Goal: Task Accomplishment & Management: Manage account settings

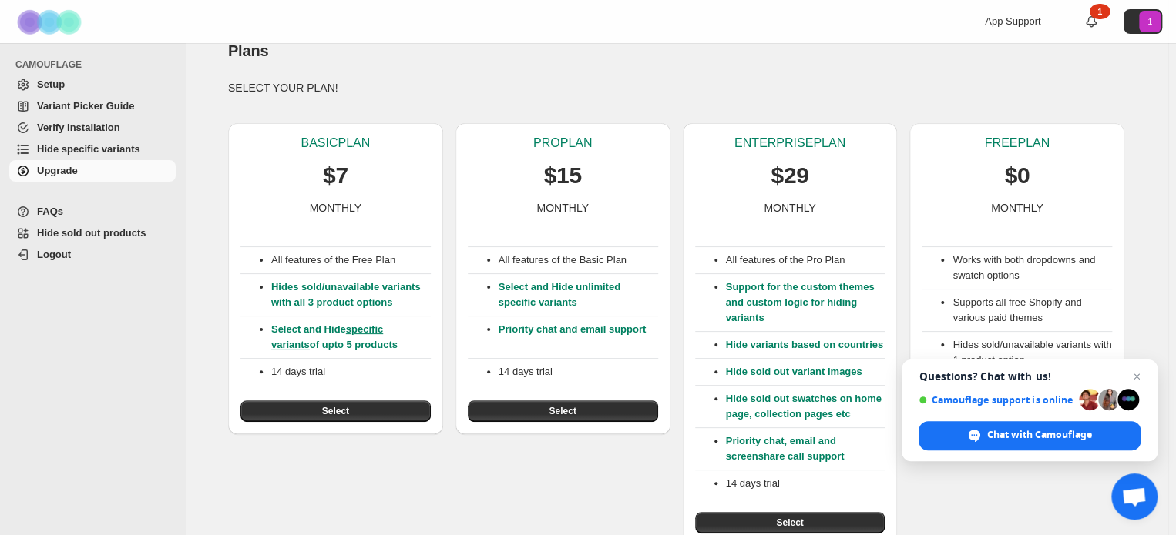
scroll to position [31, 0]
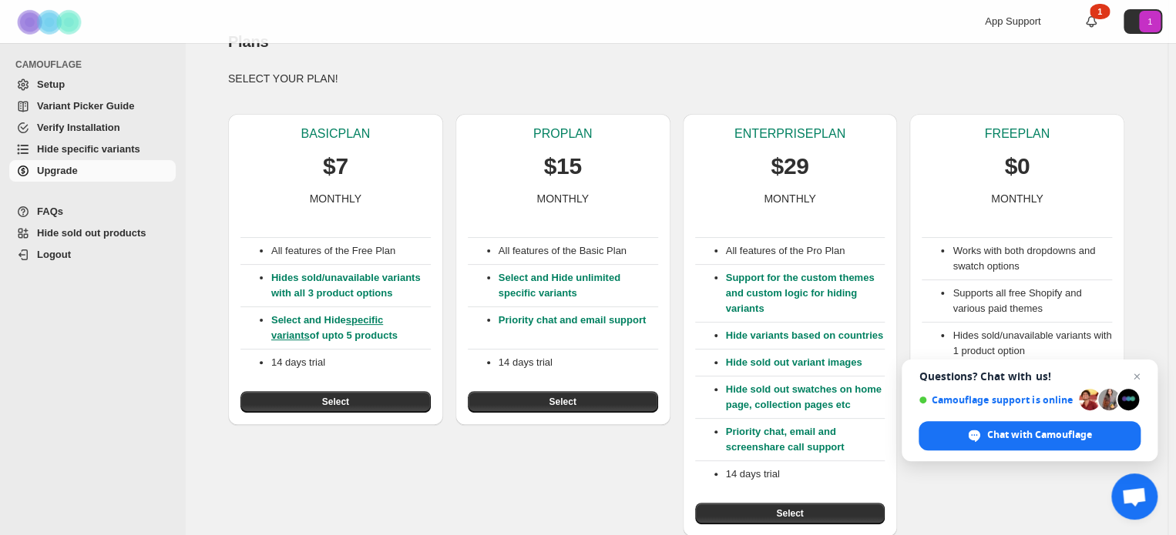
click at [55, 84] on span "Setup" at bounding box center [51, 85] width 28 height 12
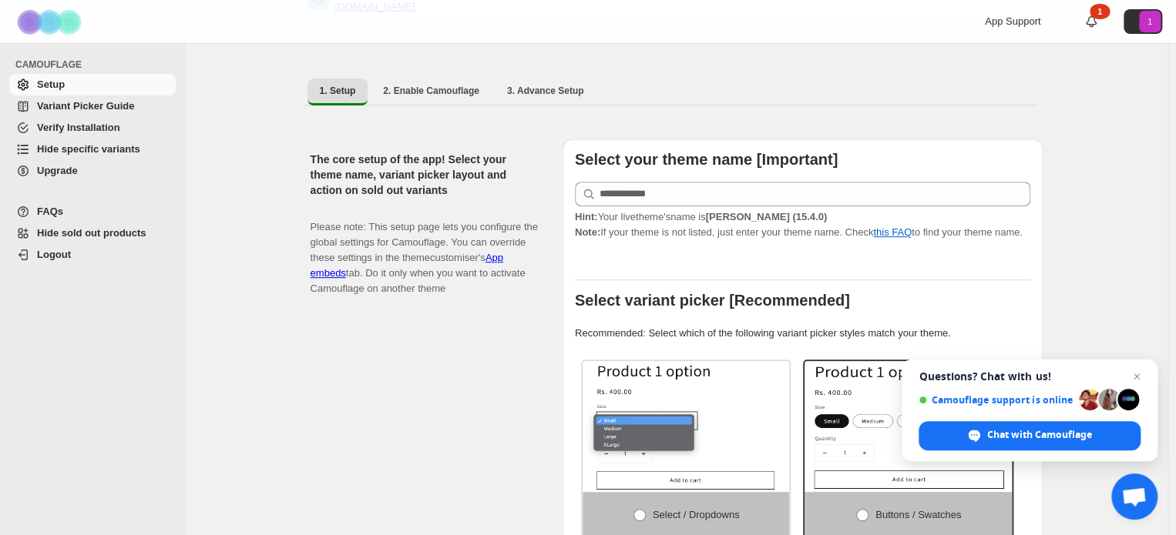
scroll to position [231, 0]
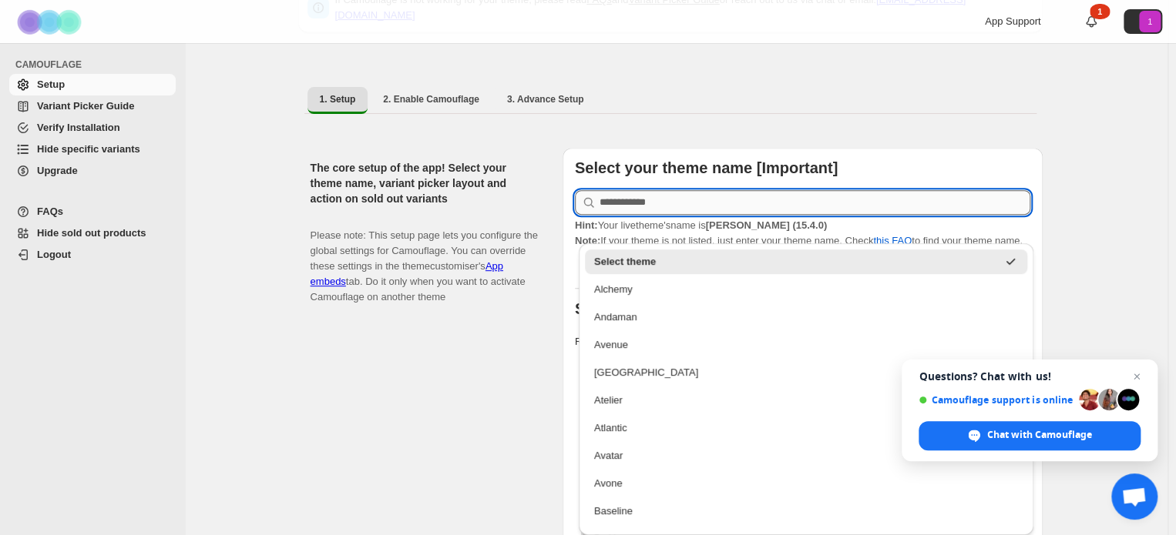
click at [753, 196] on input "text" at bounding box center [814, 202] width 431 height 25
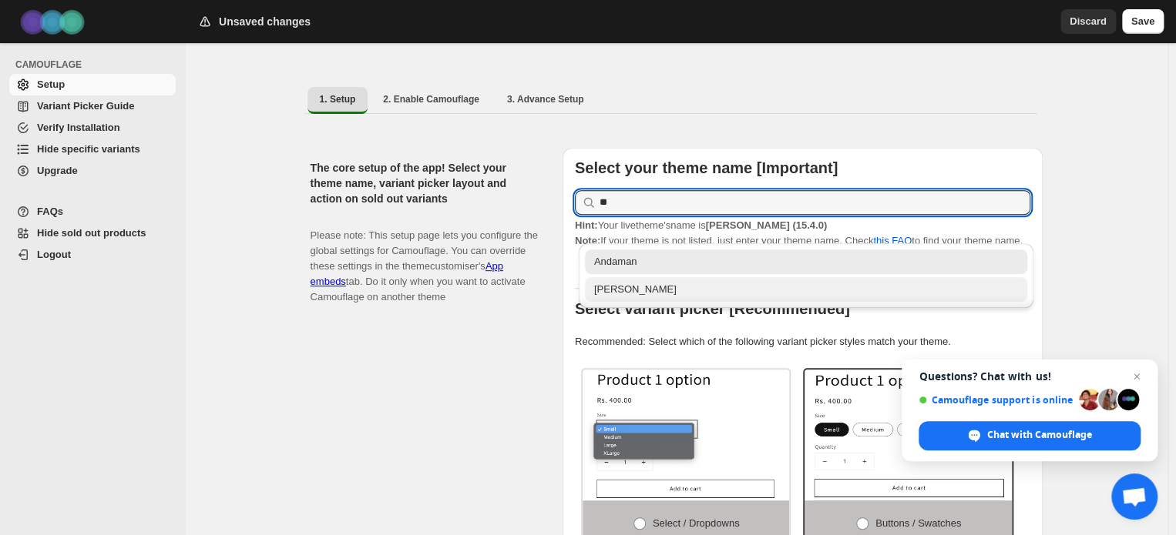
click at [589, 293] on div "[PERSON_NAME]" at bounding box center [806, 289] width 443 height 25
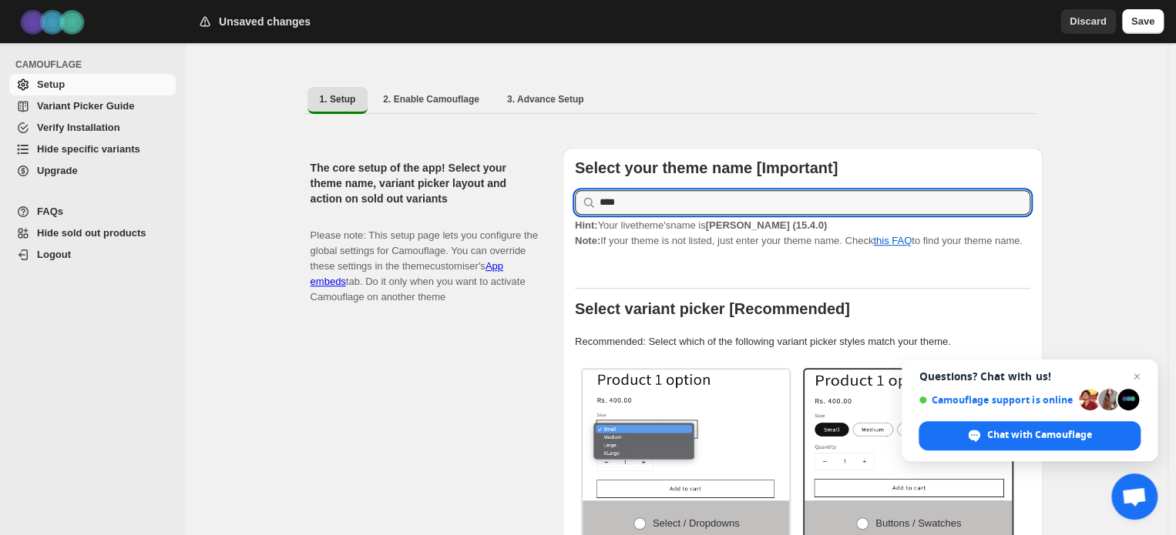
type input "****"
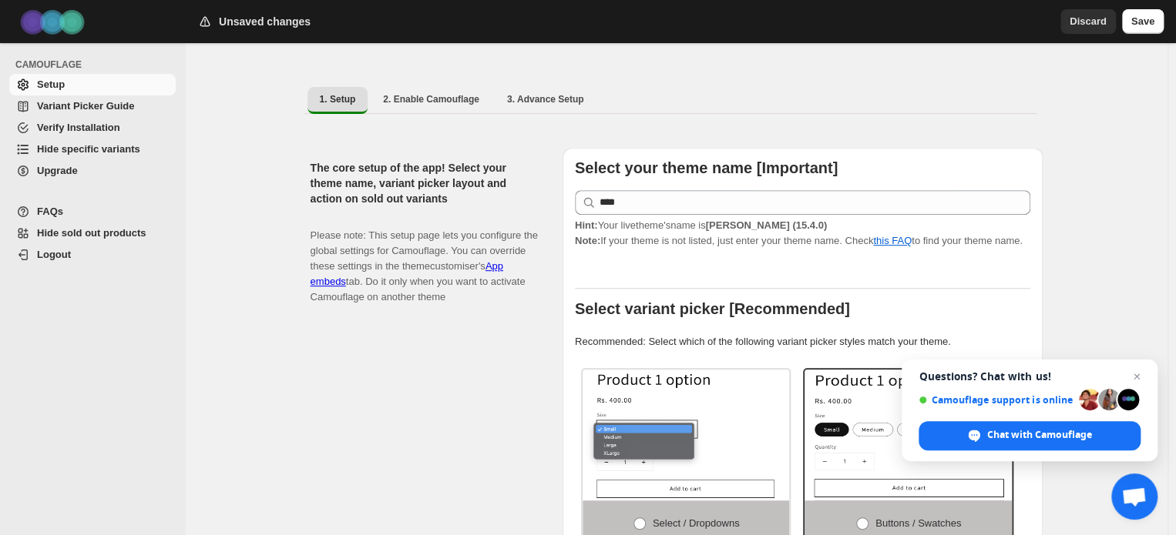
click at [390, 398] on div "The core setup of the app! Select your theme name, variant picker layout and ac…" at bounding box center [431, 467] width 240 height 639
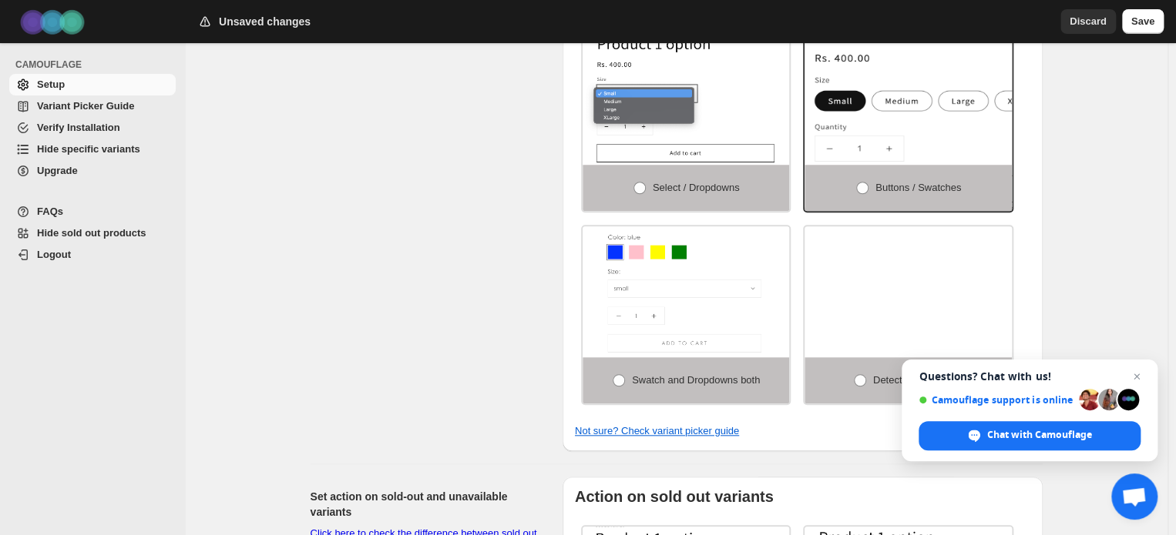
scroll to position [644, 0]
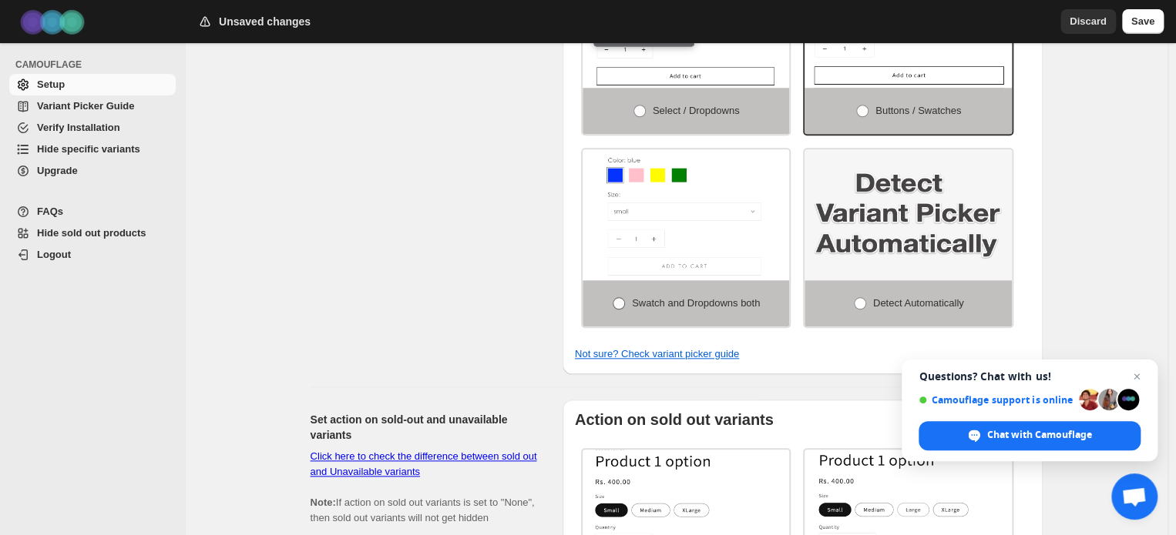
click at [663, 297] on span "Swatch and Dropdowns both" at bounding box center [696, 303] width 128 height 12
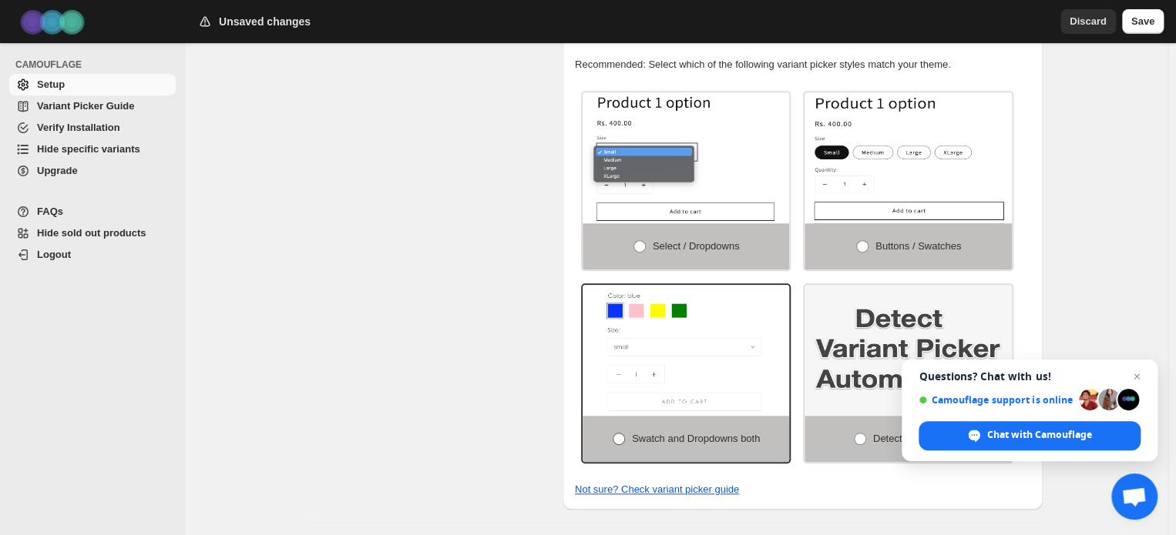
scroll to position [490, 0]
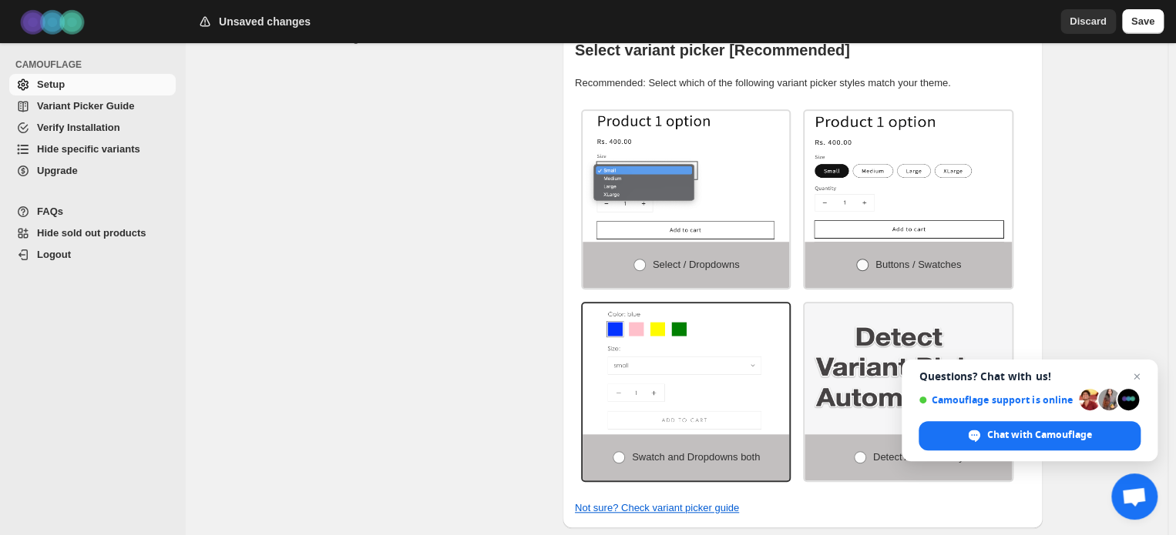
click at [939, 242] on label "Buttons / Swatches" at bounding box center [907, 265] width 207 height 46
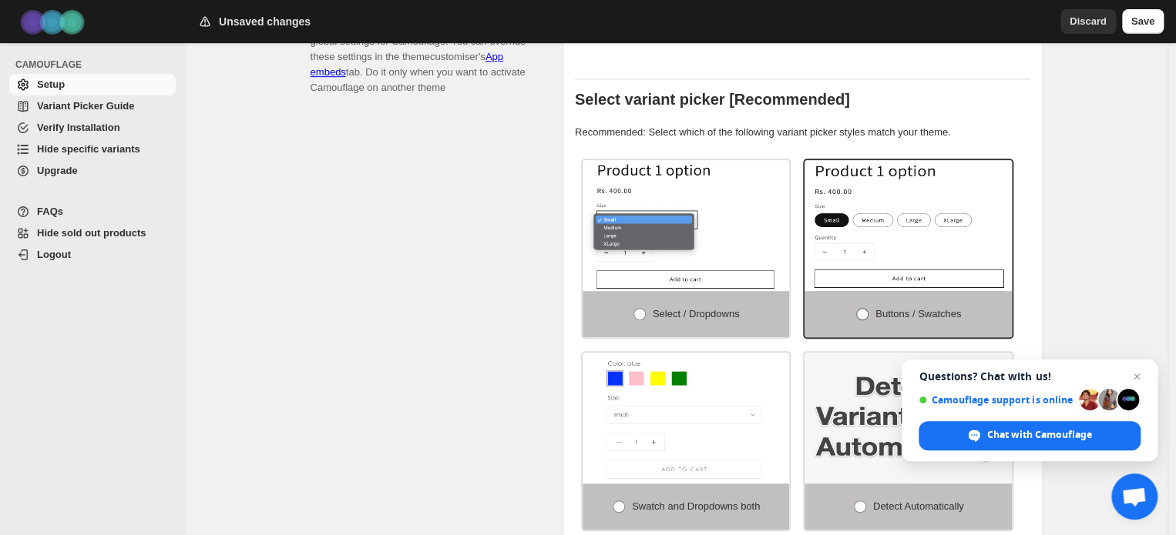
scroll to position [413, 0]
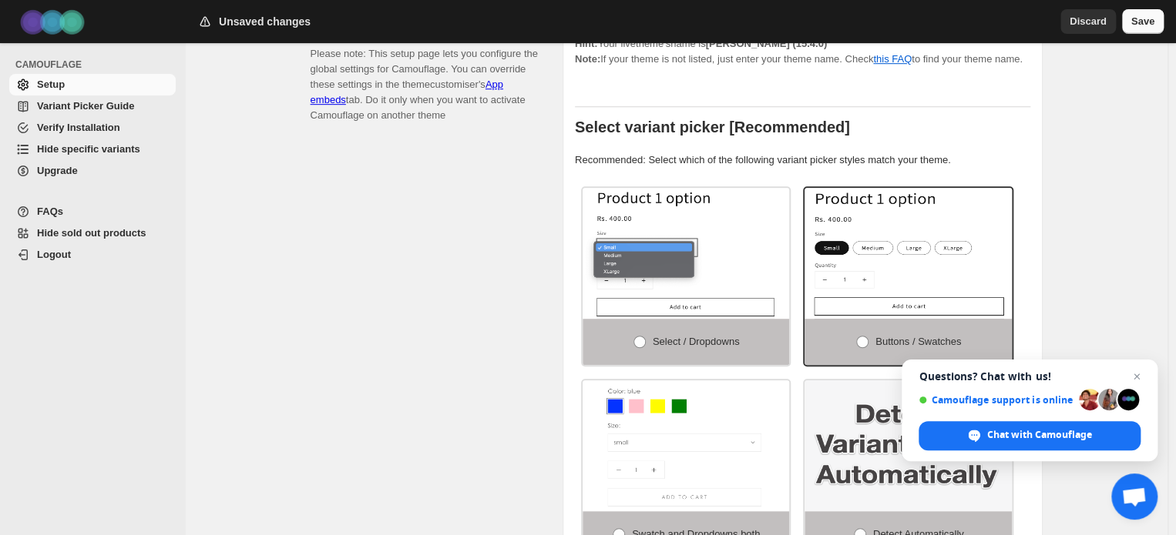
click at [1139, 22] on span "Save" at bounding box center [1142, 21] width 23 height 15
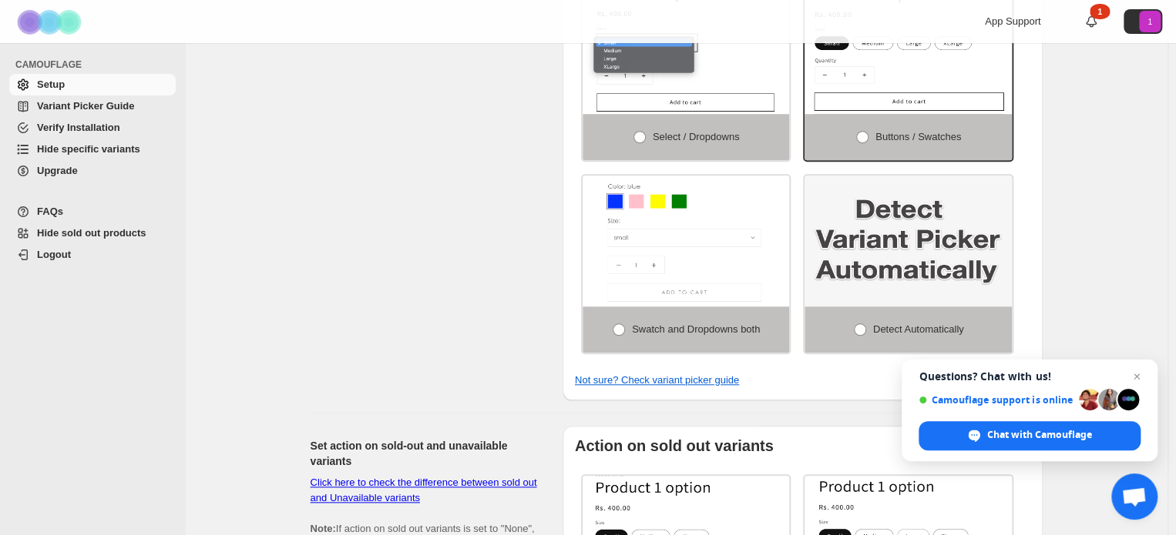
scroll to position [644, 0]
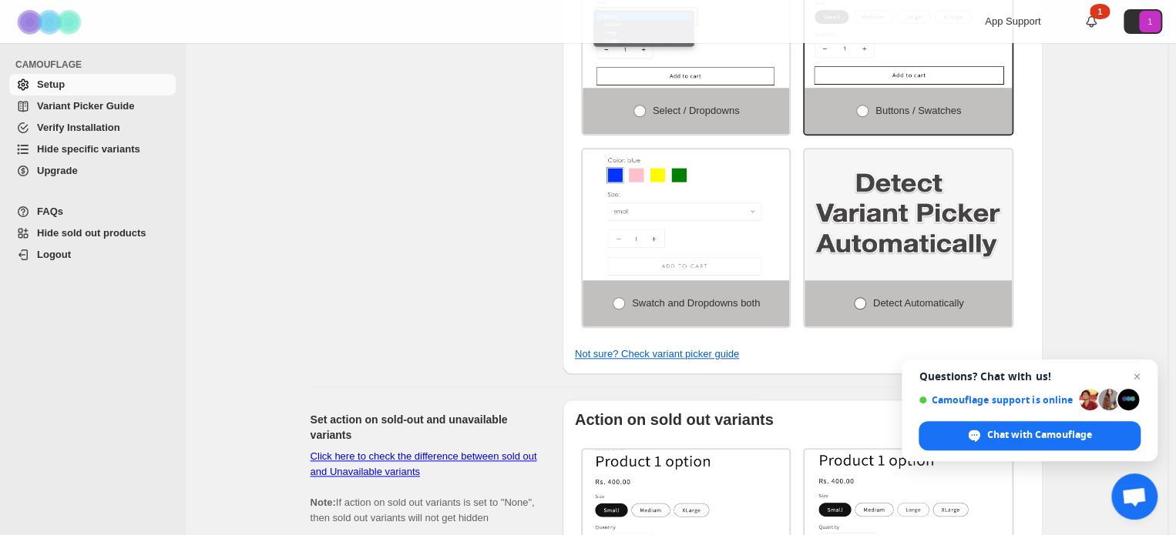
click at [858, 297] on span at bounding box center [860, 303] width 12 height 12
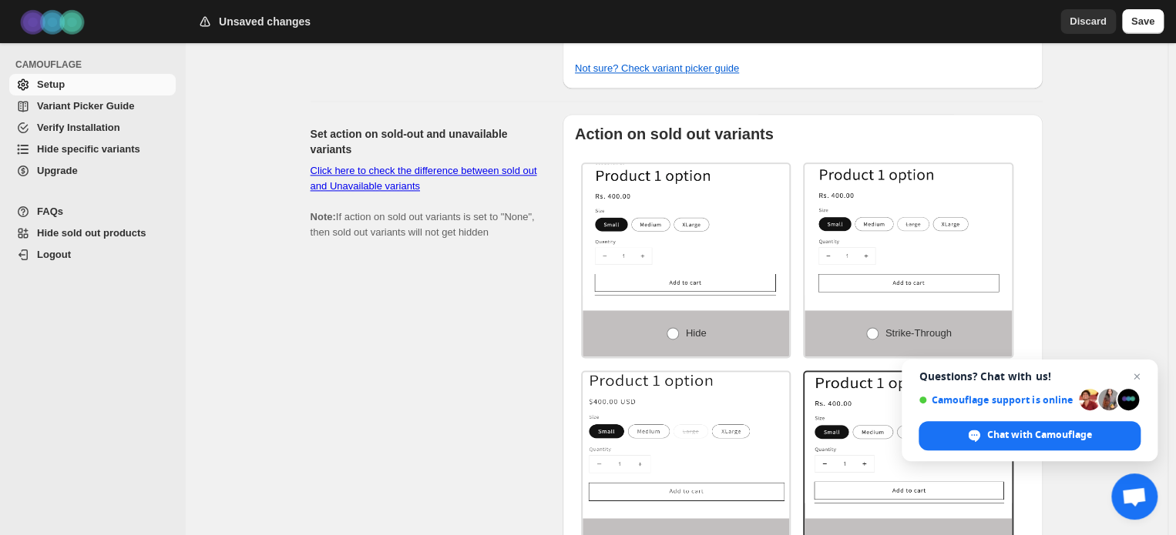
scroll to position [952, 0]
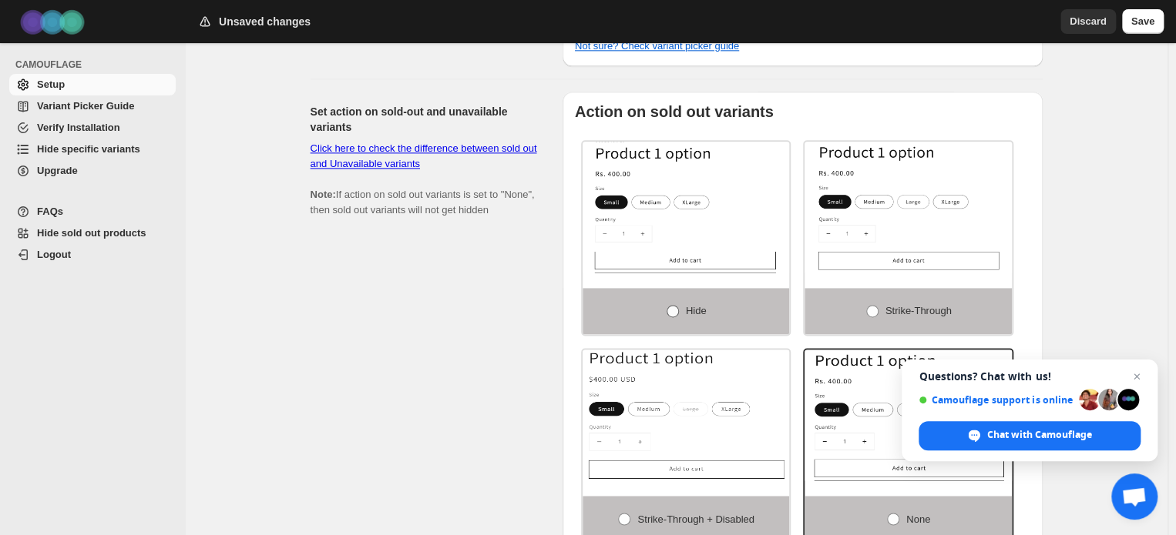
click at [676, 305] on span at bounding box center [672, 311] width 12 height 12
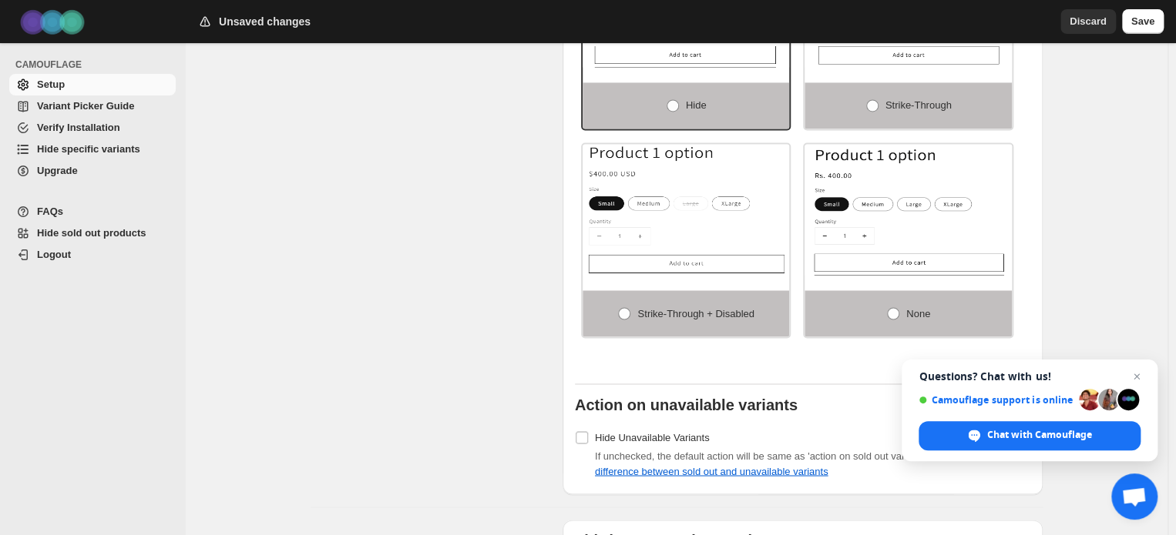
scroll to position [1183, 0]
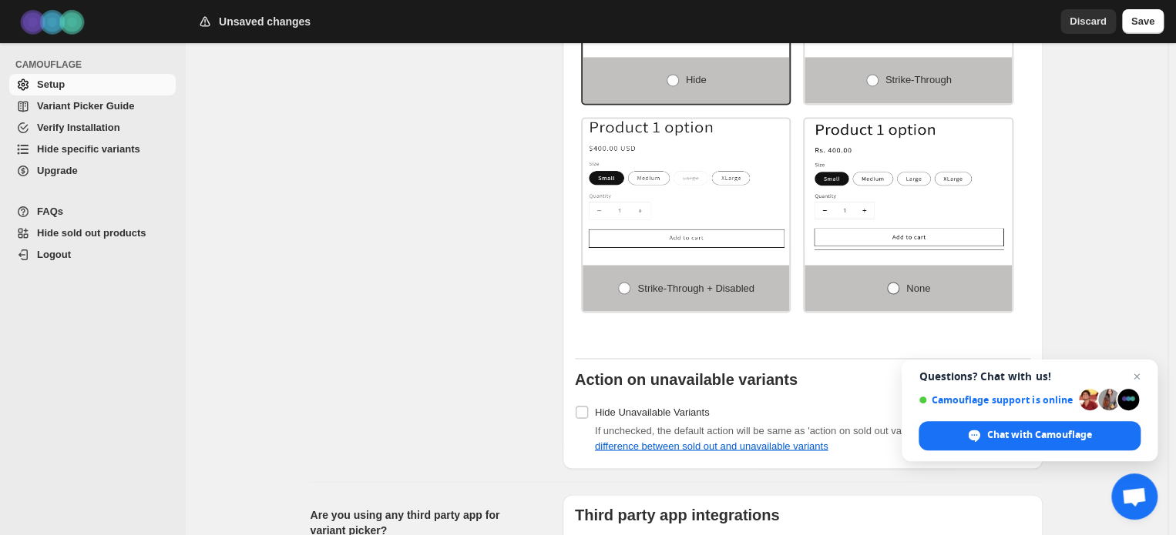
click at [891, 267] on label "None" at bounding box center [907, 288] width 207 height 46
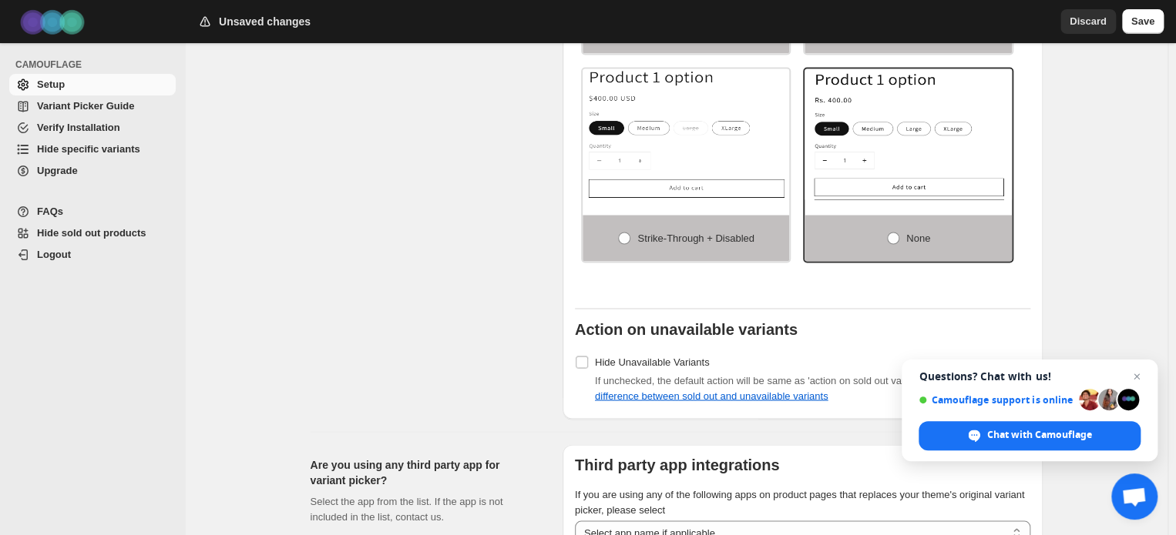
scroll to position [1217, 0]
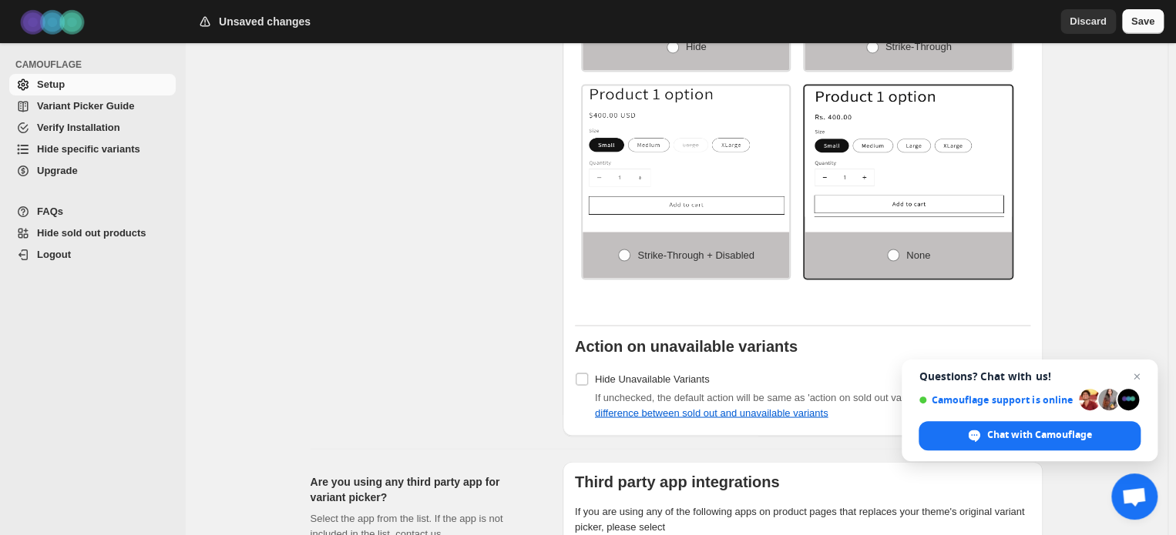
click at [1132, 25] on span "Save" at bounding box center [1142, 21] width 23 height 15
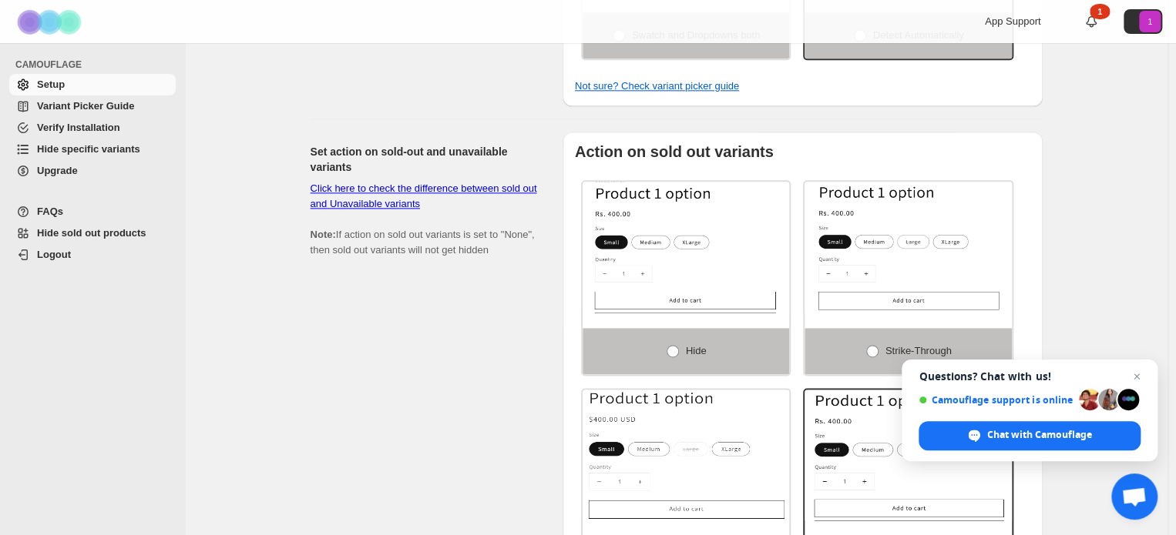
scroll to position [908, 0]
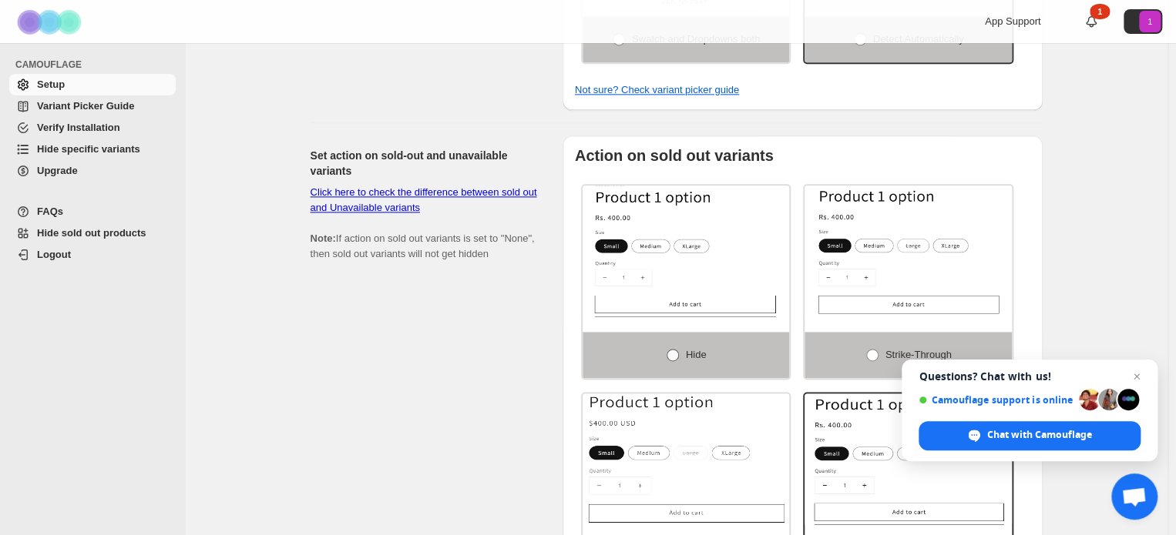
click at [678, 349] on span at bounding box center [672, 355] width 12 height 12
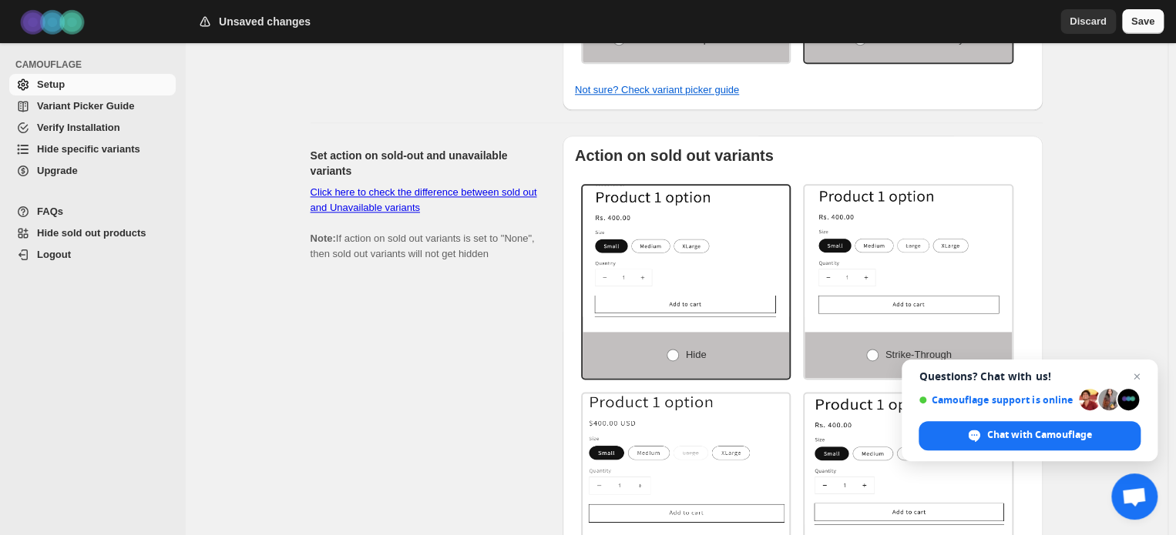
click at [1139, 24] on span "Save" at bounding box center [1142, 21] width 23 height 15
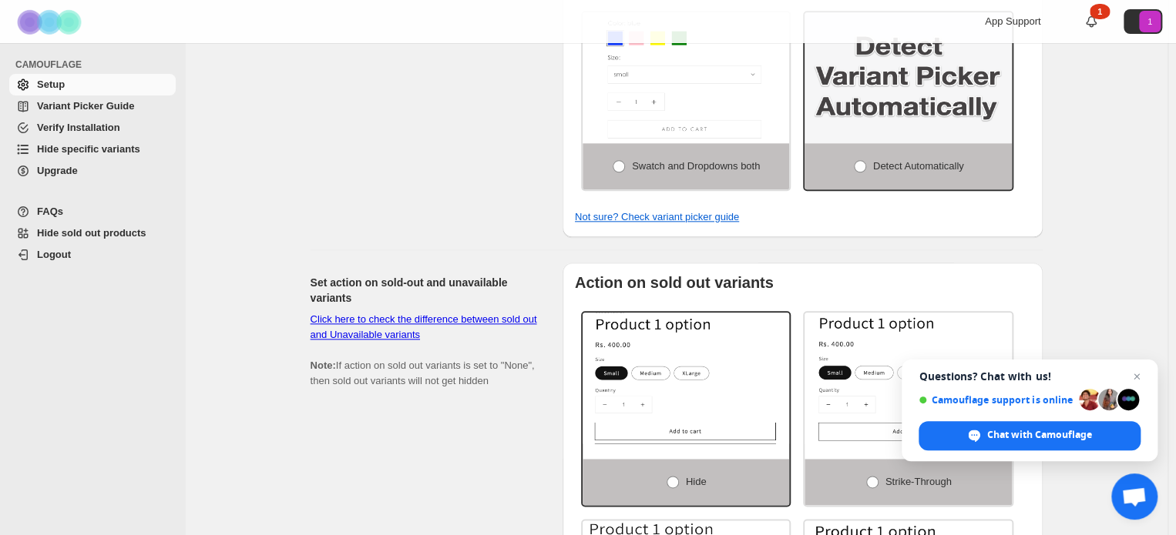
scroll to position [754, 0]
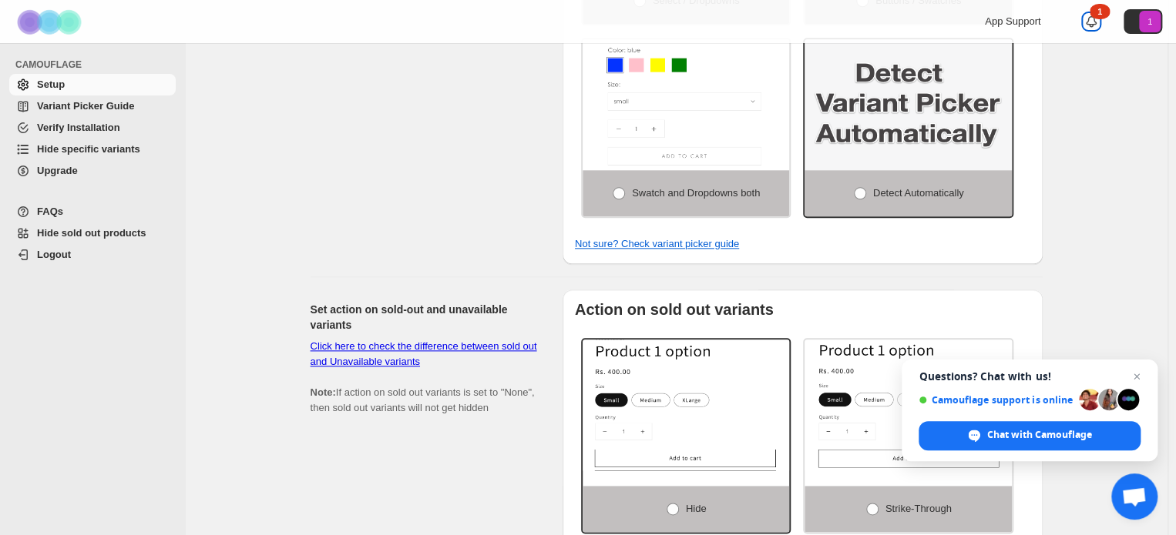
click at [1108, 17] on div "1" at bounding box center [1099, 11] width 20 height 15
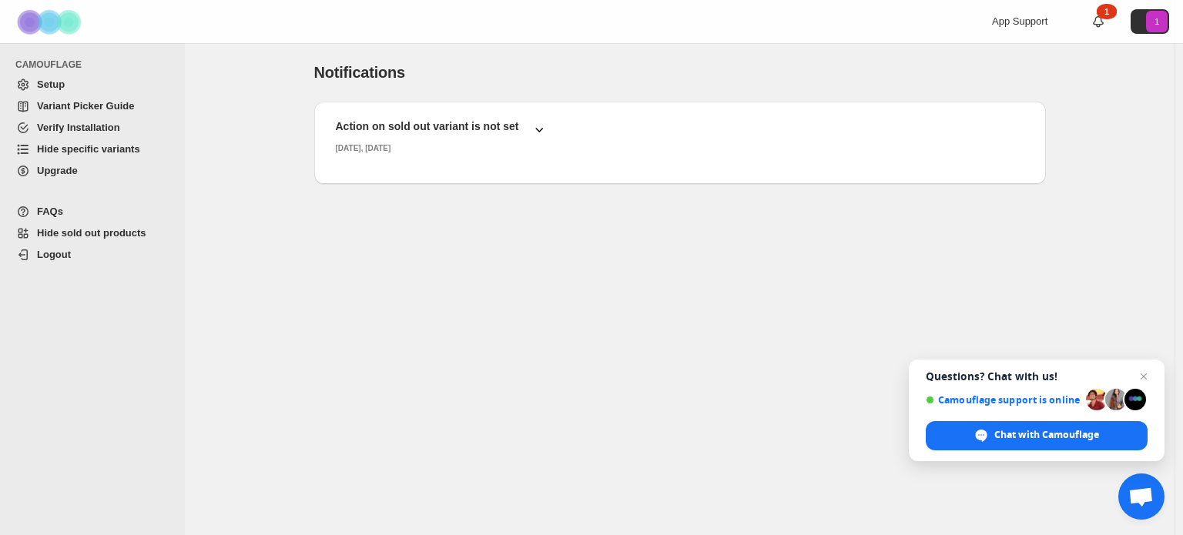
click at [522, 136] on div "Action on sold out variant is not set" at bounding box center [435, 121] width 223 height 31
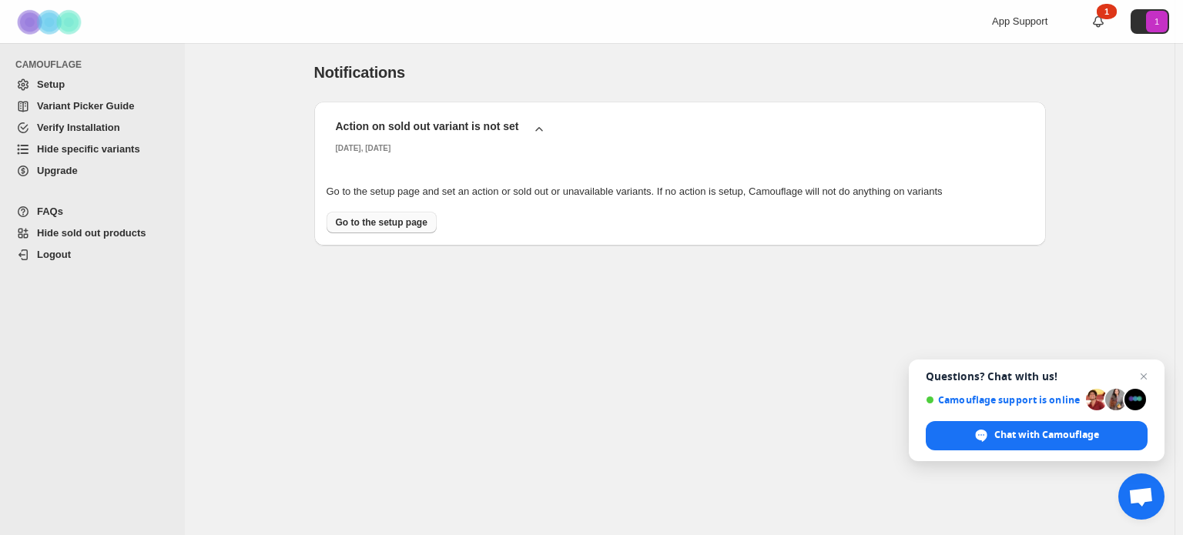
click at [404, 221] on span "Go to the setup page" at bounding box center [382, 223] width 92 height 12
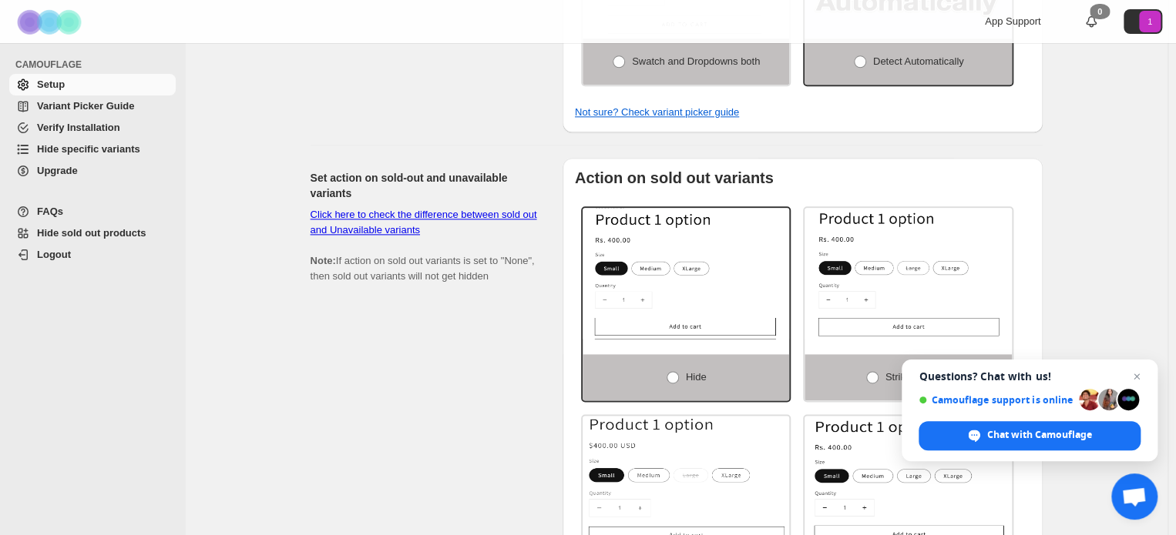
scroll to position [925, 0]
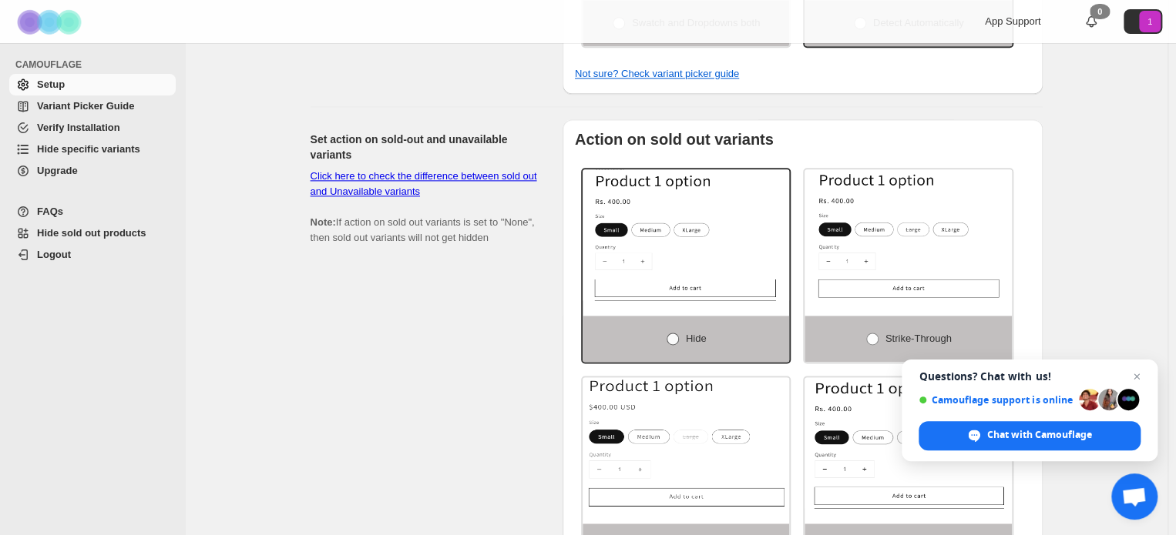
click at [676, 333] on span at bounding box center [672, 339] width 12 height 12
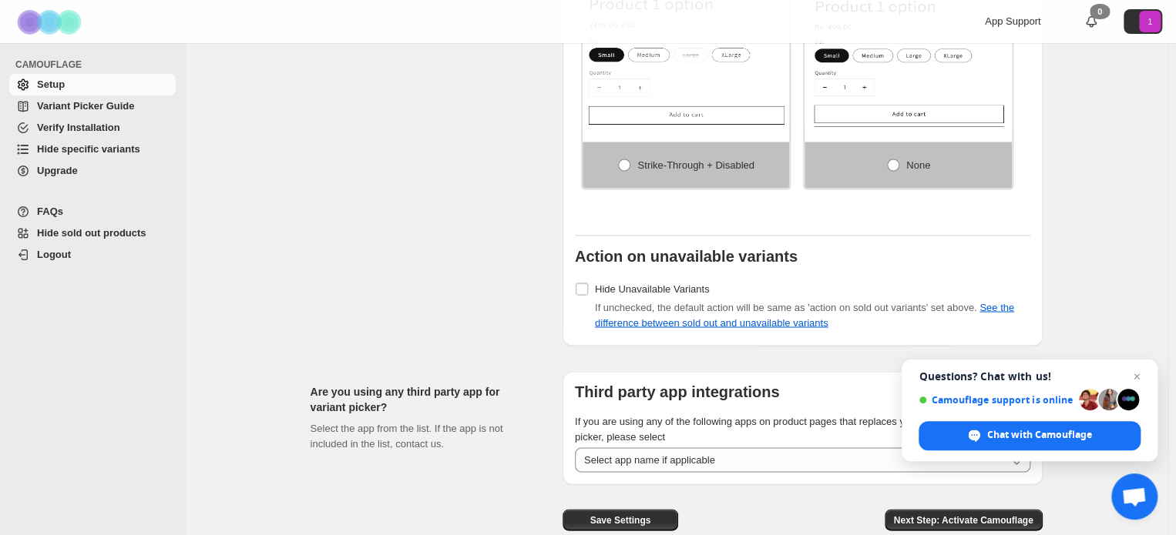
scroll to position [1310, 0]
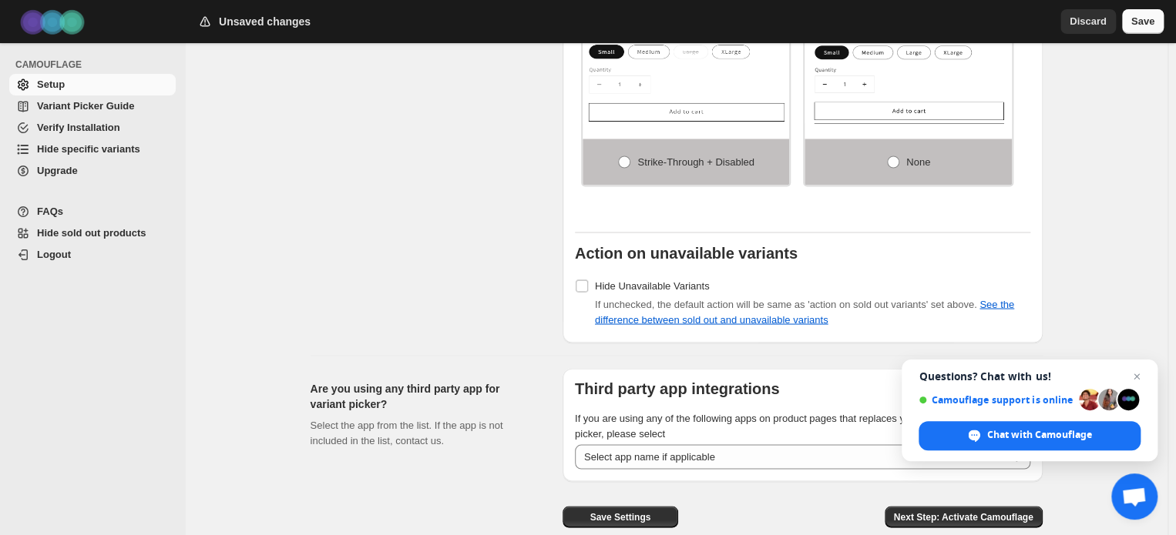
click at [1140, 22] on span "Save" at bounding box center [1142, 21] width 23 height 15
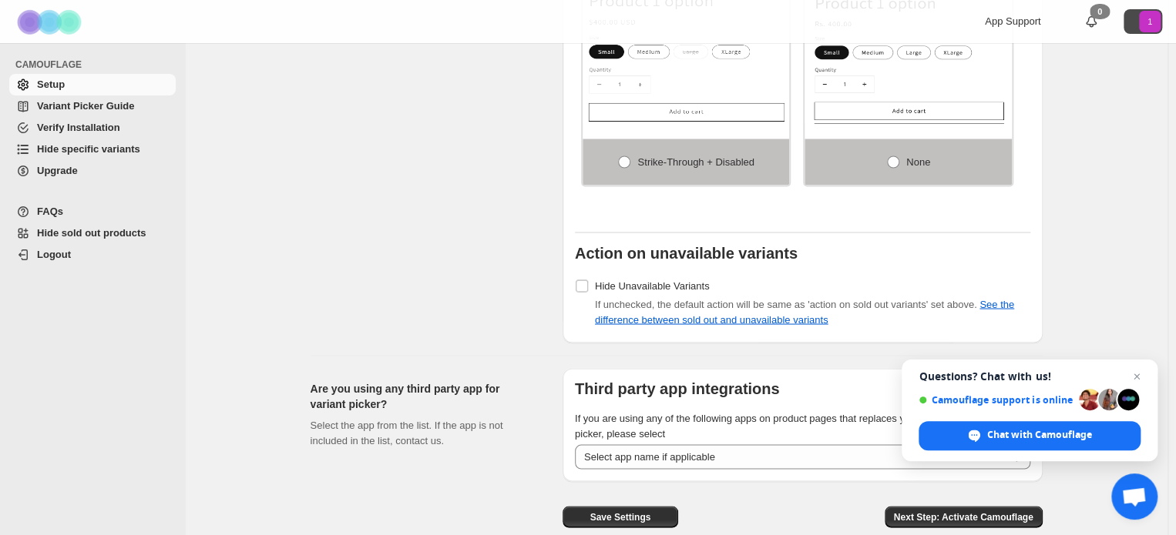
click at [1160, 29] on icon "1" at bounding box center [1150, 22] width 22 height 22
click at [996, 511] on span "Next Step: Activate Camouflage" at bounding box center [963, 517] width 139 height 12
select select "**********"
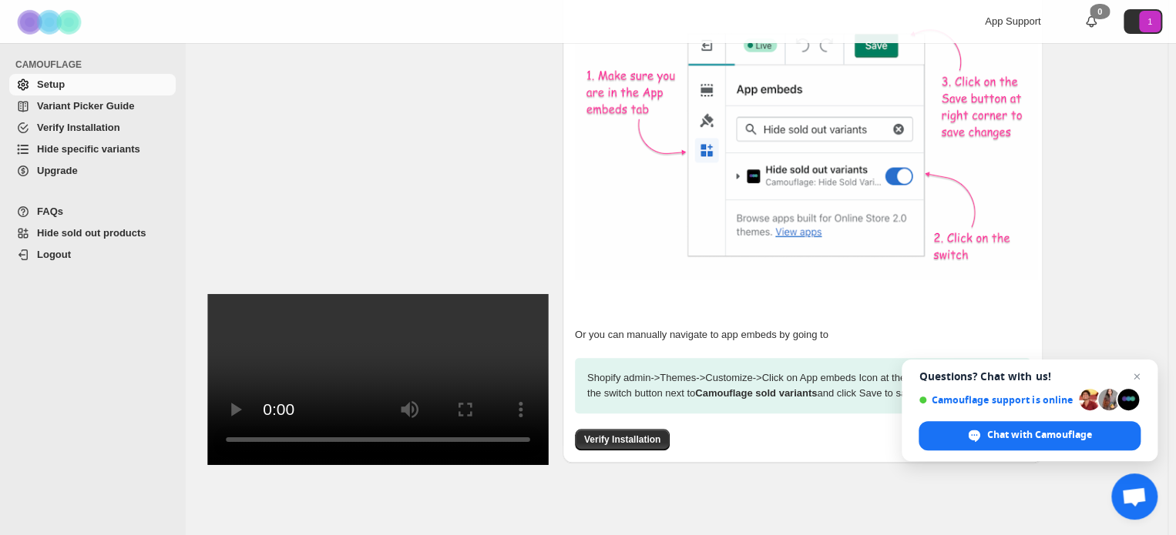
scroll to position [524, 0]
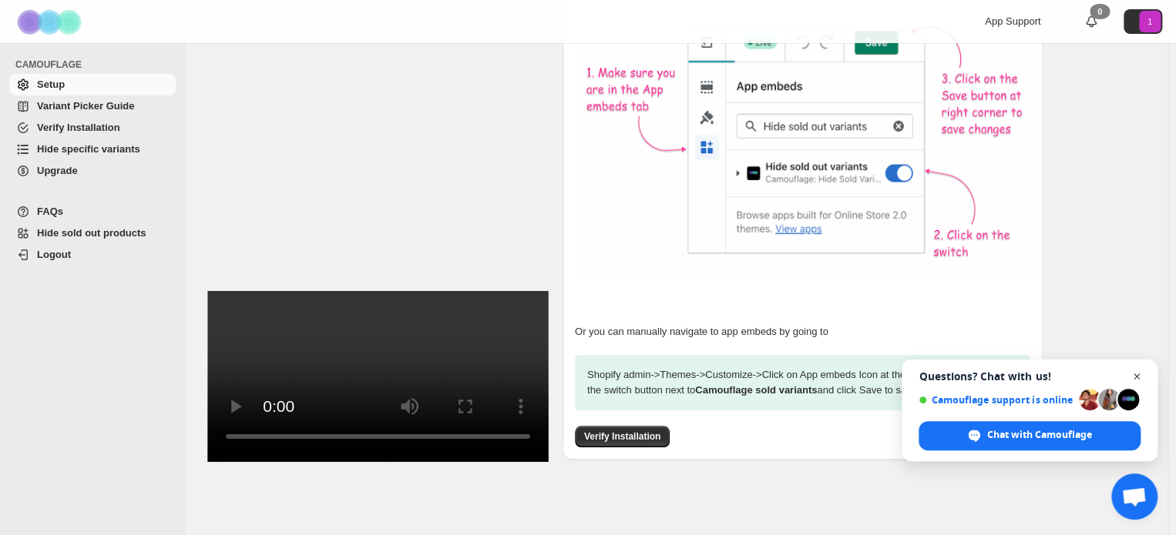
click at [1134, 374] on span "Close chat" at bounding box center [1136, 377] width 19 height 19
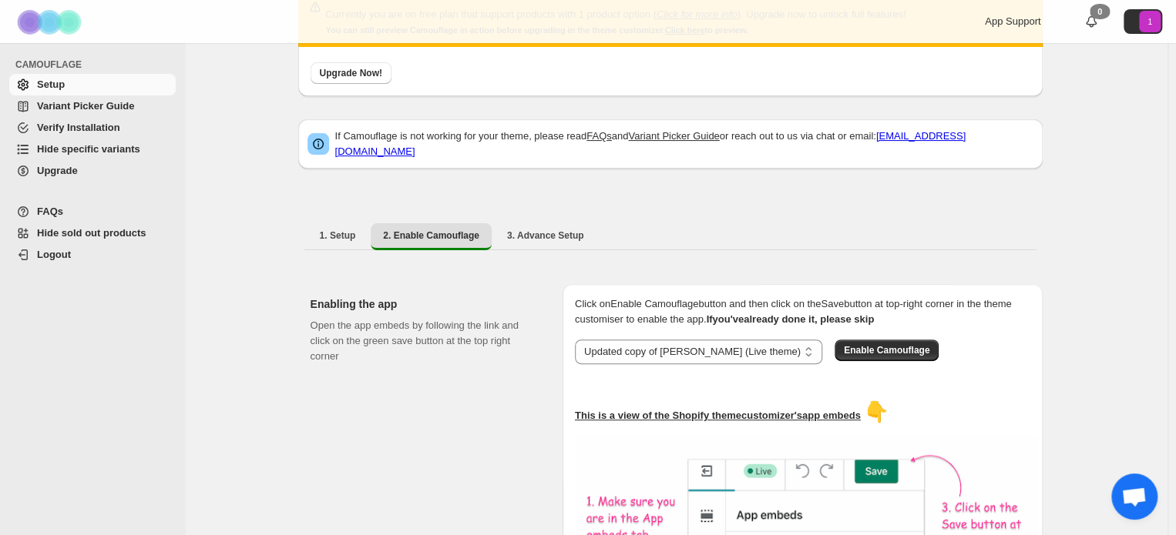
scroll to position [0, 0]
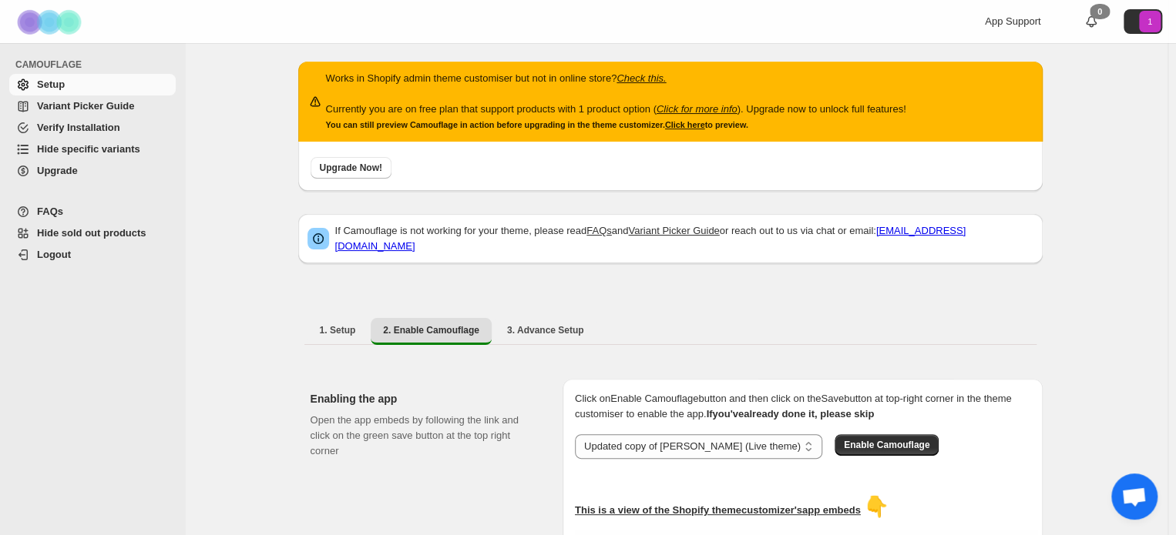
click at [109, 132] on span "Verify Installation" at bounding box center [78, 128] width 83 height 12
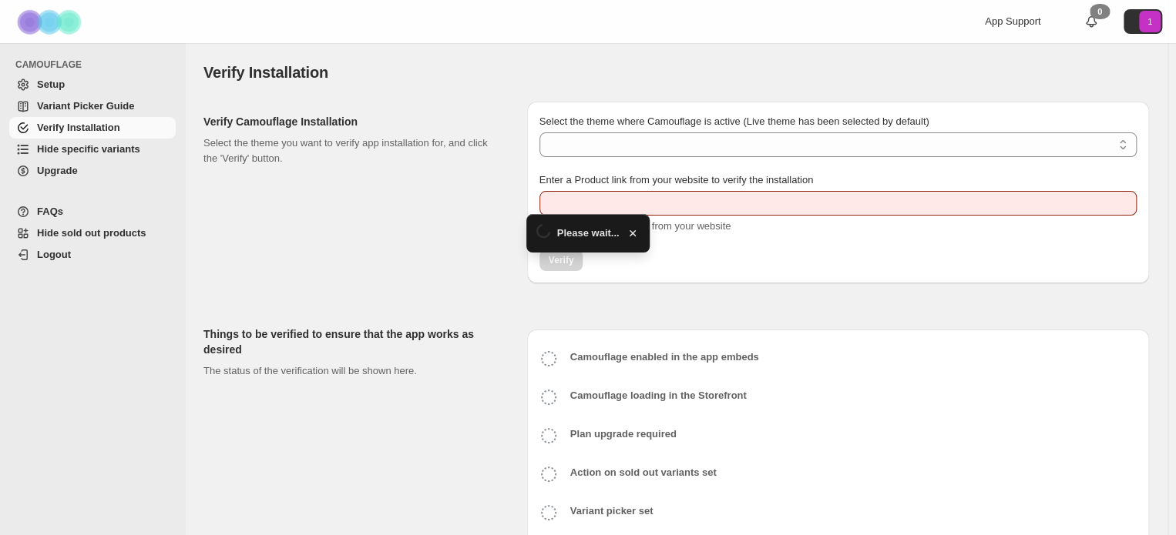
type input "**********"
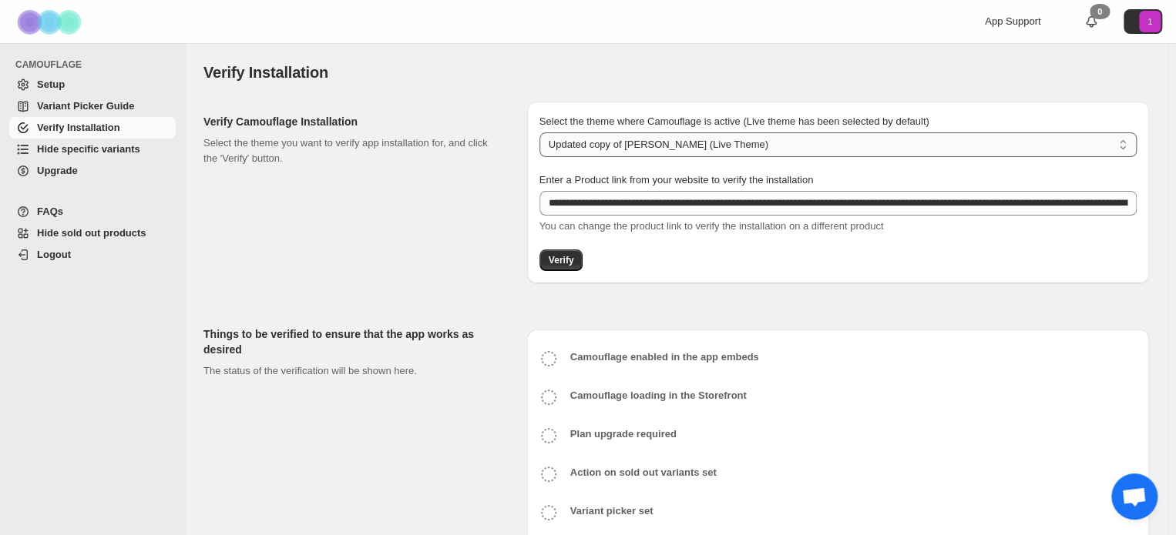
click at [761, 139] on select "**********" at bounding box center [837, 145] width 597 height 25
select select "**********"
click at [541, 133] on select "**********" at bounding box center [837, 145] width 597 height 25
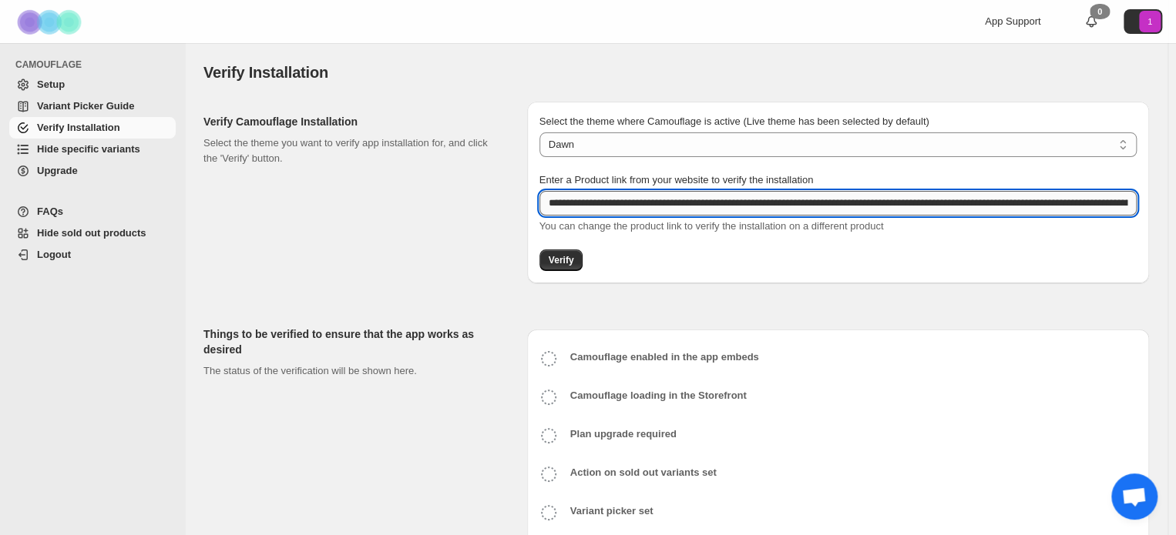
click at [718, 203] on input "**********" at bounding box center [837, 203] width 597 height 25
paste input "text"
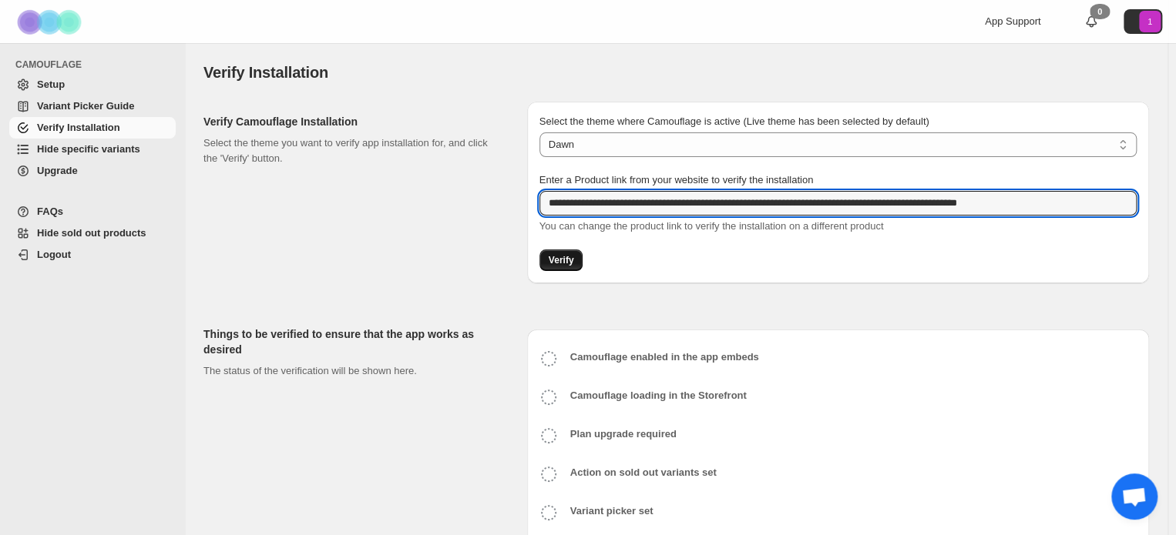
type input "**********"
click at [567, 264] on span "Verify" at bounding box center [561, 260] width 25 height 12
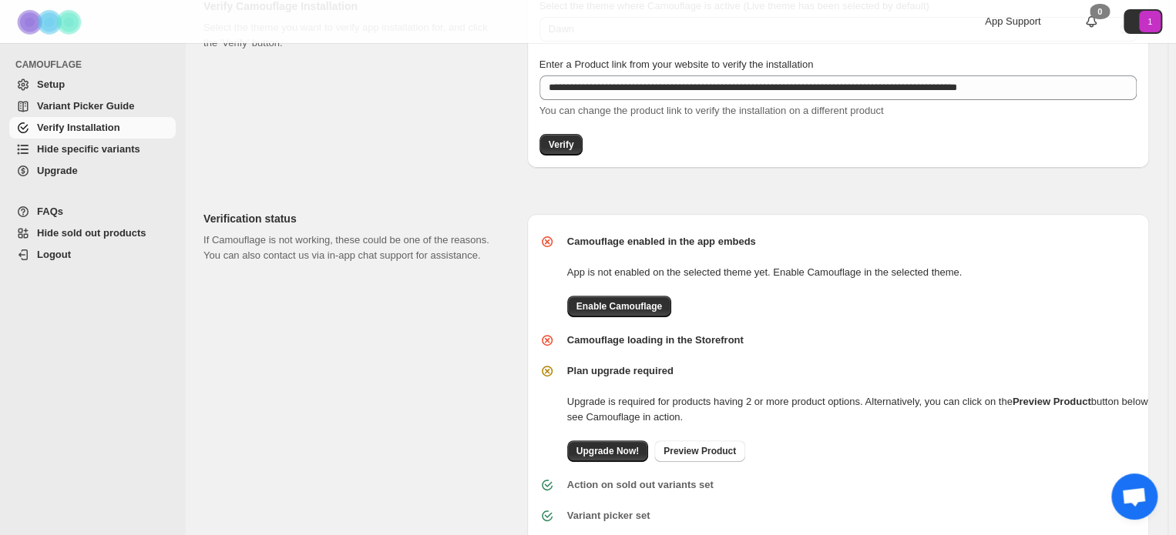
scroll to position [154, 0]
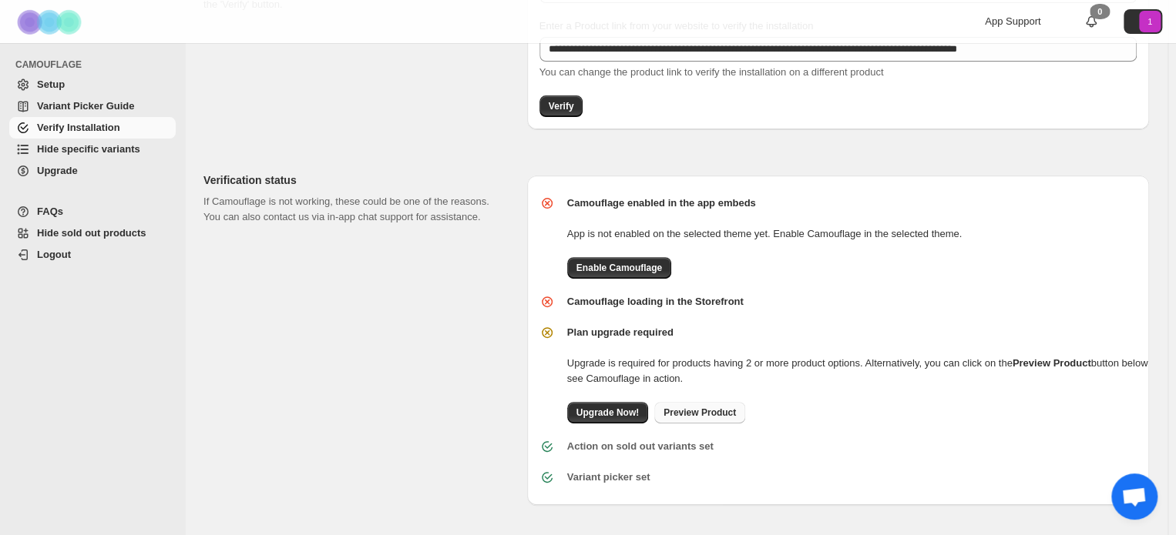
click at [708, 413] on span "Preview Product" at bounding box center [699, 413] width 72 height 12
click at [648, 265] on span "Enable Camouflage" at bounding box center [619, 268] width 86 height 12
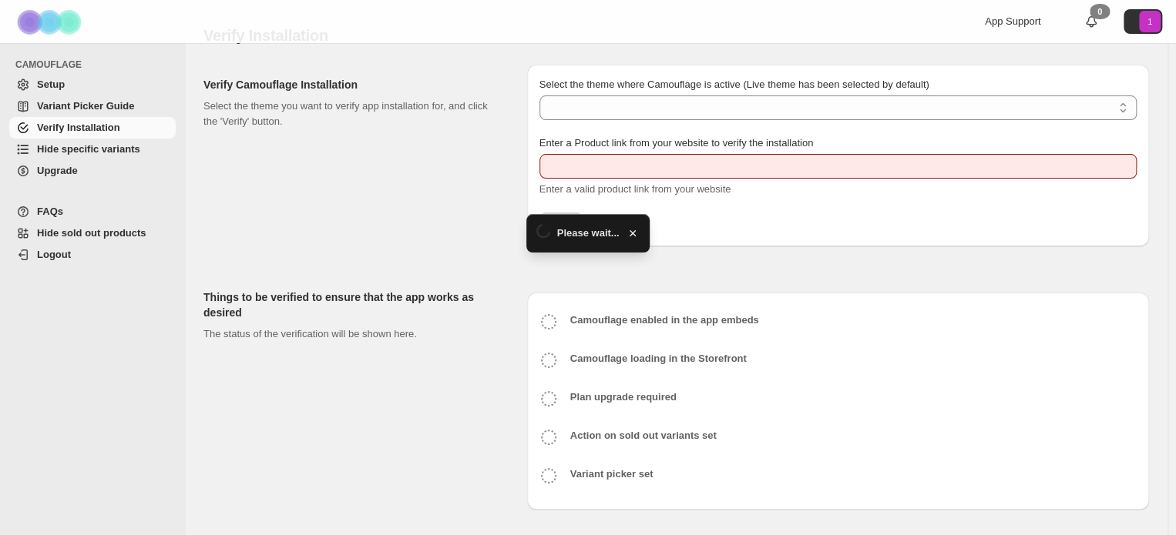
type input "**********"
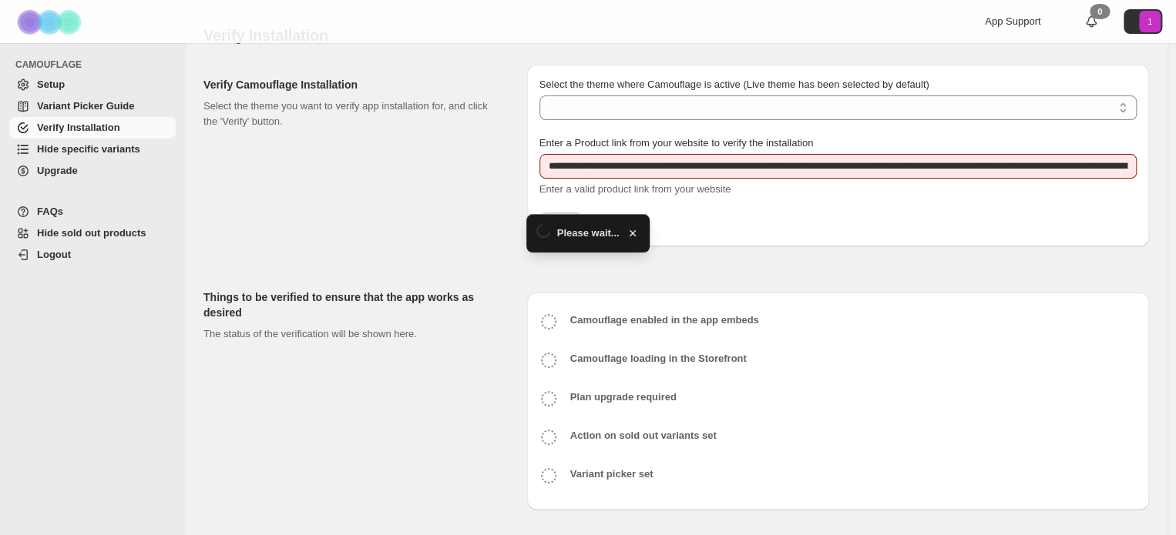
scroll to position [37, 0]
select select "**********"
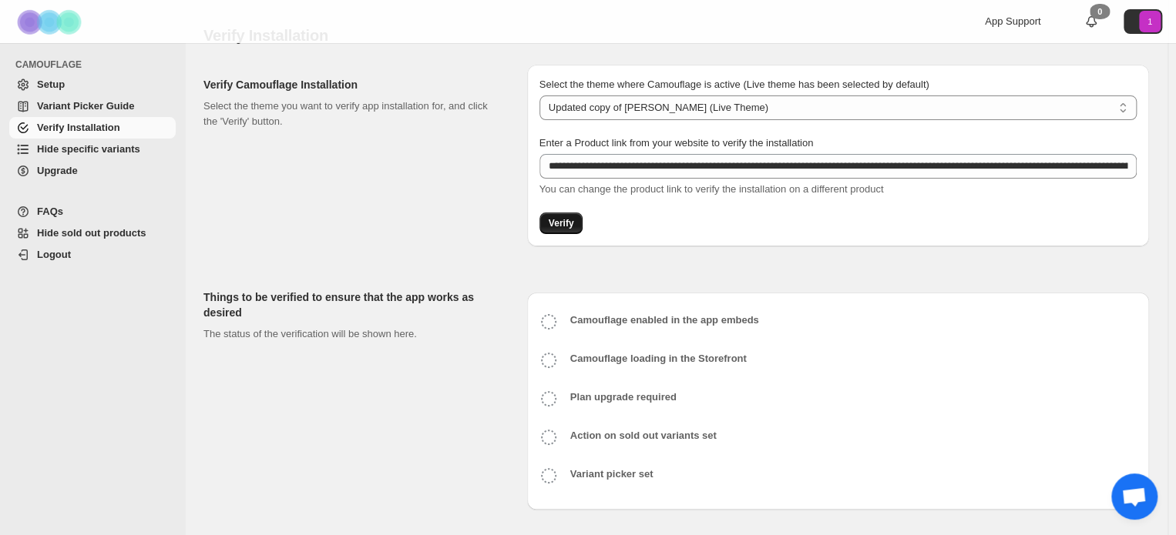
click at [568, 221] on span "Verify" at bounding box center [561, 223] width 25 height 12
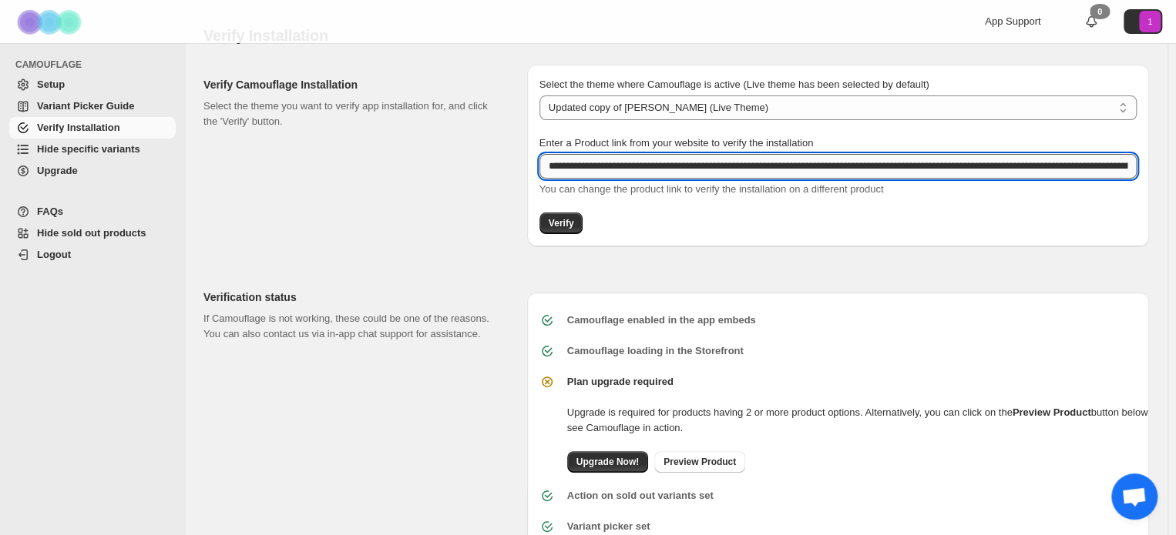
click at [659, 163] on input "**********" at bounding box center [837, 166] width 597 height 25
paste input "text"
type input "**********"
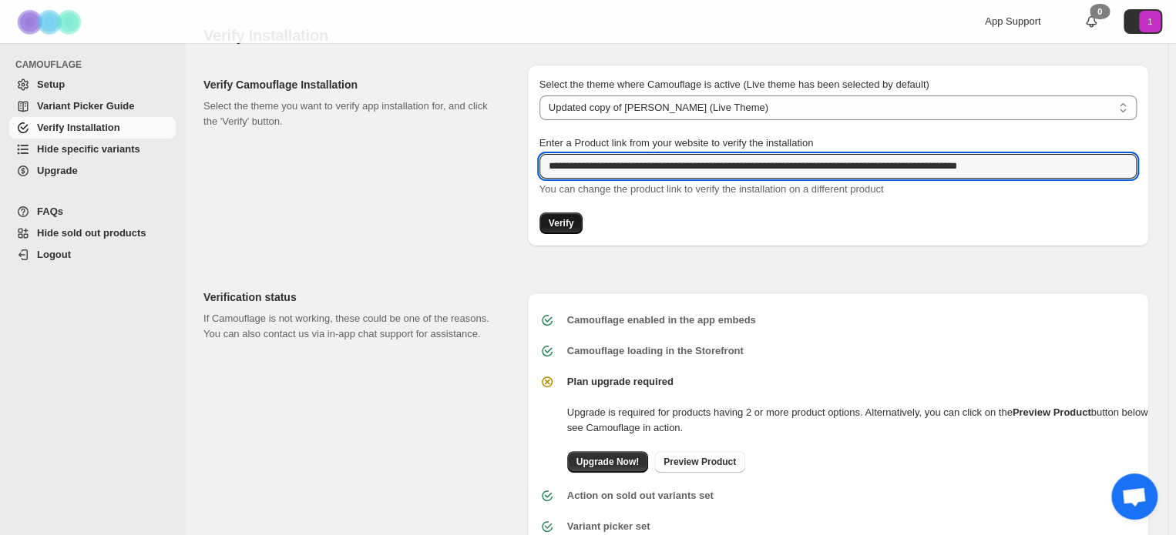
click at [574, 223] on span "Verify" at bounding box center [561, 223] width 25 height 12
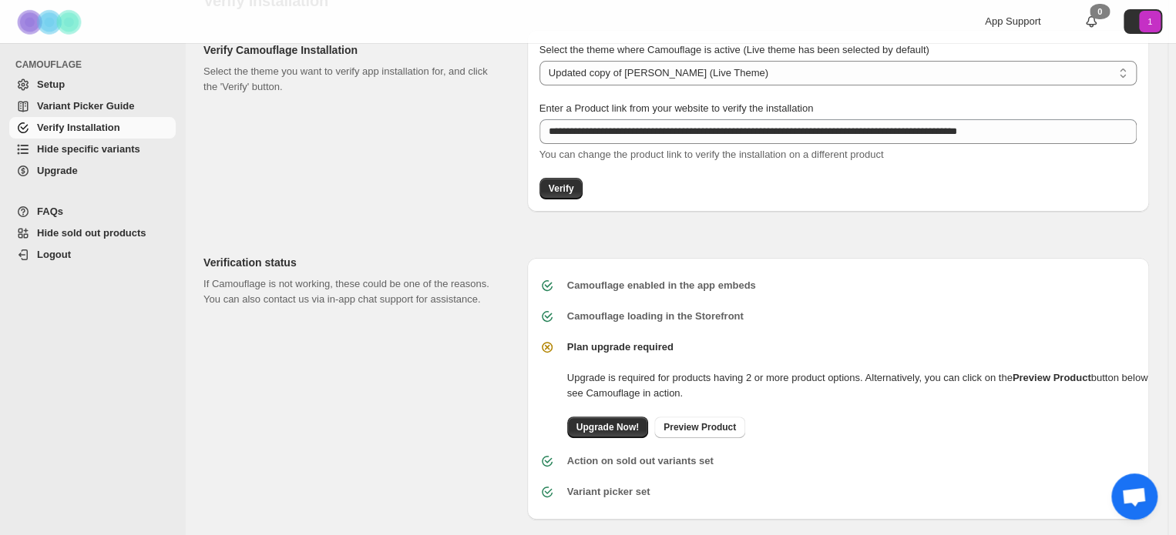
scroll to position [86, 0]
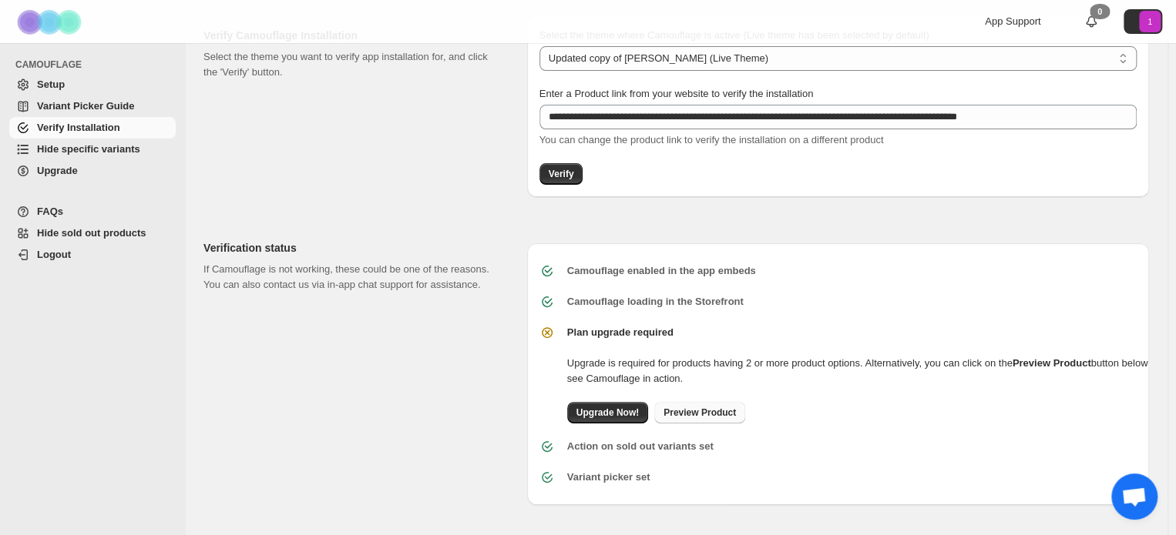
click at [715, 414] on span "Preview Product" at bounding box center [699, 413] width 72 height 12
click at [92, 151] on span "Hide specific variants" at bounding box center [88, 149] width 103 height 12
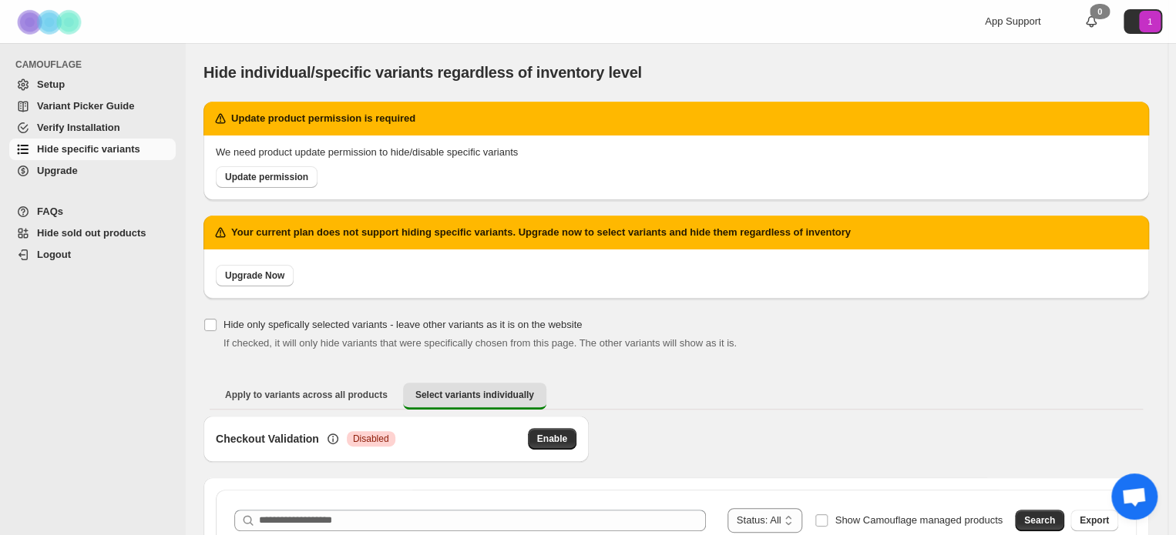
click at [1119, 502] on span "Open chat" at bounding box center [1134, 497] width 46 height 46
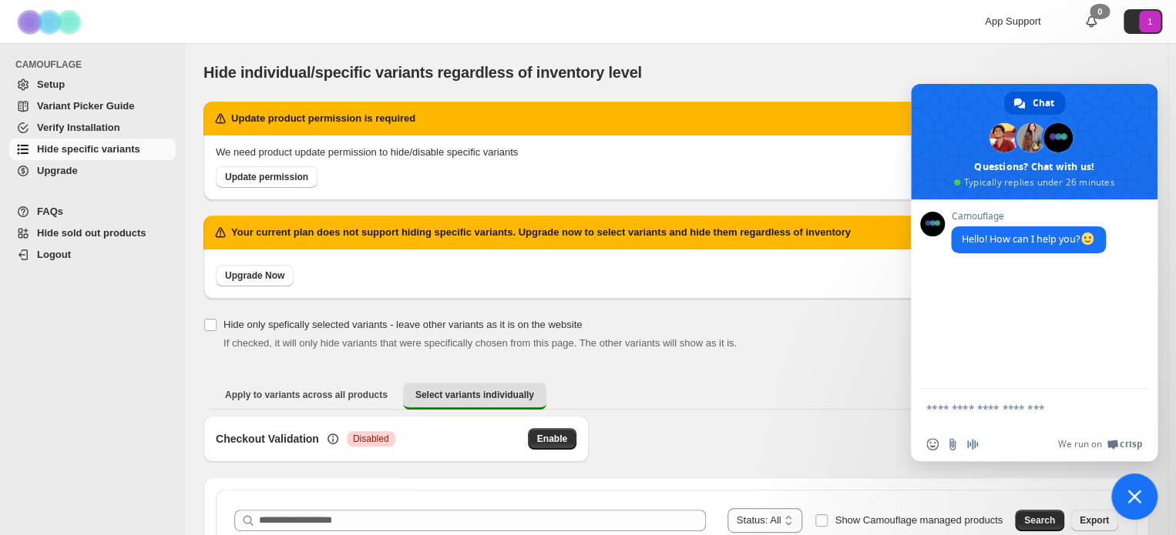
click at [1002, 409] on textarea "Compose your message..." at bounding box center [1017, 409] width 182 height 14
type textarea "*****"
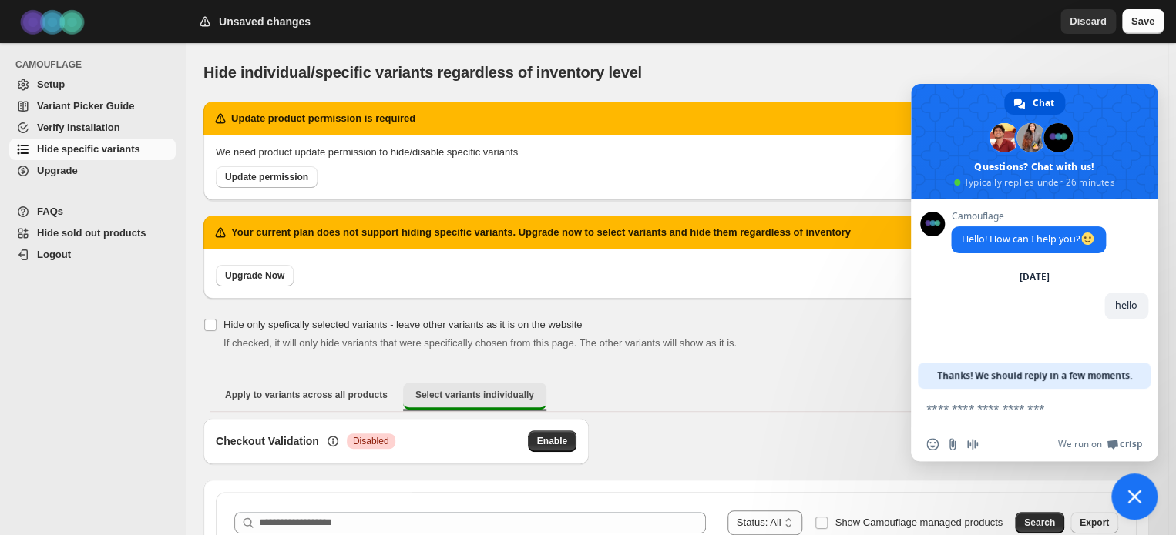
click at [436, 392] on span "Select variants individually" at bounding box center [474, 395] width 119 height 12
click at [455, 394] on span "Select variants individually" at bounding box center [474, 395] width 119 height 12
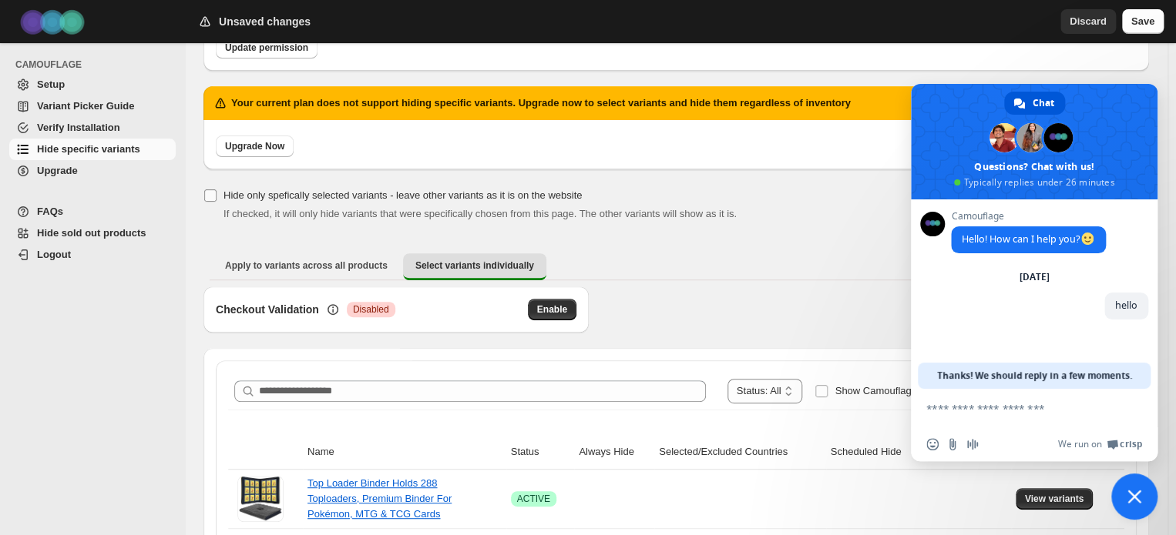
scroll to position [154, 0]
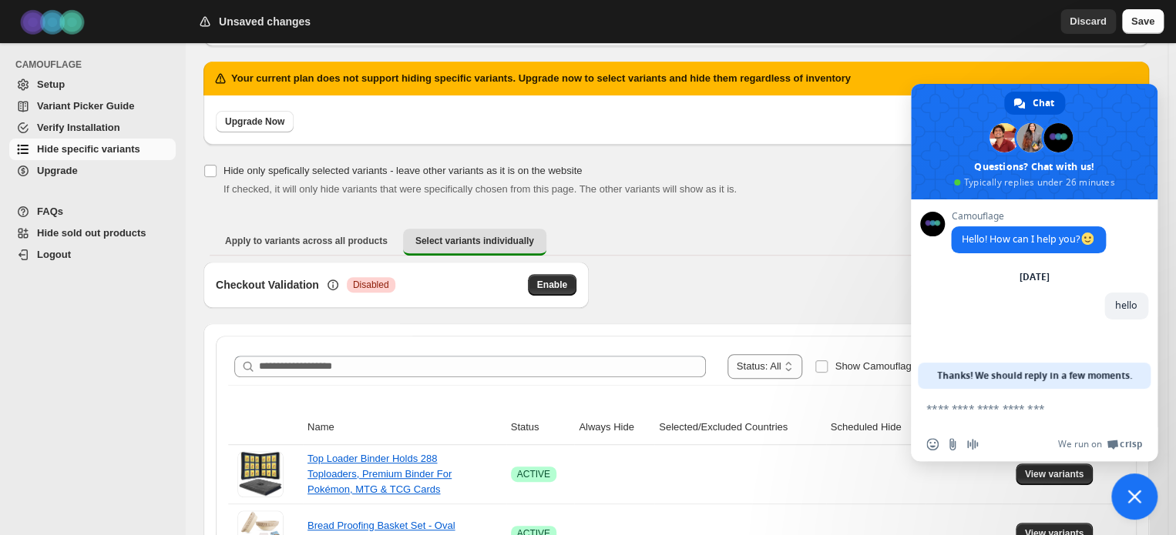
click at [1137, 498] on span "Close chat" at bounding box center [1134, 497] width 14 height 14
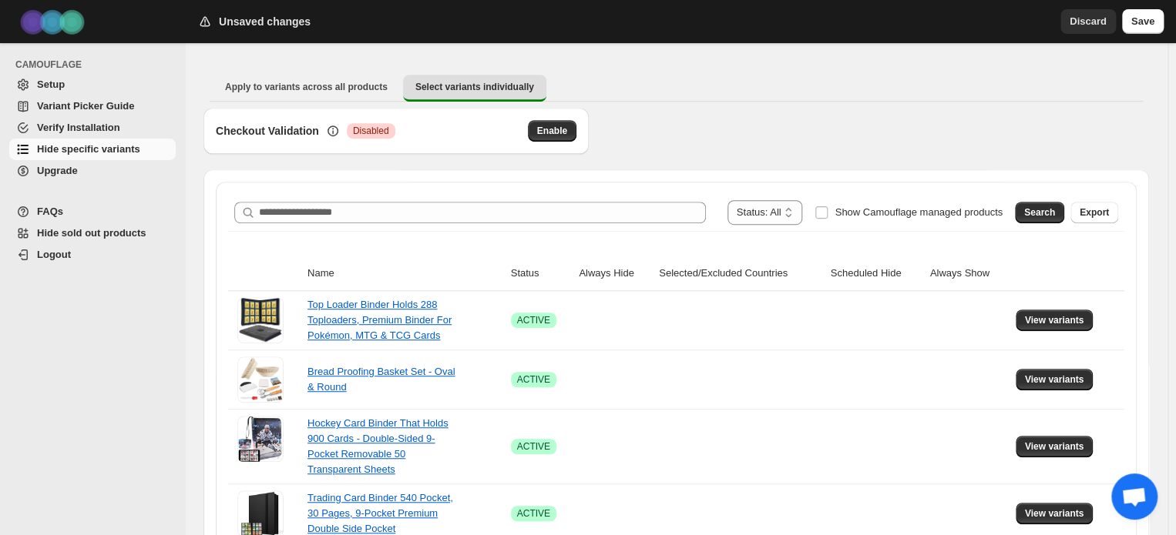
scroll to position [385, 0]
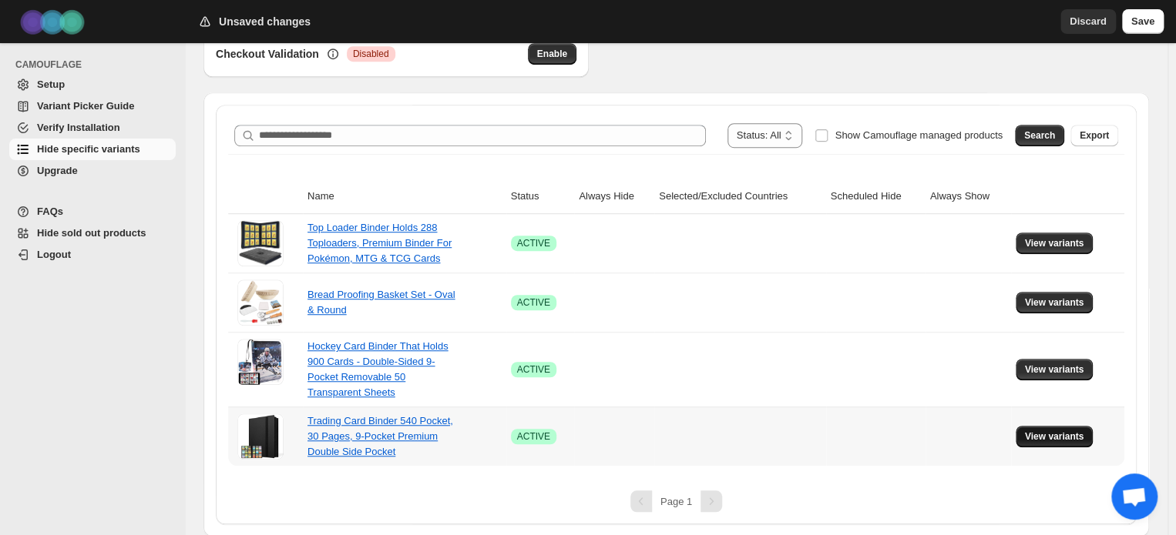
click at [1059, 431] on span "View variants" at bounding box center [1054, 437] width 59 height 12
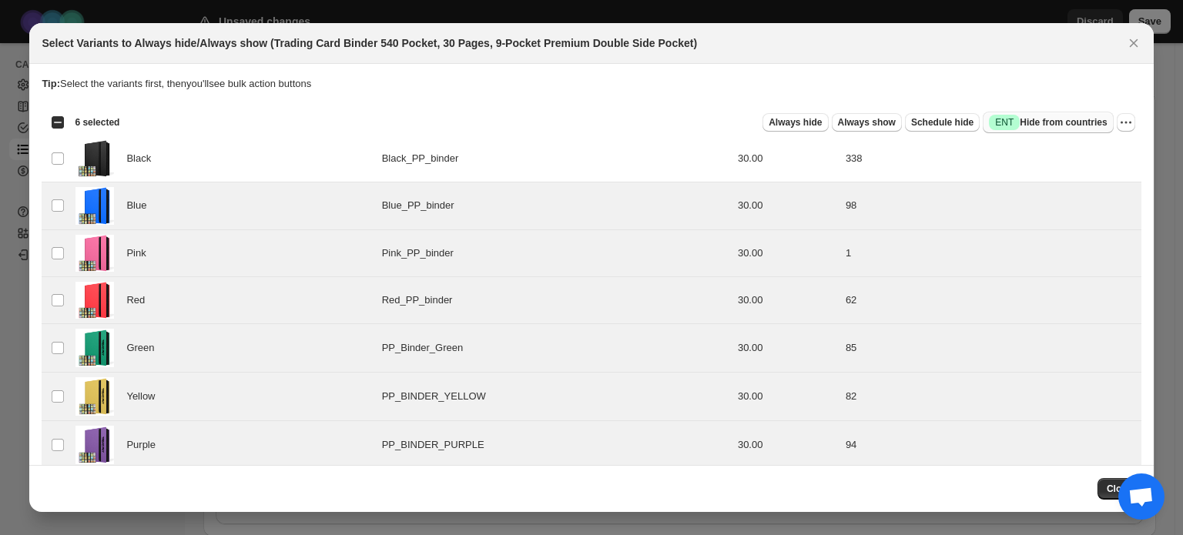
click at [1023, 123] on span "Success ENT Hide from countries" at bounding box center [1048, 122] width 118 height 15
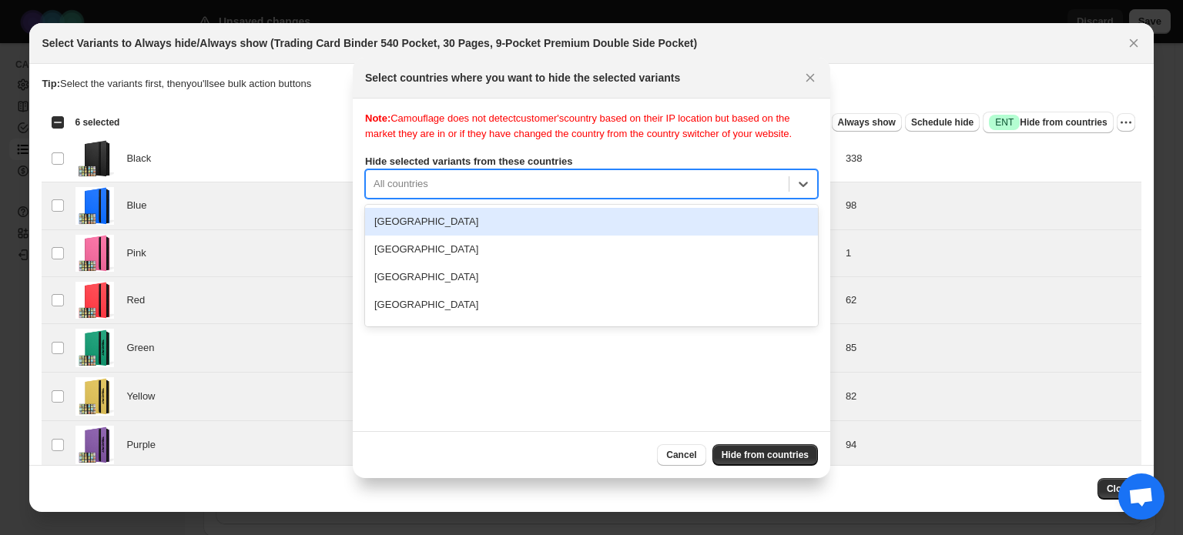
click at [663, 181] on div ":rr:" at bounding box center [578, 184] width 408 height 18
click at [665, 154] on label "Hide selected variants from these countries" at bounding box center [591, 161] width 453 height 15
click at [807, 181] on icon ":rr:" at bounding box center [803, 183] width 15 height 15
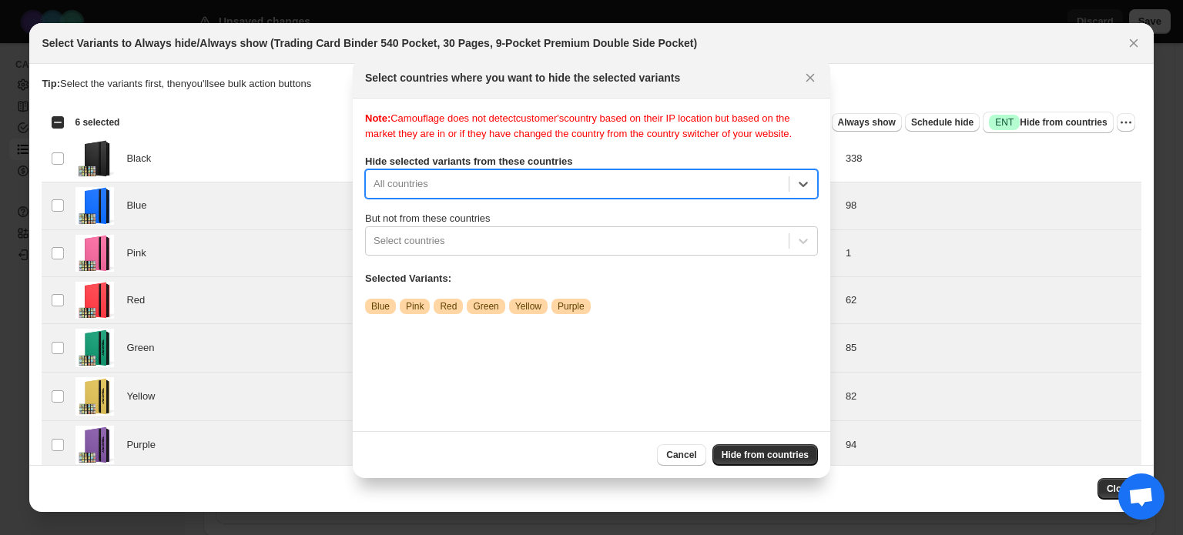
click at [736, 184] on div ":rr:" at bounding box center [578, 184] width 408 height 18
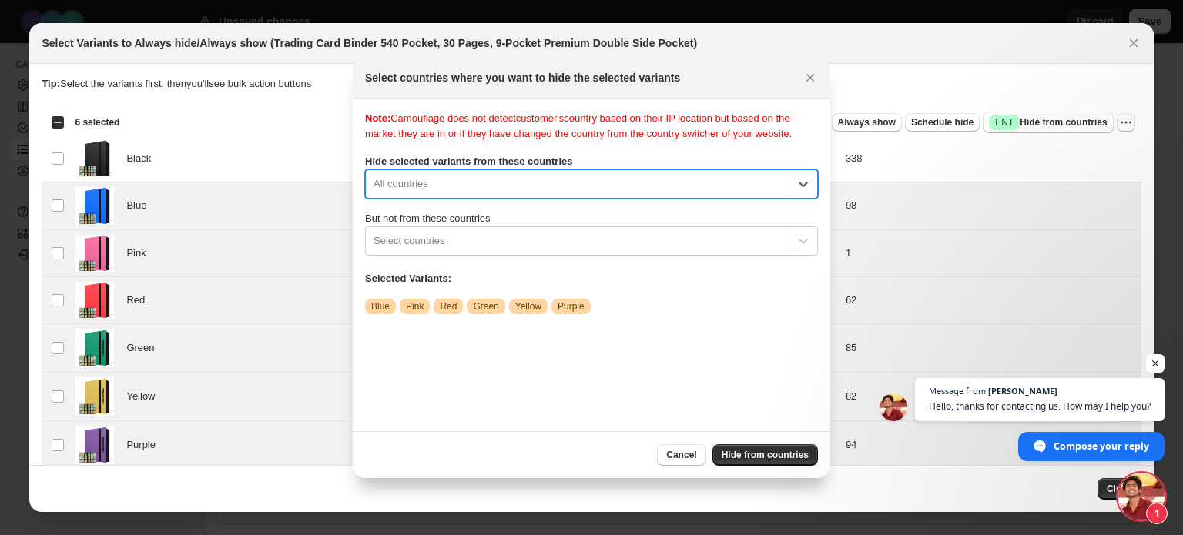
click at [1063, 403] on span "Hello, thanks for contacting us. How may I help you?" at bounding box center [1040, 406] width 222 height 15
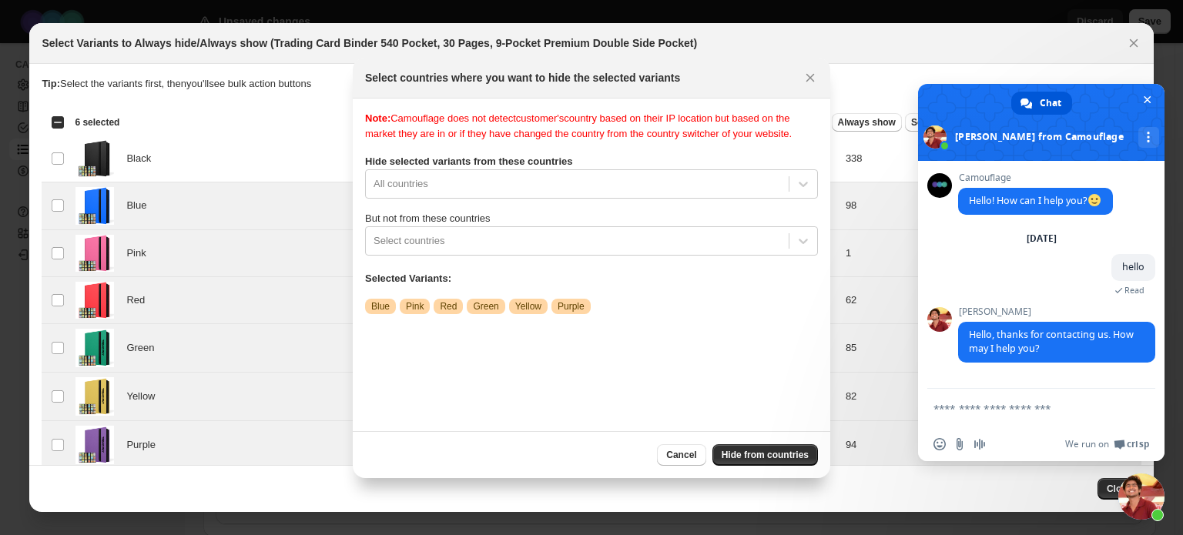
click at [1014, 411] on textarea "Compose your message..." at bounding box center [1025, 409] width 182 height 14
click at [1018, 404] on textarea "Compose your message..." at bounding box center [1025, 409] width 182 height 14
click at [1027, 412] on textarea "Compose your message..." at bounding box center [1025, 409] width 182 height 14
click at [1000, 406] on textarea "Compose your message..." at bounding box center [1025, 409] width 182 height 14
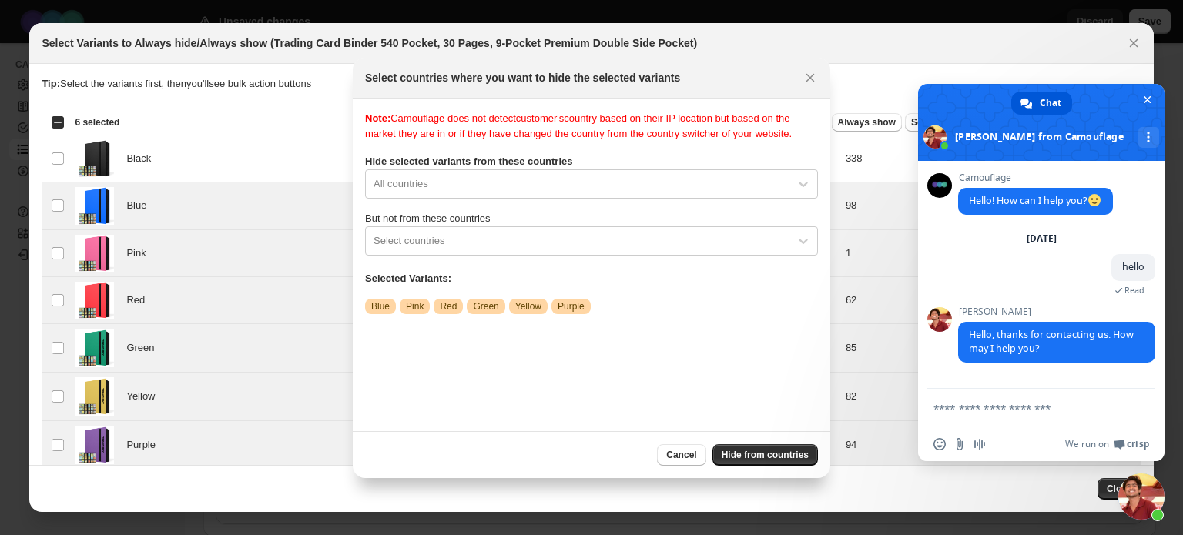
click at [978, 412] on textarea "Compose your message..." at bounding box center [1025, 409] width 182 height 14
click at [1144, 495] on span "Close chat" at bounding box center [1142, 497] width 46 height 46
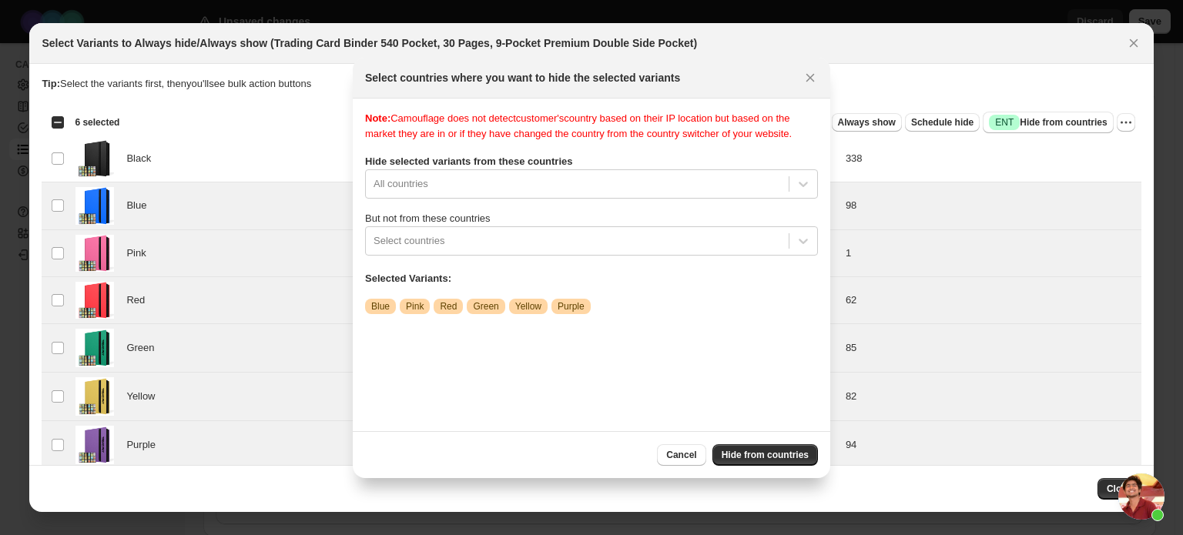
click at [1144, 495] on span "Open chat" at bounding box center [1142, 497] width 46 height 46
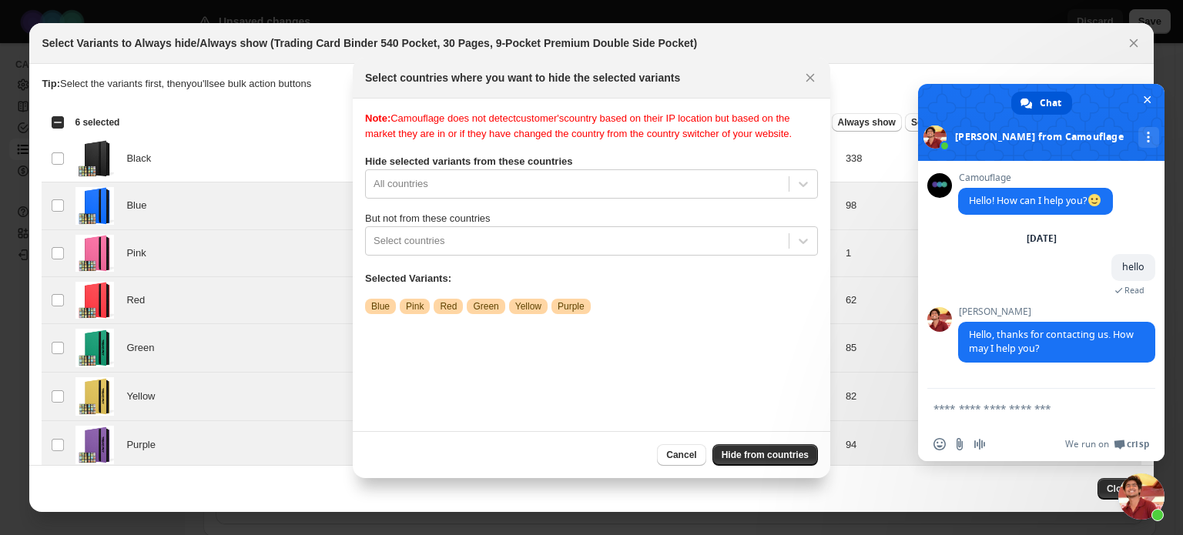
click at [992, 406] on textarea "Compose your message..." at bounding box center [1025, 409] width 182 height 14
click at [1054, 410] on textarea "Compose your message..." at bounding box center [1025, 409] width 182 height 14
click at [1059, 406] on textarea "Compose your message..." at bounding box center [1025, 409] width 182 height 14
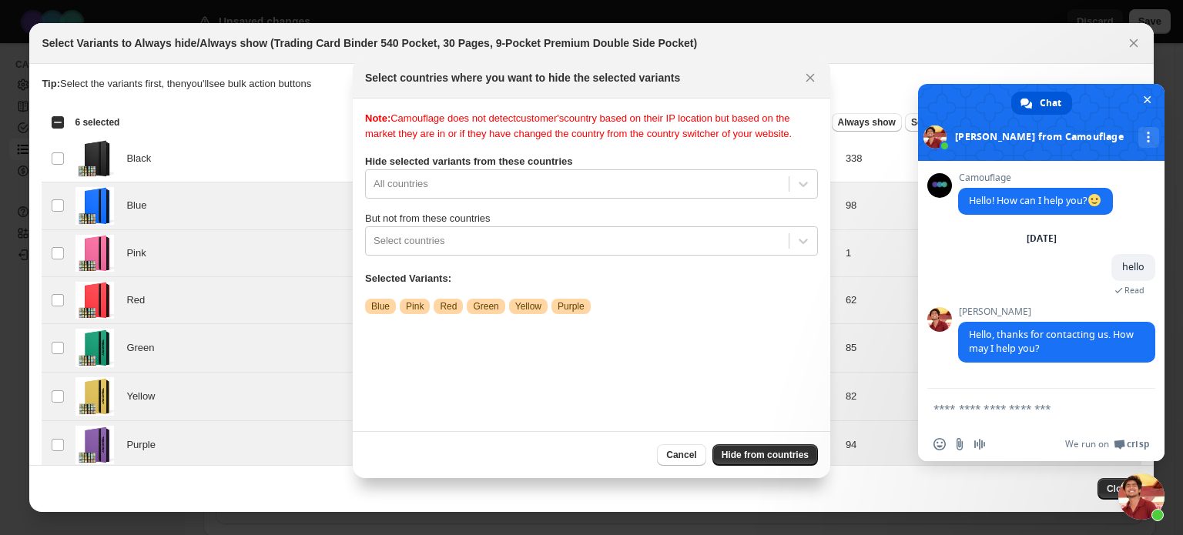
click at [1059, 406] on textarea "Compose your message..." at bounding box center [1025, 409] width 182 height 14
click at [1042, 409] on textarea "Compose your message..." at bounding box center [1025, 409] width 182 height 14
click at [1041, 409] on textarea "Compose your message..." at bounding box center [1025, 409] width 182 height 14
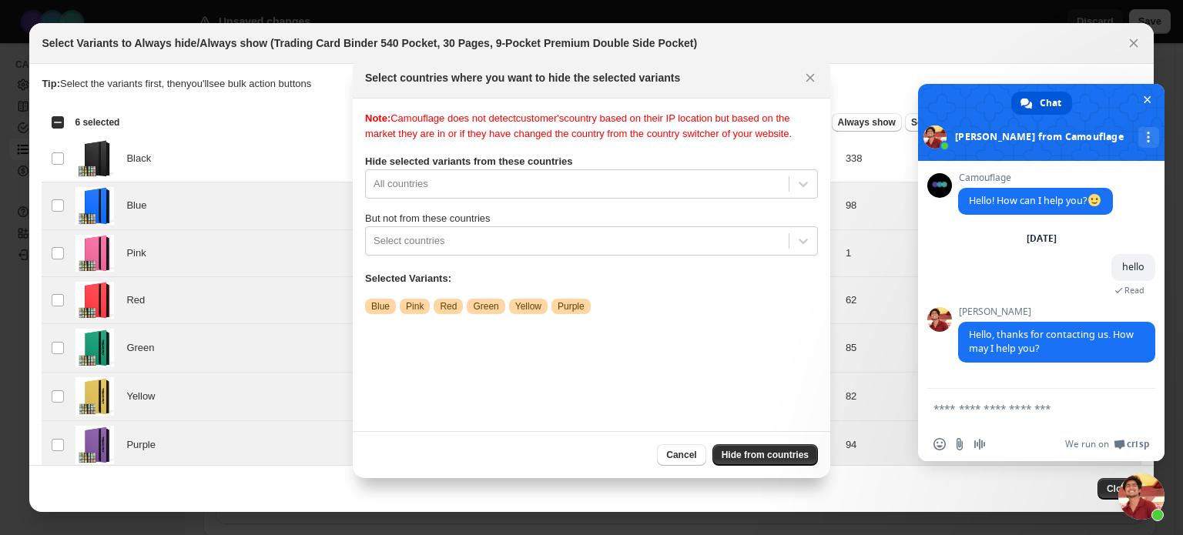
click at [1041, 409] on textarea "Compose your message..." at bounding box center [1025, 409] width 182 height 14
click at [1025, 267] on div "Saturday, 20 September hello 3 minutes ago Read" at bounding box center [1056, 269] width 197 height 75
click at [958, 404] on textarea "Compose your message..." at bounding box center [1025, 409] width 182 height 14
click at [592, 189] on div ":rr:" at bounding box center [578, 184] width 408 height 18
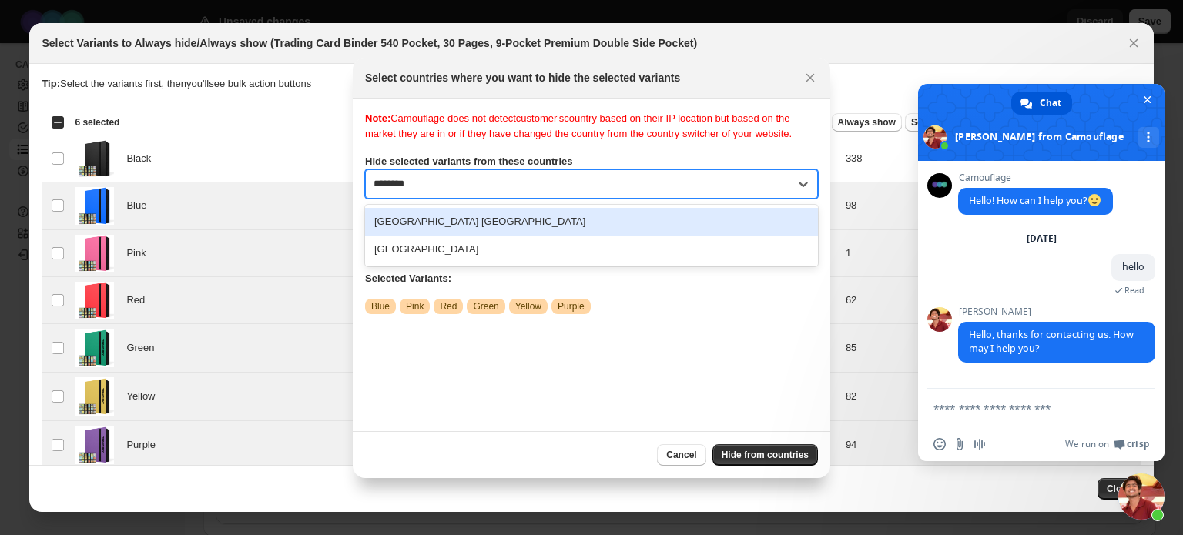
type input "*********"
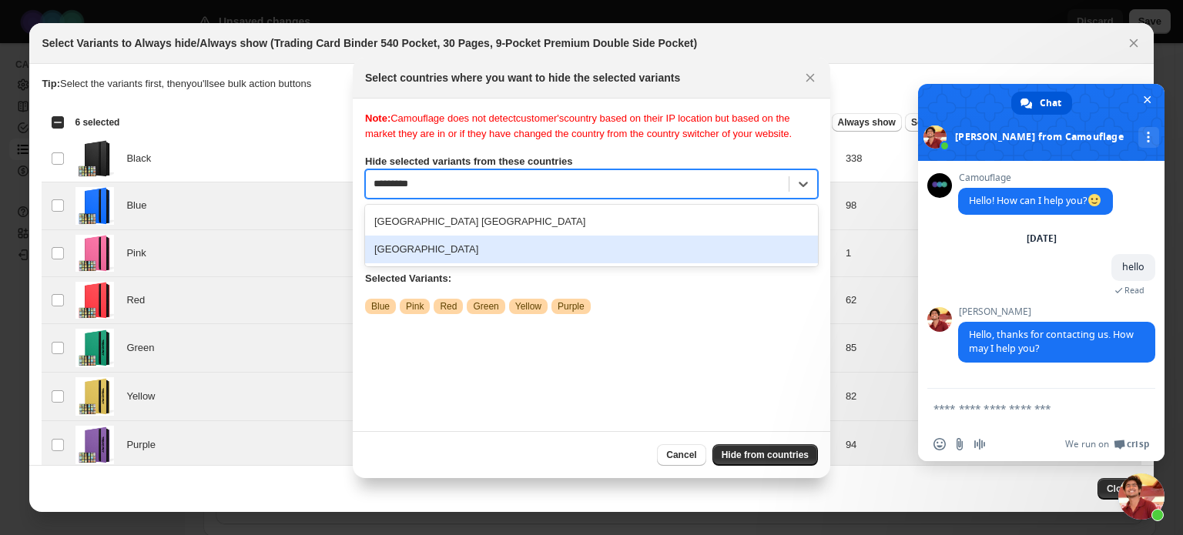
click at [453, 252] on div "[GEOGRAPHIC_DATA]" at bounding box center [591, 250] width 453 height 28
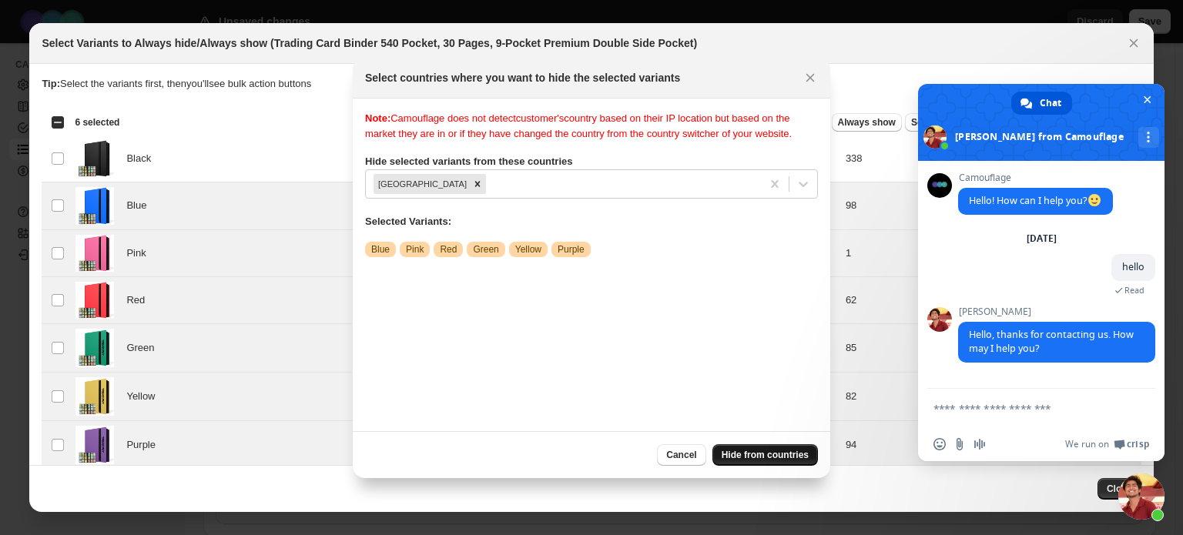
click at [744, 455] on span "Hide from countries" at bounding box center [765, 455] width 87 height 12
click at [1144, 99] on span "Close chat" at bounding box center [1148, 100] width 8 height 8
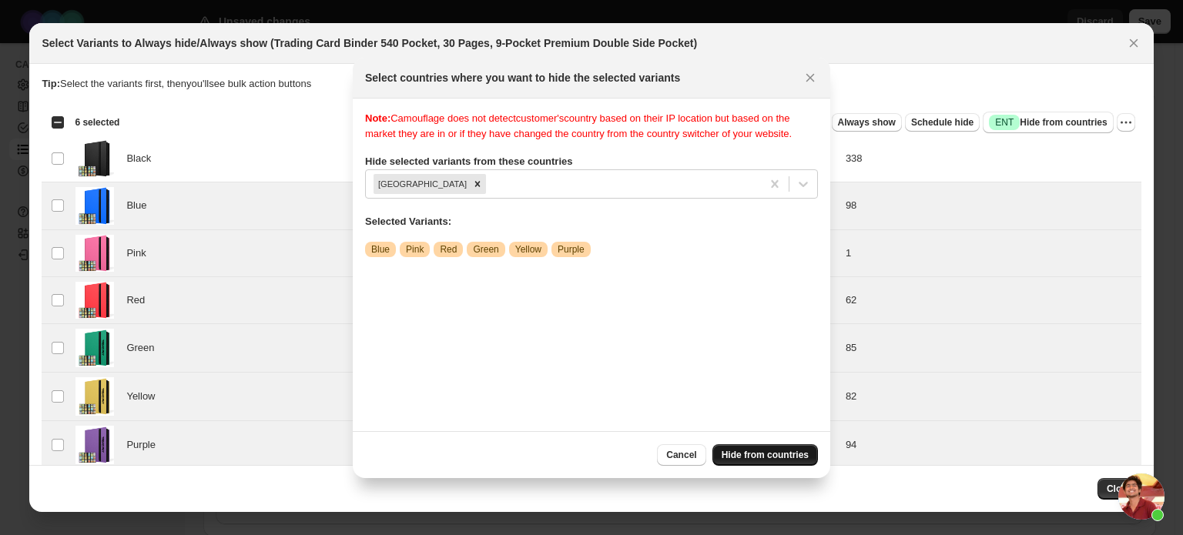
click at [761, 453] on span "Hide from countries" at bounding box center [765, 455] width 87 height 12
click at [756, 449] on span "Hide from countries" at bounding box center [765, 455] width 87 height 12
click at [692, 453] on span "Cancel" at bounding box center [681, 455] width 30 height 12
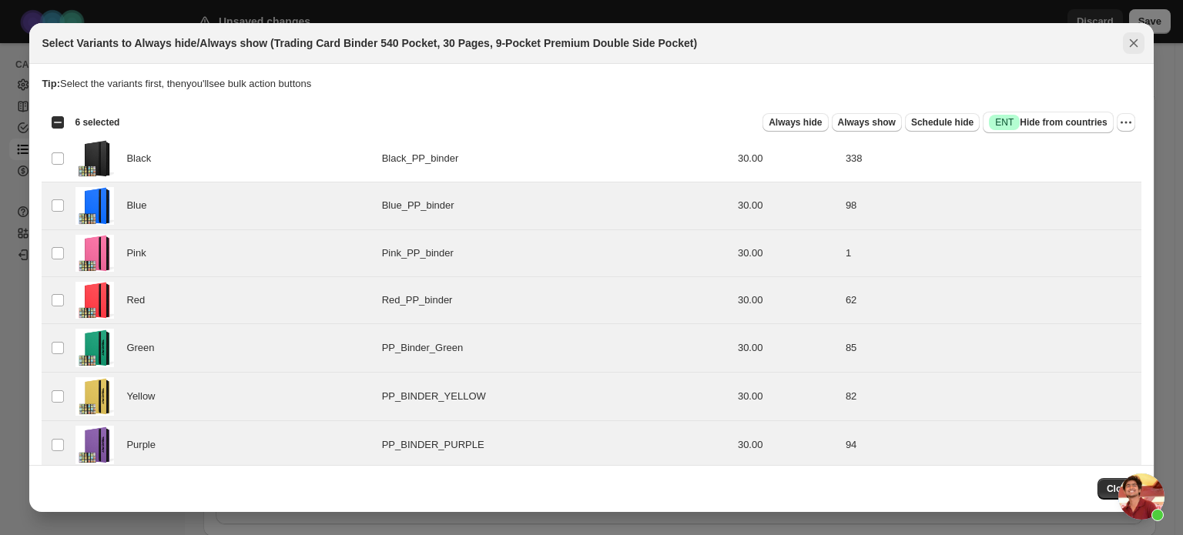
click at [1132, 49] on icon "Close" at bounding box center [1133, 42] width 15 height 15
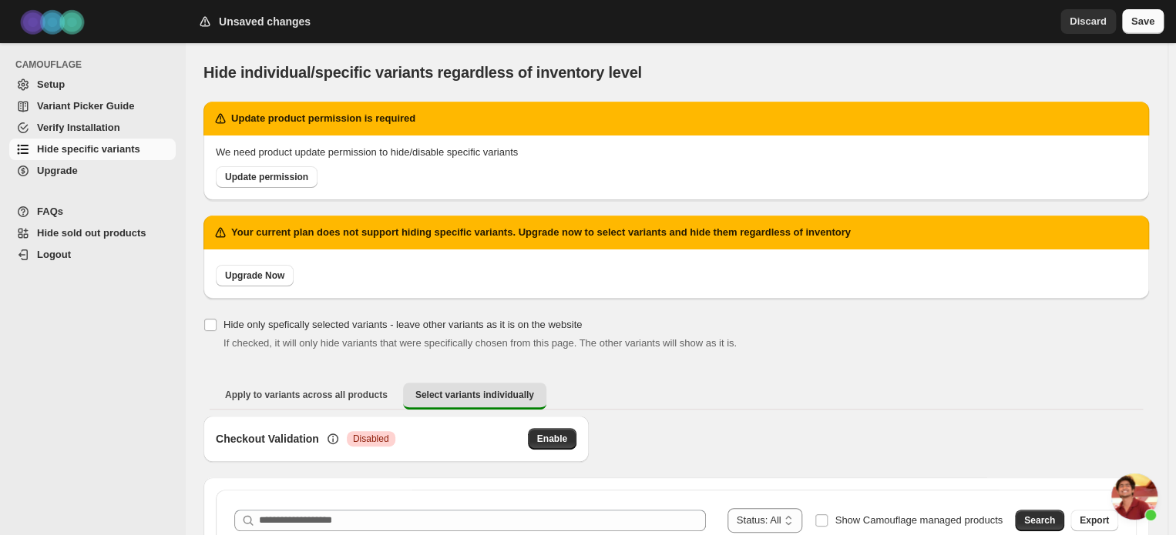
click at [1147, 15] on span "Save" at bounding box center [1142, 21] width 23 height 15
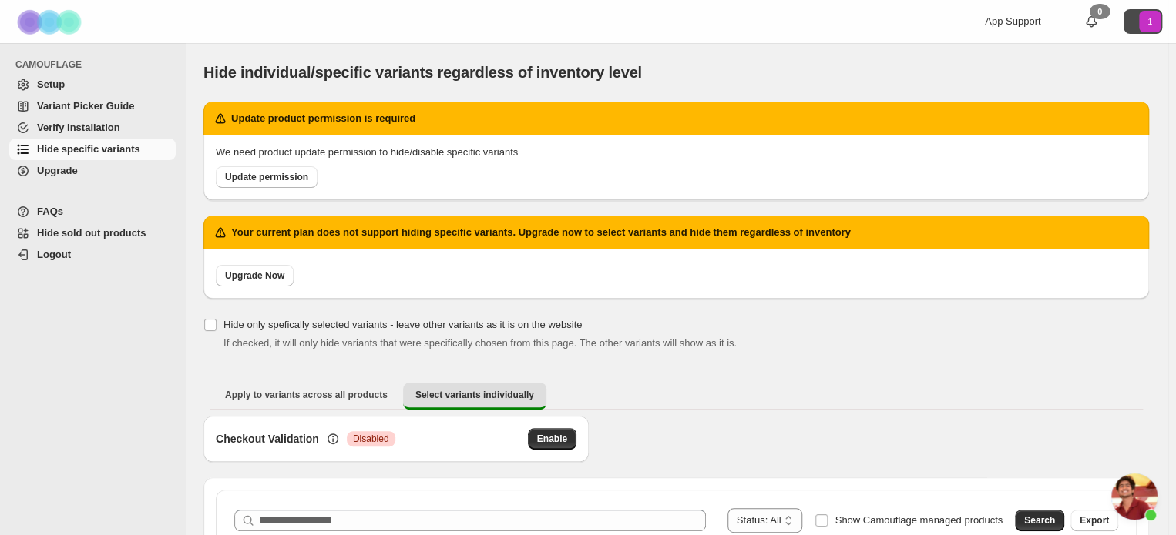
click at [1152, 18] on icon "1" at bounding box center [1150, 22] width 22 height 22
click at [900, 65] on div "Hide individual/specific variants regardless of inventory level" at bounding box center [675, 73] width 945 height 22
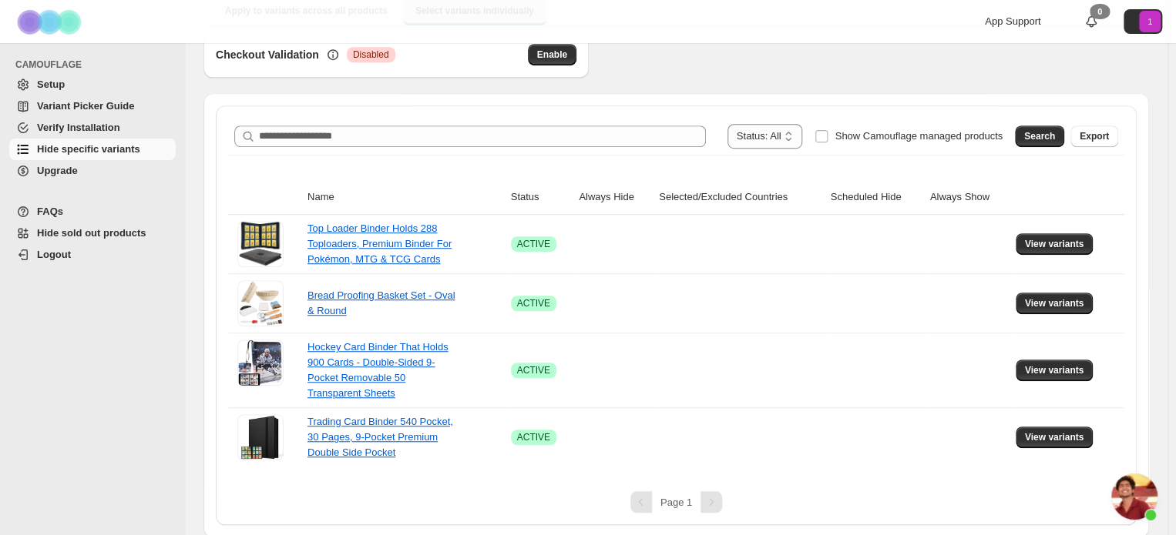
scroll to position [385, 0]
click at [1137, 498] on span "Open chat" at bounding box center [1134, 497] width 46 height 46
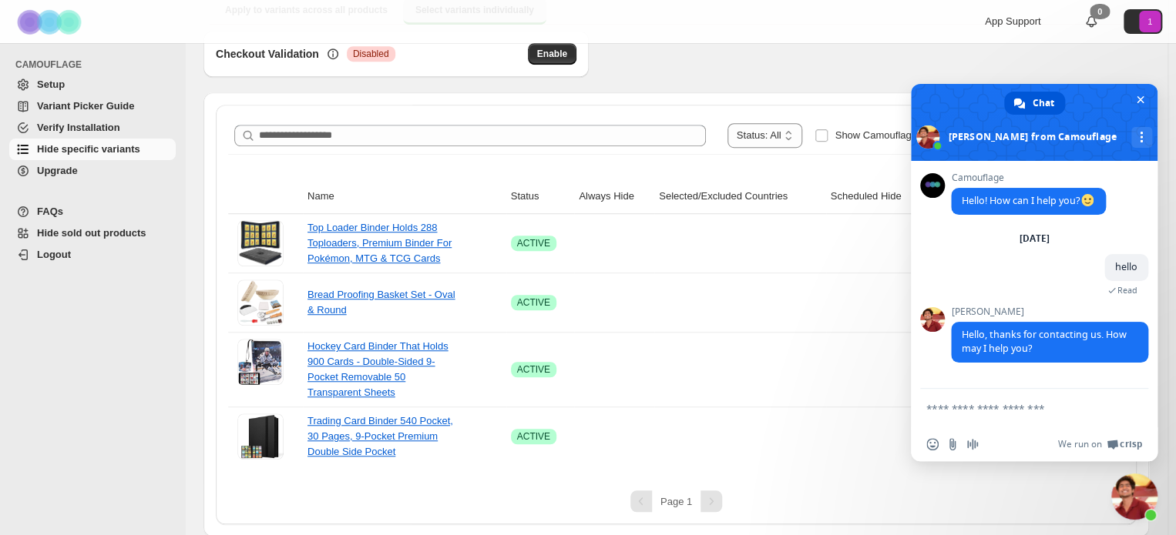
click at [1048, 404] on textarea "Compose your message..." at bounding box center [1017, 409] width 182 height 14
type textarea "*"
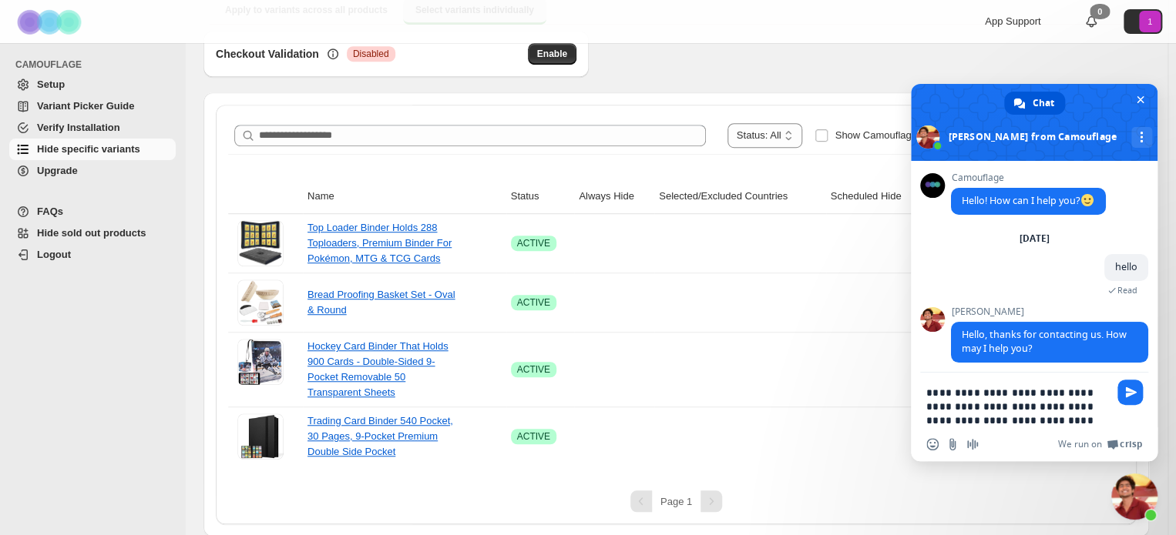
type textarea "**********"
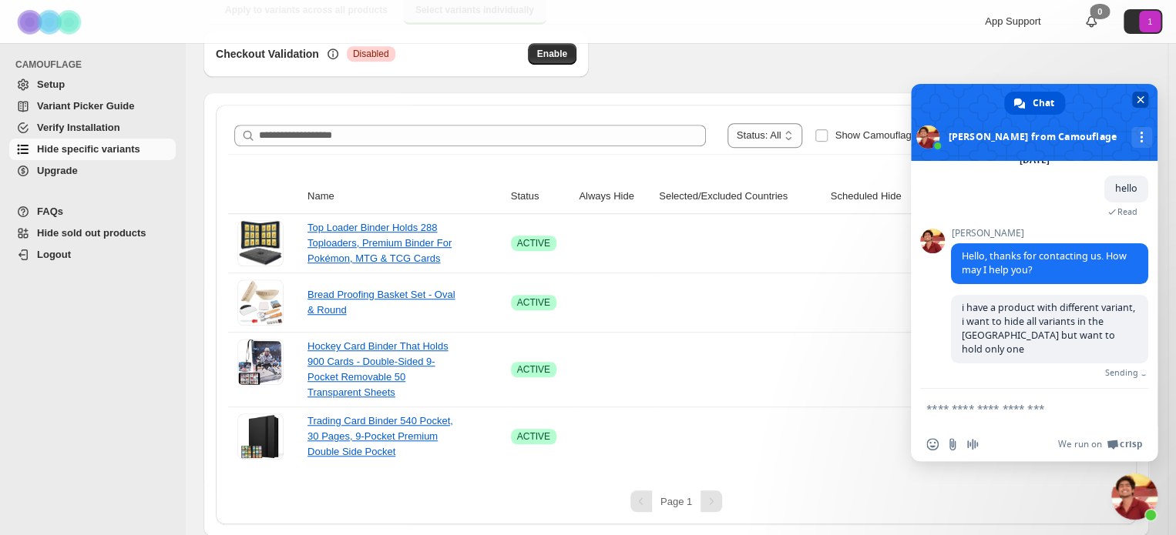
scroll to position [61, 0]
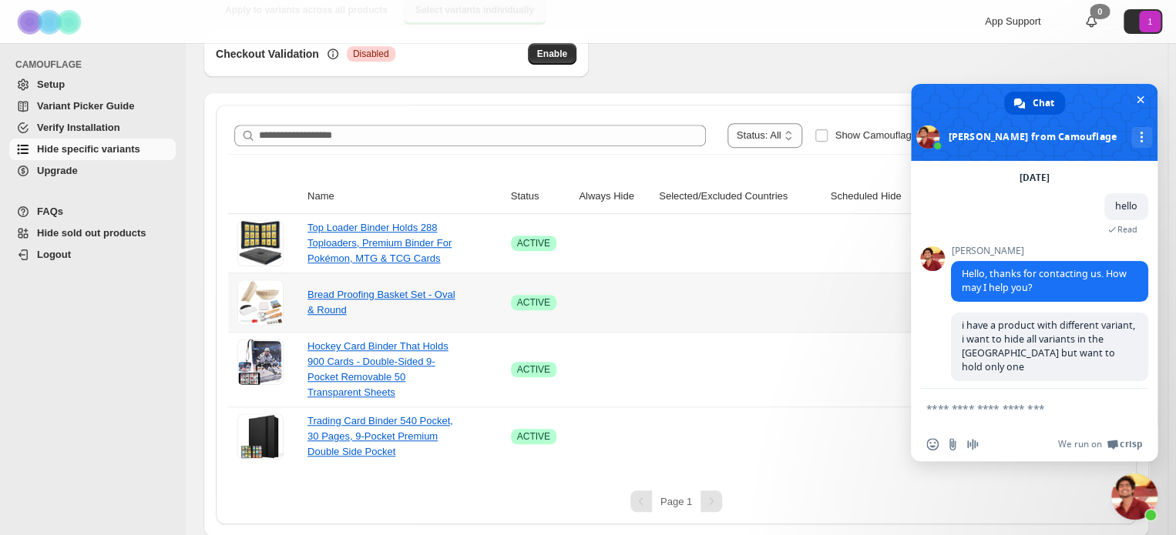
click at [864, 295] on td at bounding box center [875, 302] width 99 height 59
click at [1140, 97] on span "Close chat" at bounding box center [1140, 100] width 8 height 8
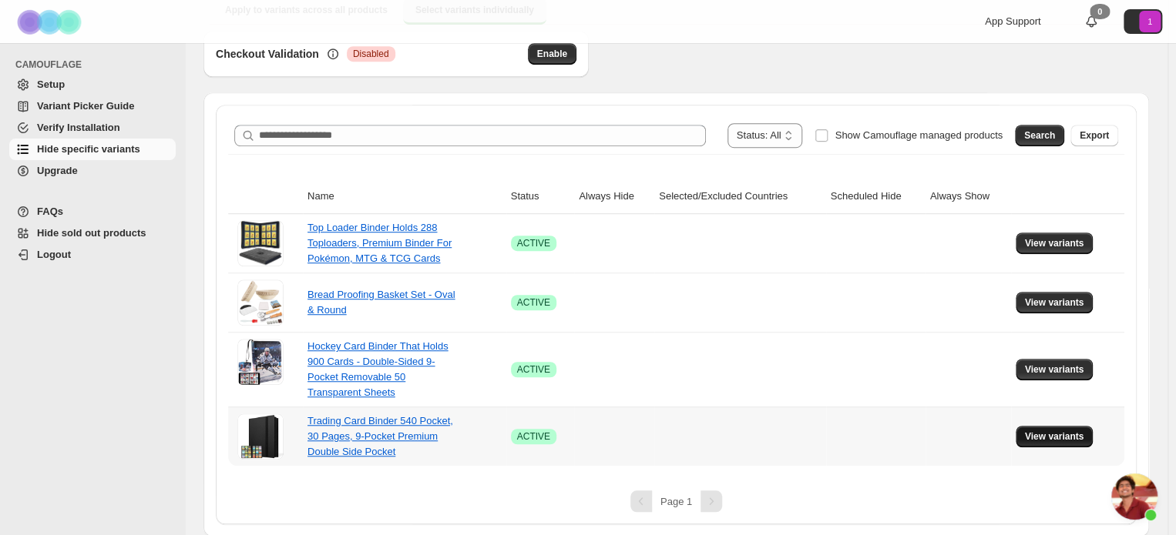
click at [1082, 433] on span "View variants" at bounding box center [1054, 437] width 59 height 12
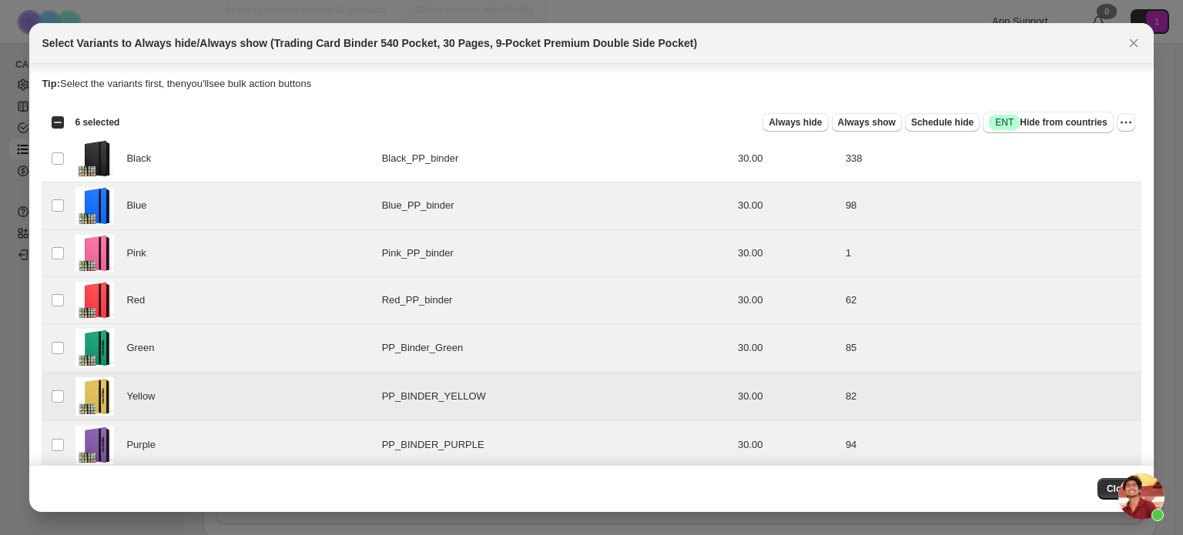
scroll to position [15, 0]
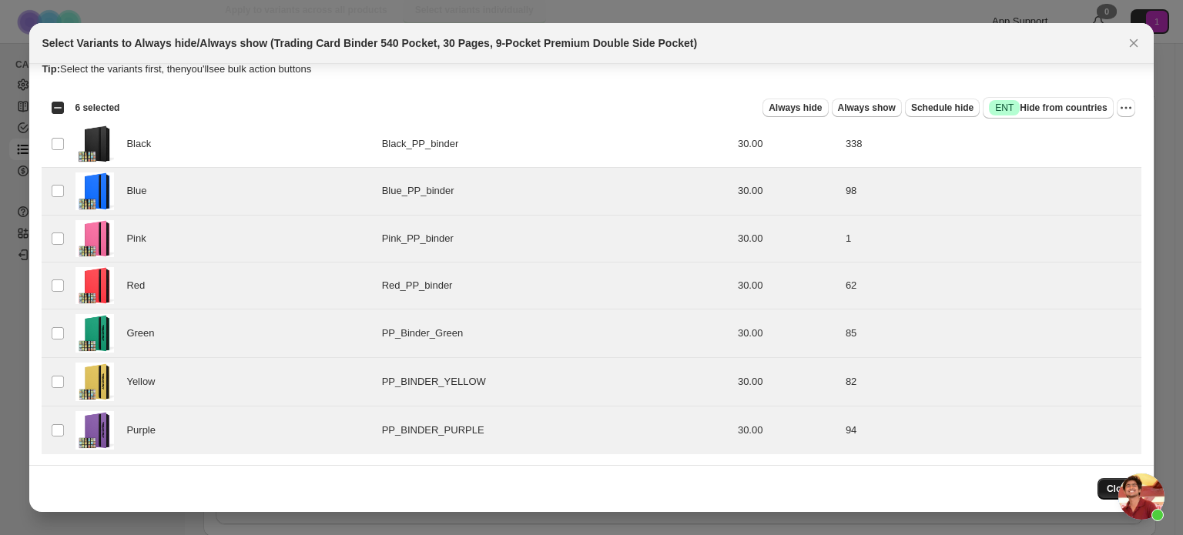
click at [1110, 494] on span "Close" at bounding box center [1119, 489] width 25 height 12
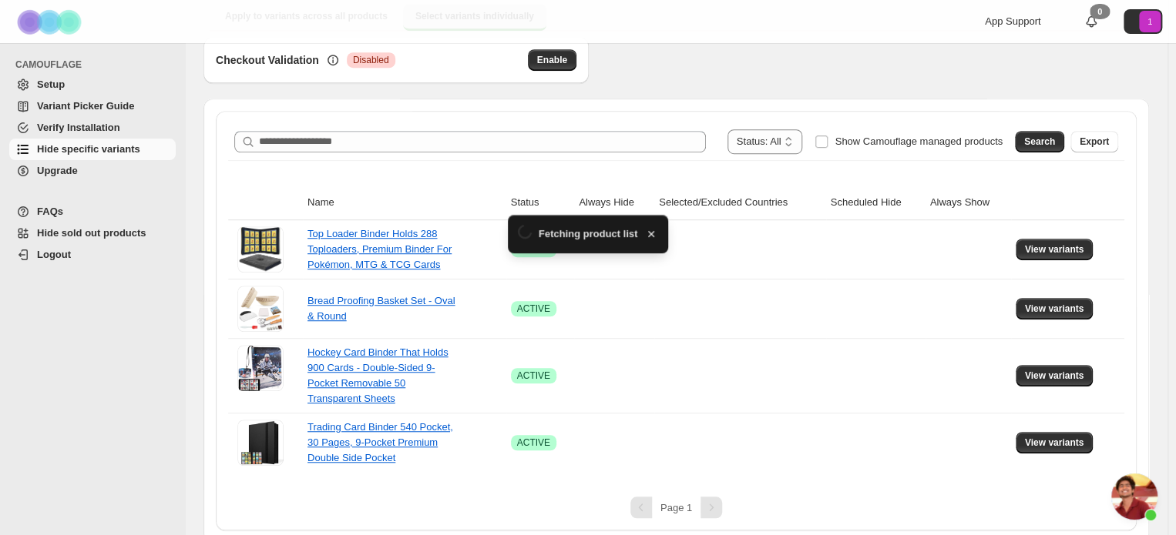
scroll to position [385, 0]
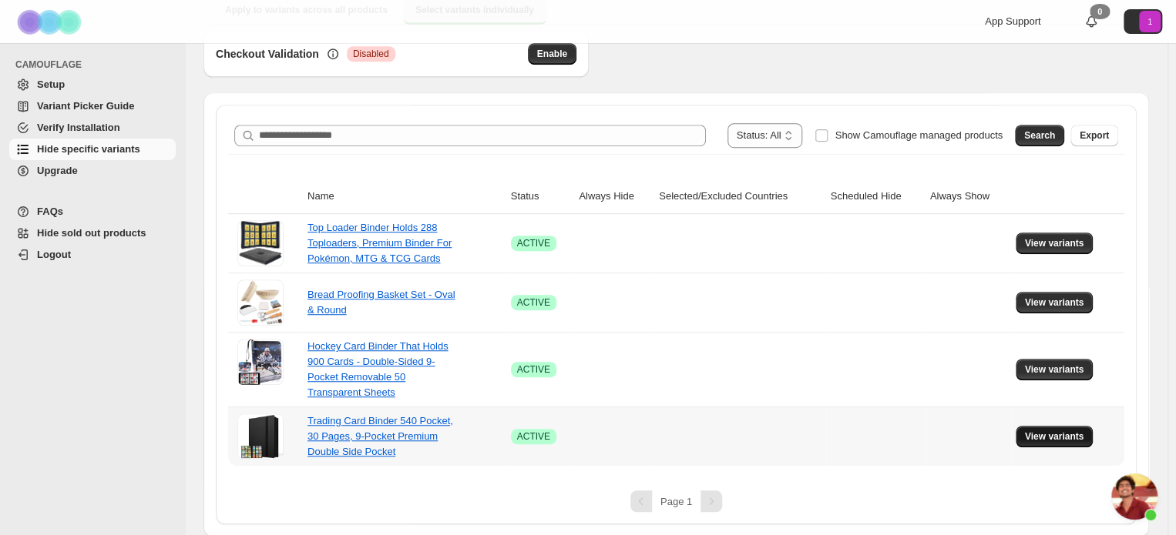
click at [1054, 440] on span "View variants" at bounding box center [1054, 437] width 59 height 12
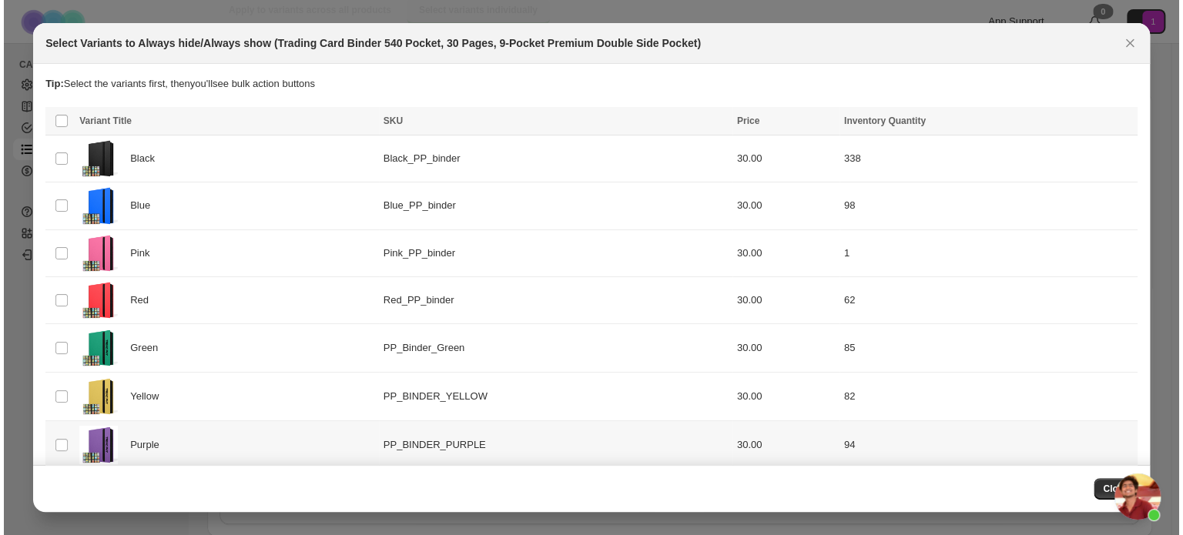
scroll to position [0, 0]
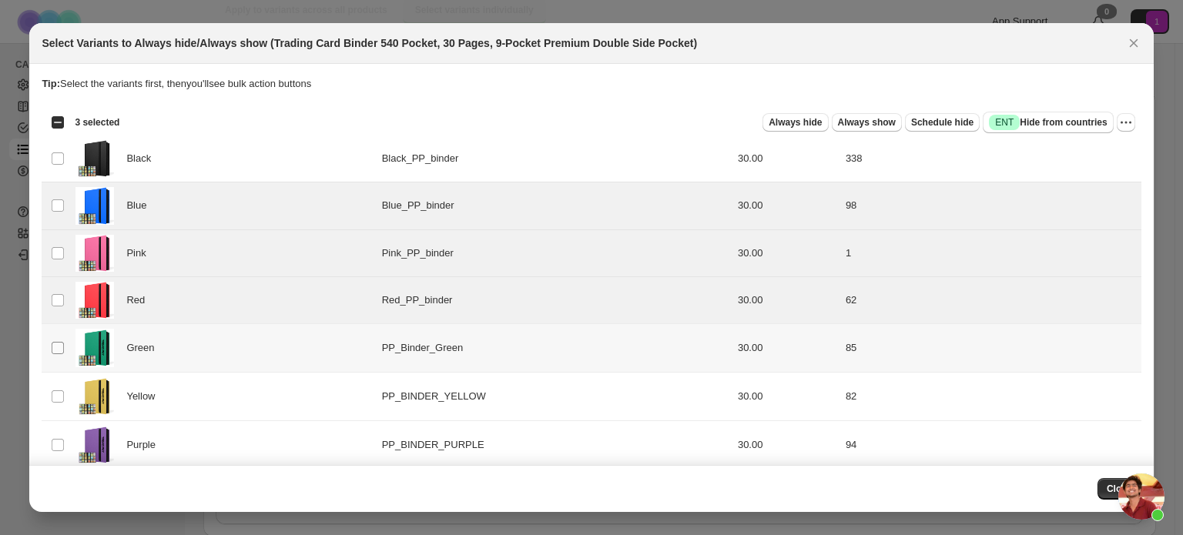
click at [55, 341] on span ":r1s:" at bounding box center [58, 348] width 14 height 14
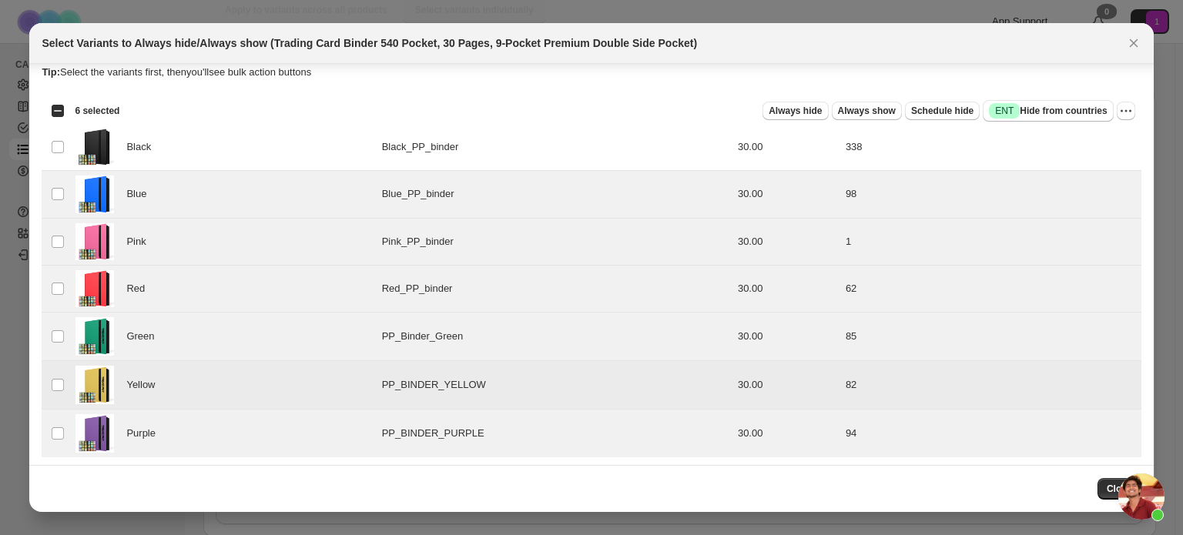
scroll to position [15, 0]
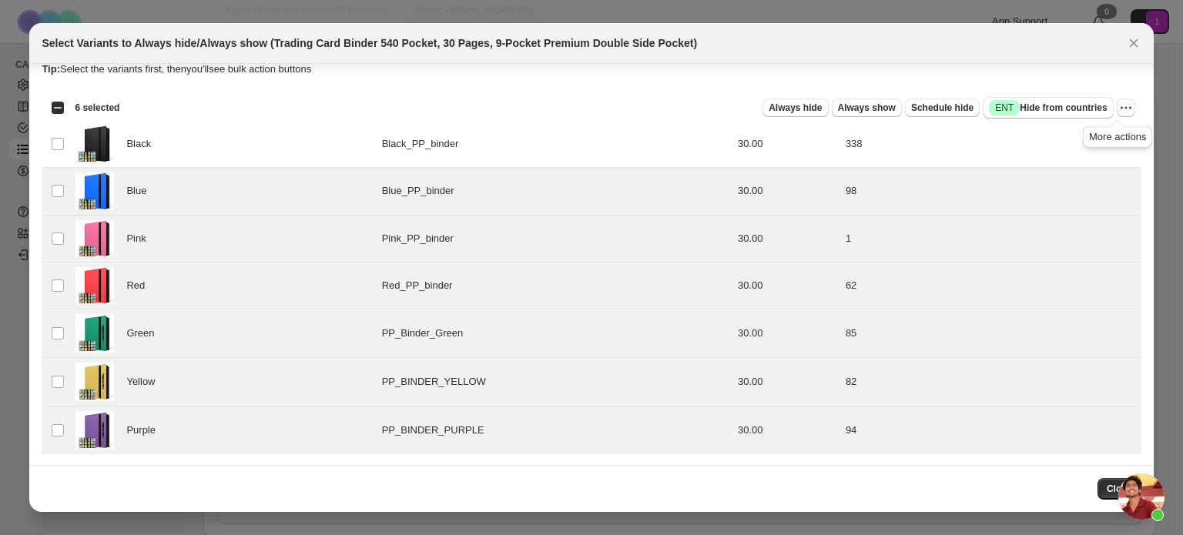
click at [1119, 109] on icon "More actions" at bounding box center [1126, 107] width 15 height 15
click at [1051, 76] on div "Tip: Select the variants first, then you'll see bulk action buttons" at bounding box center [591, 77] width 1099 height 31
click at [1038, 107] on span "Success ENT Hide from countries" at bounding box center [1048, 107] width 118 height 15
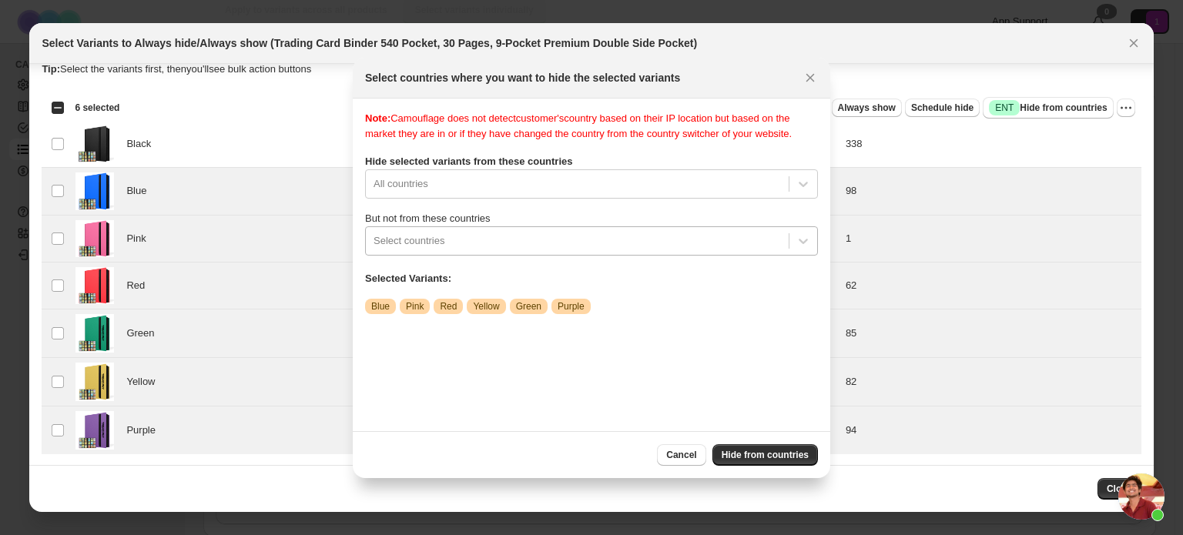
click at [615, 246] on div ":r2n:" at bounding box center [578, 241] width 408 height 18
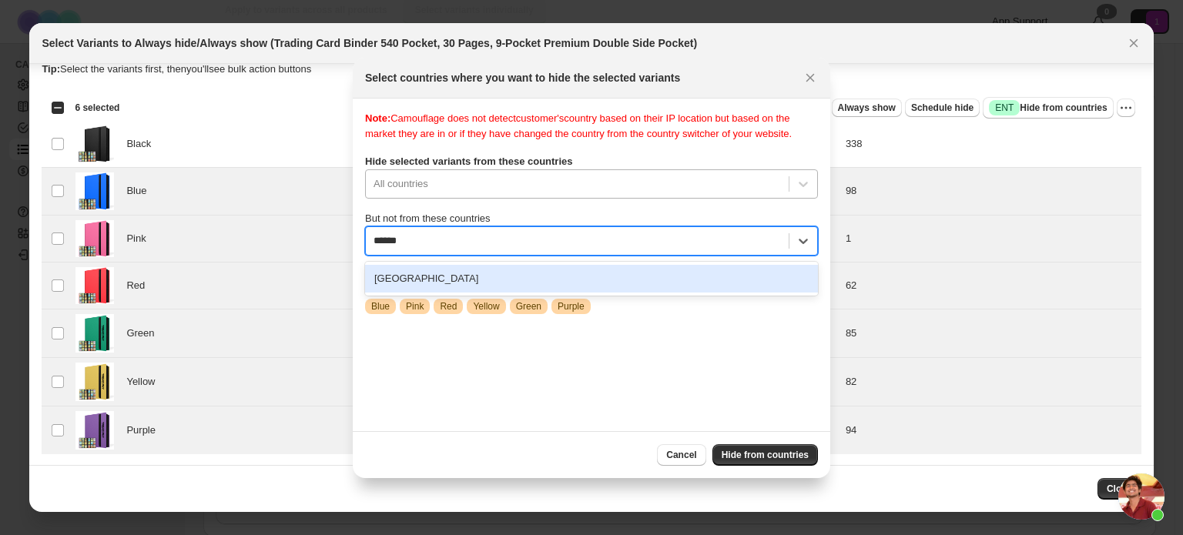
type input "******"
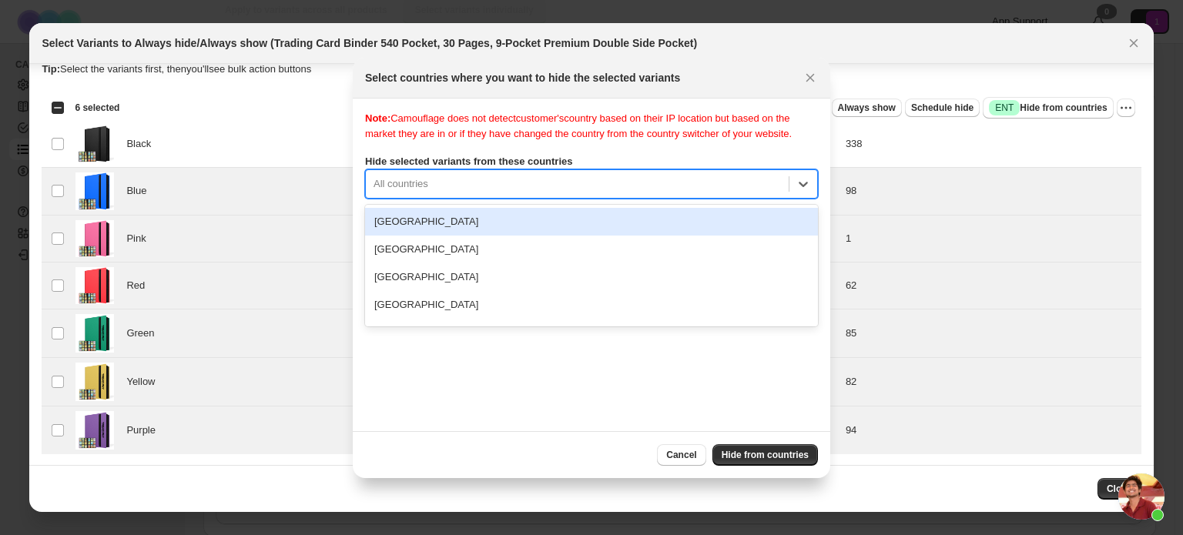
click at [592, 184] on div ":r2n:" at bounding box center [578, 184] width 408 height 18
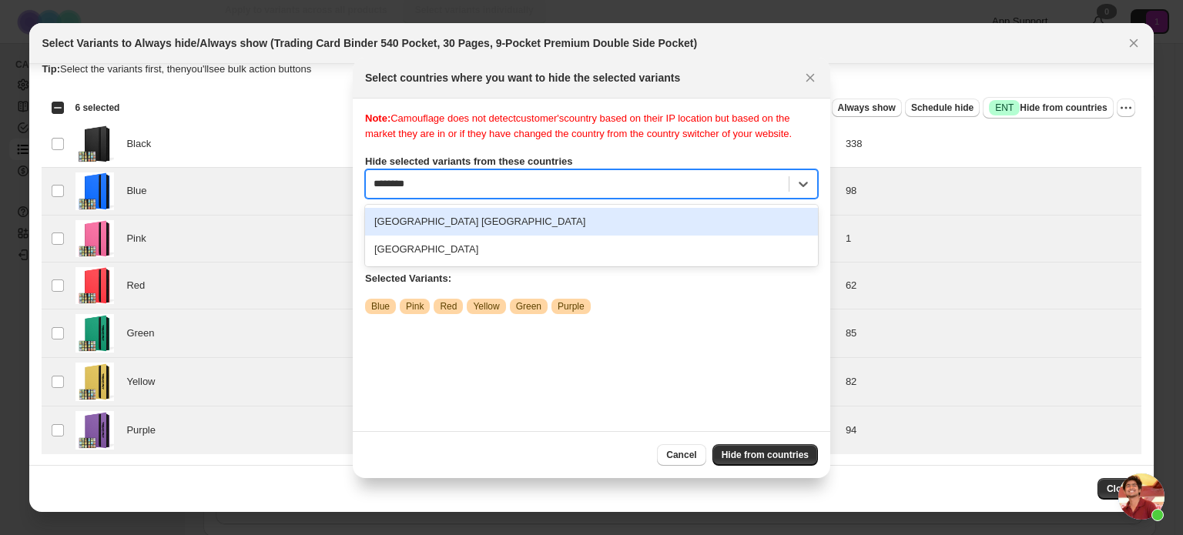
type input "*********"
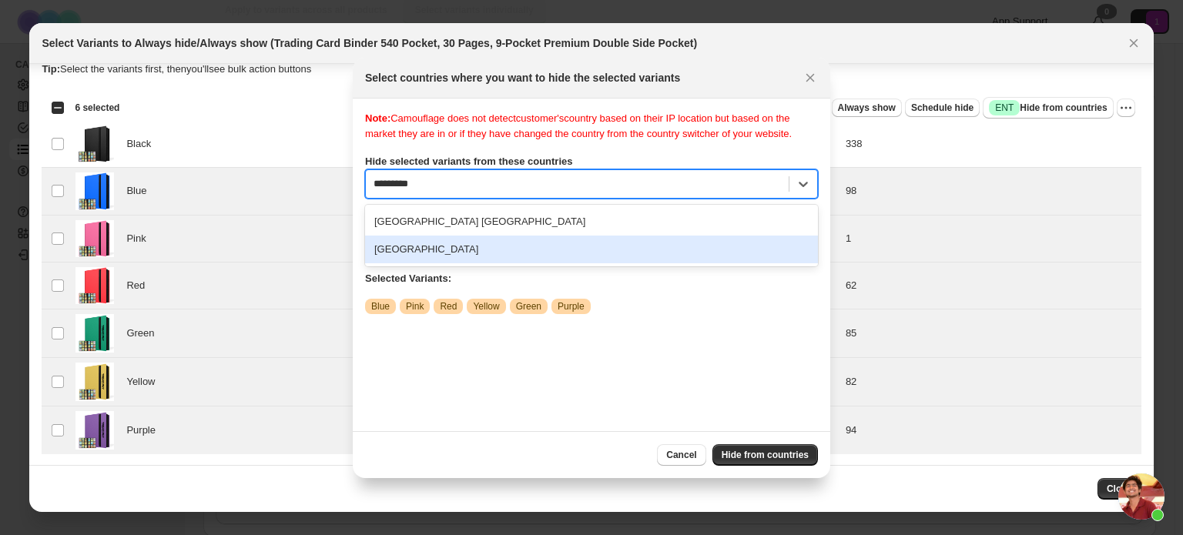
click at [478, 249] on div "[GEOGRAPHIC_DATA]" at bounding box center [591, 250] width 453 height 28
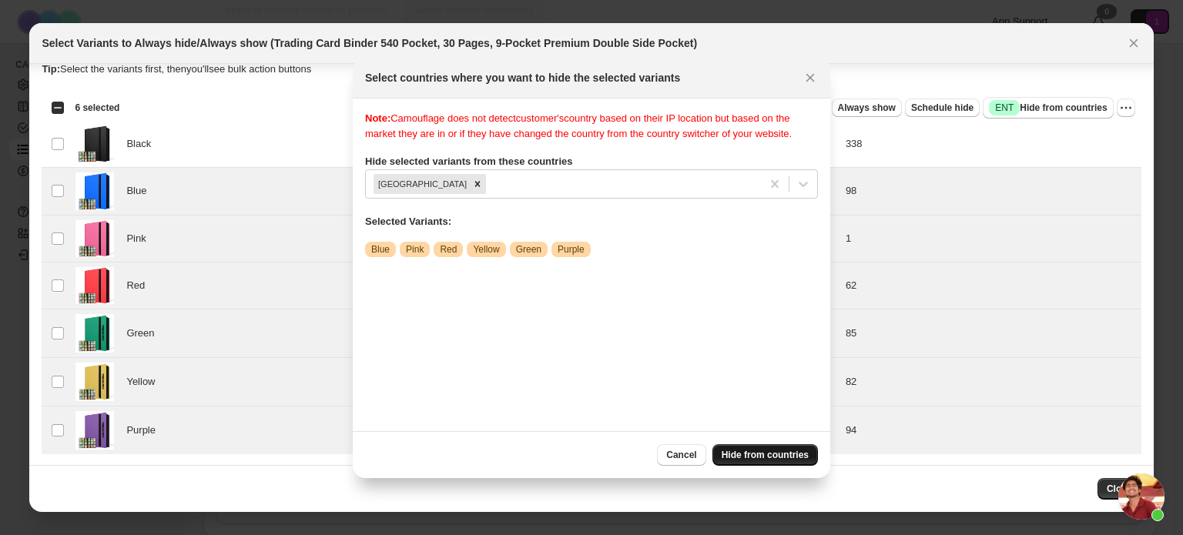
click at [786, 455] on span "Hide from countries" at bounding box center [765, 455] width 87 height 12
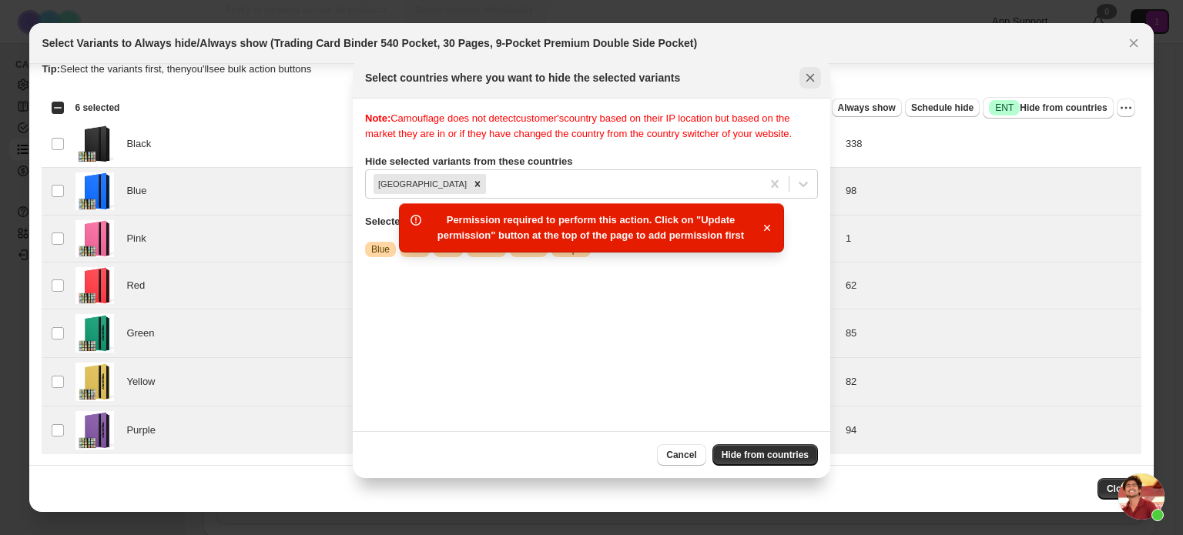
click at [808, 79] on icon "Close" at bounding box center [811, 77] width 8 height 8
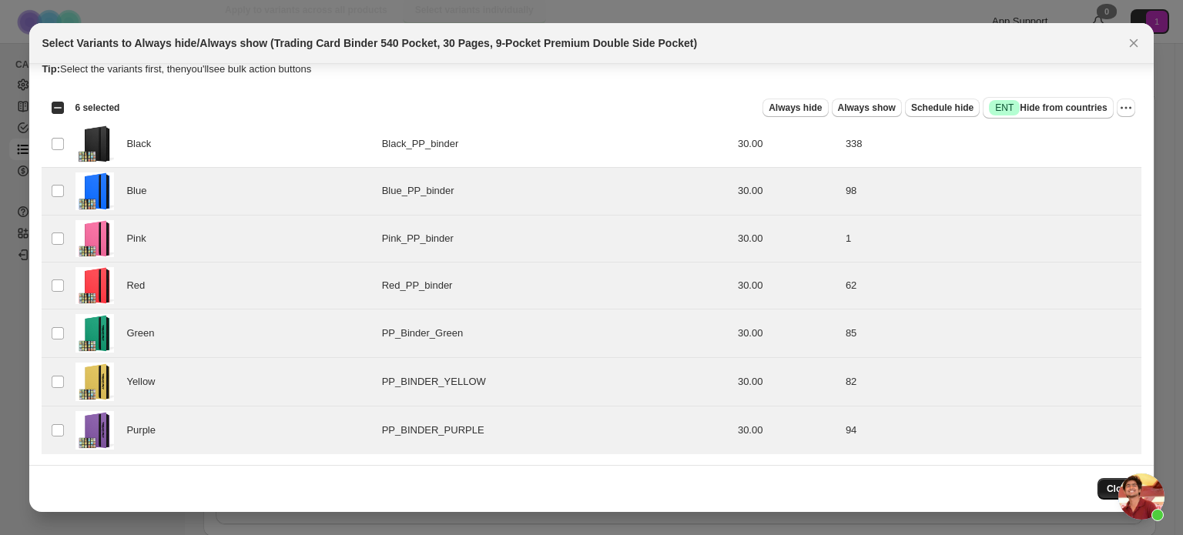
click at [1106, 489] on button "Close" at bounding box center [1120, 489] width 44 height 22
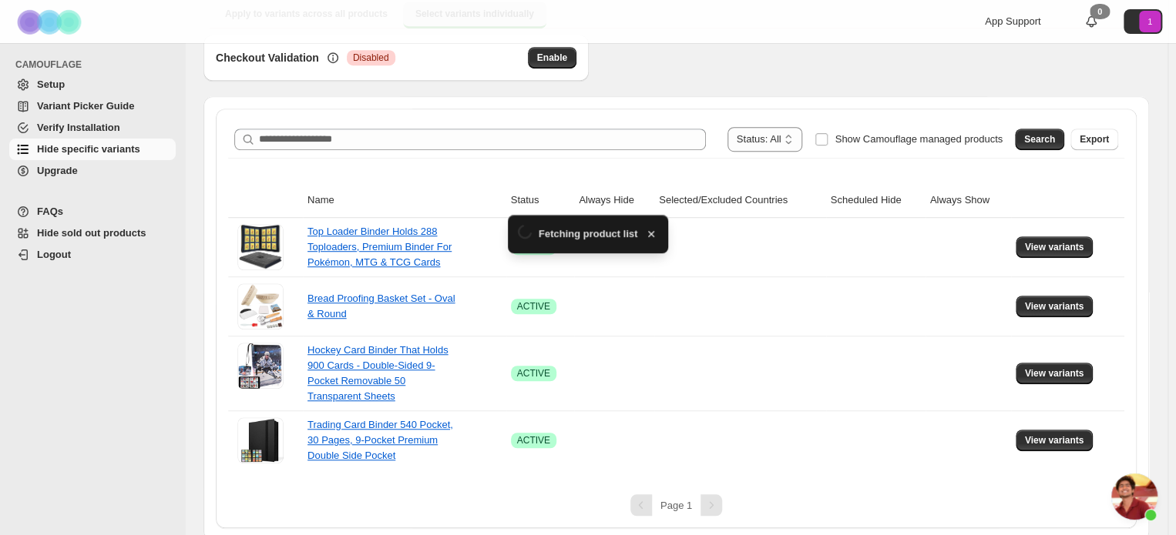
scroll to position [385, 0]
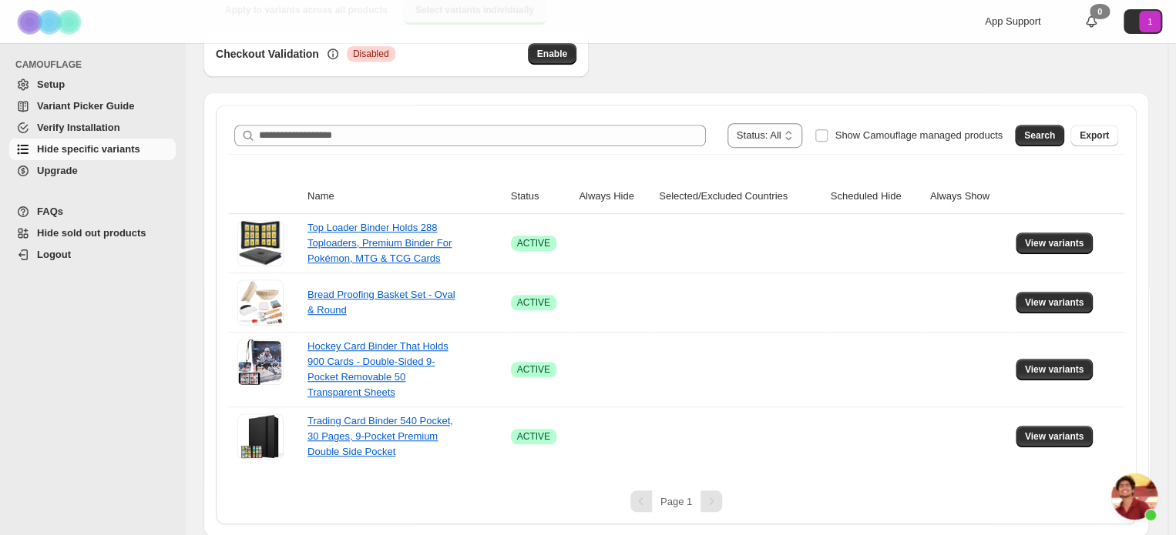
click at [1136, 492] on span "Open chat" at bounding box center [1134, 497] width 46 height 46
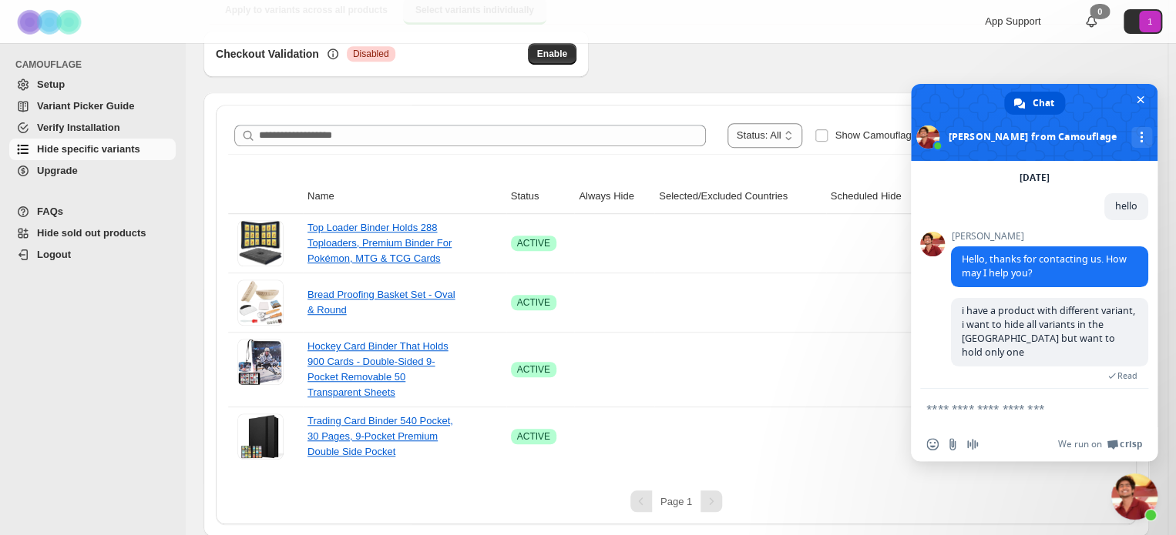
click at [1136, 492] on span "Close chat" at bounding box center [1134, 497] width 46 height 46
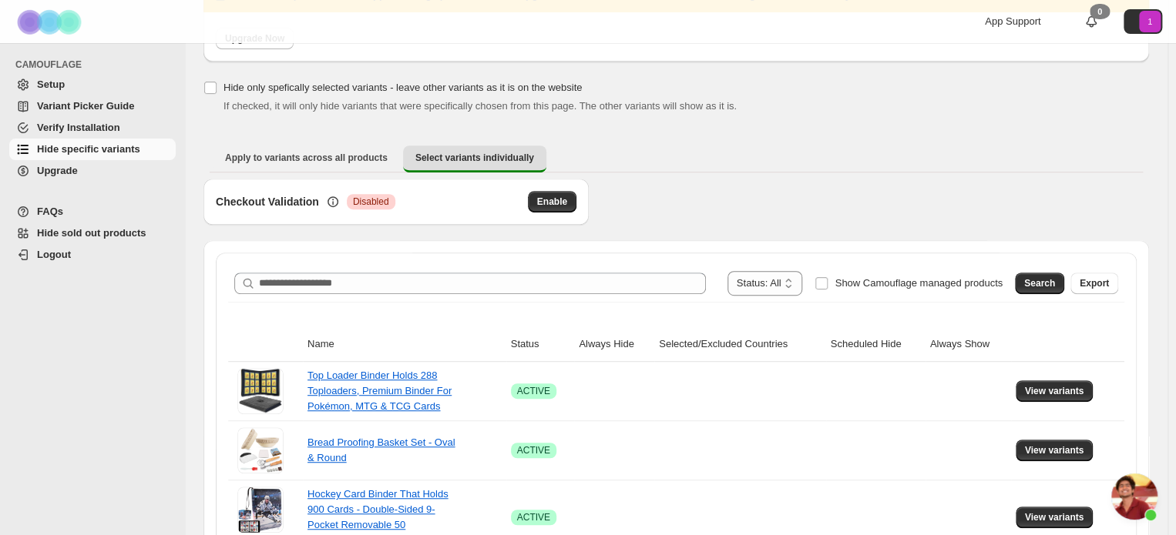
scroll to position [0, 0]
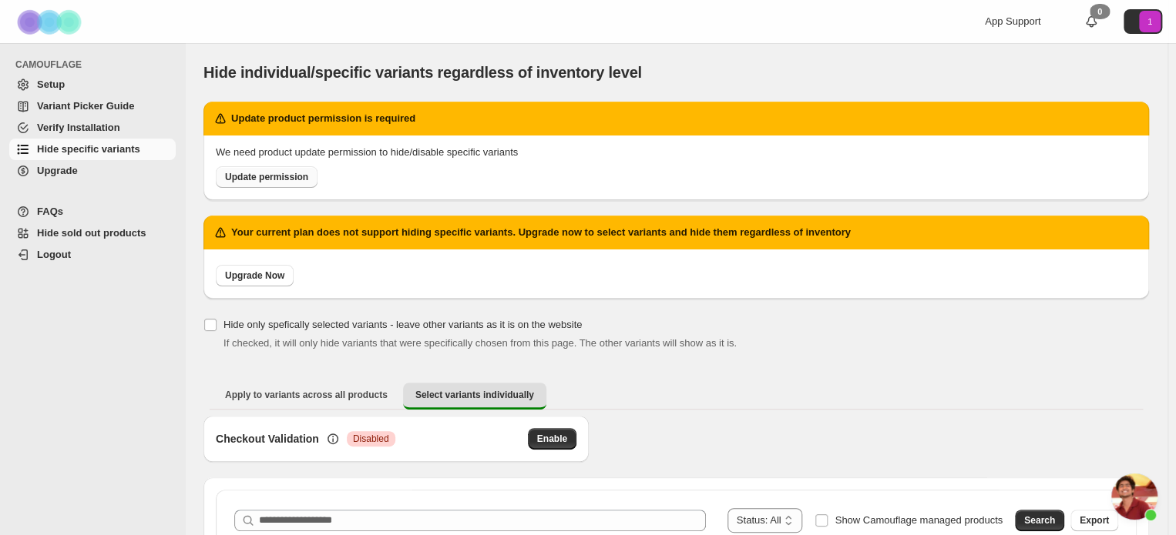
click at [288, 172] on span "Update permission" at bounding box center [266, 177] width 83 height 12
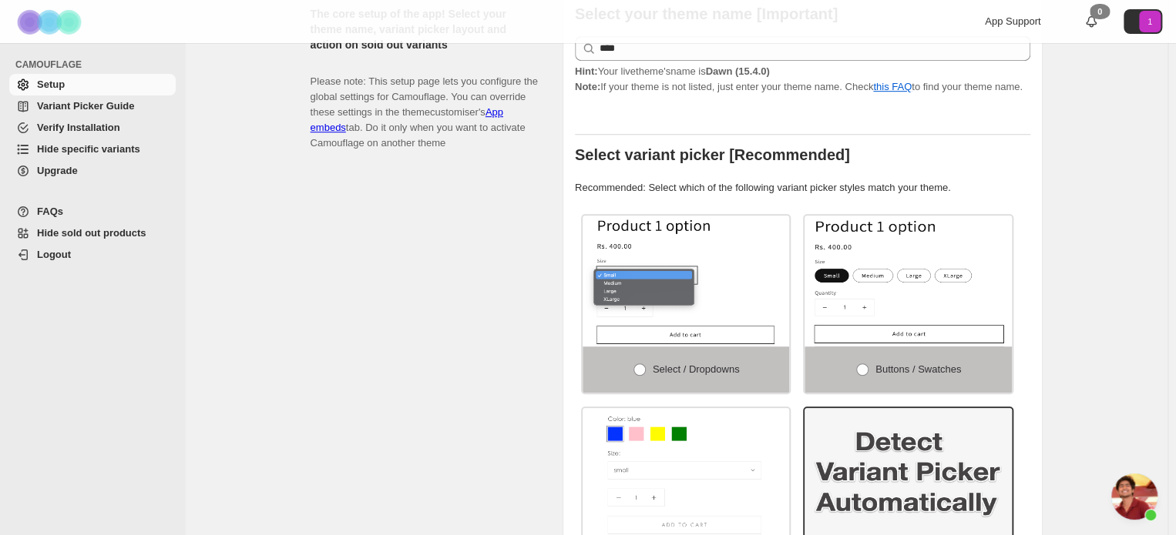
scroll to position [462, 0]
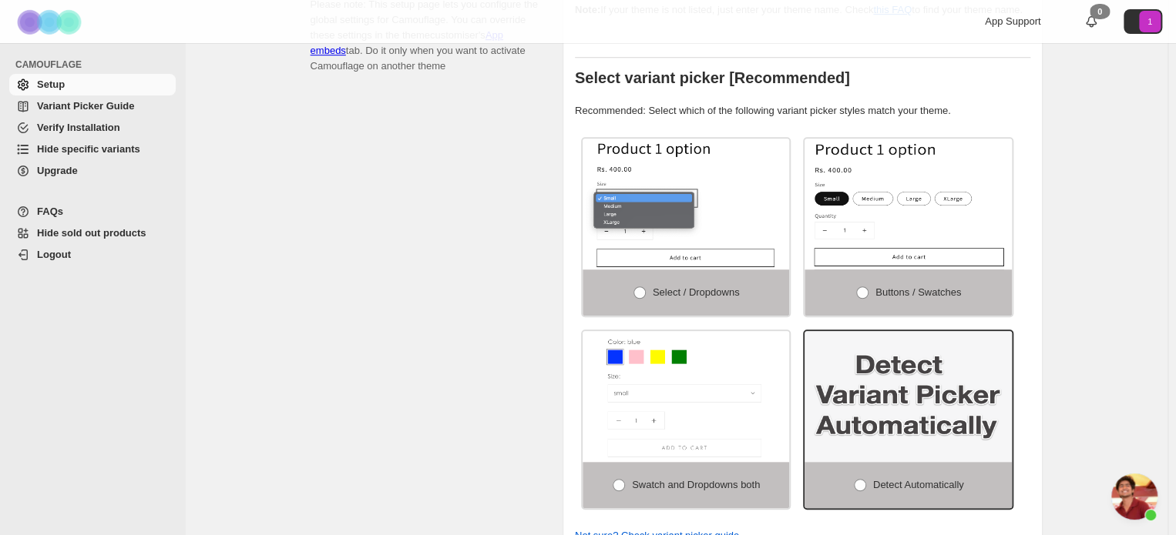
click at [105, 149] on span "Hide specific variants" at bounding box center [88, 149] width 103 height 12
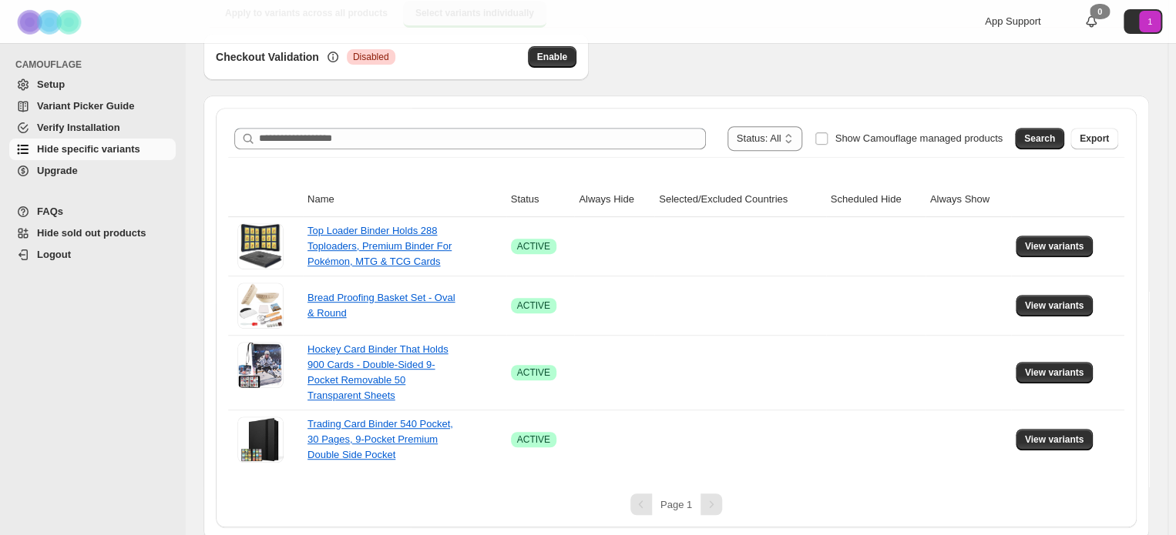
scroll to position [271, 0]
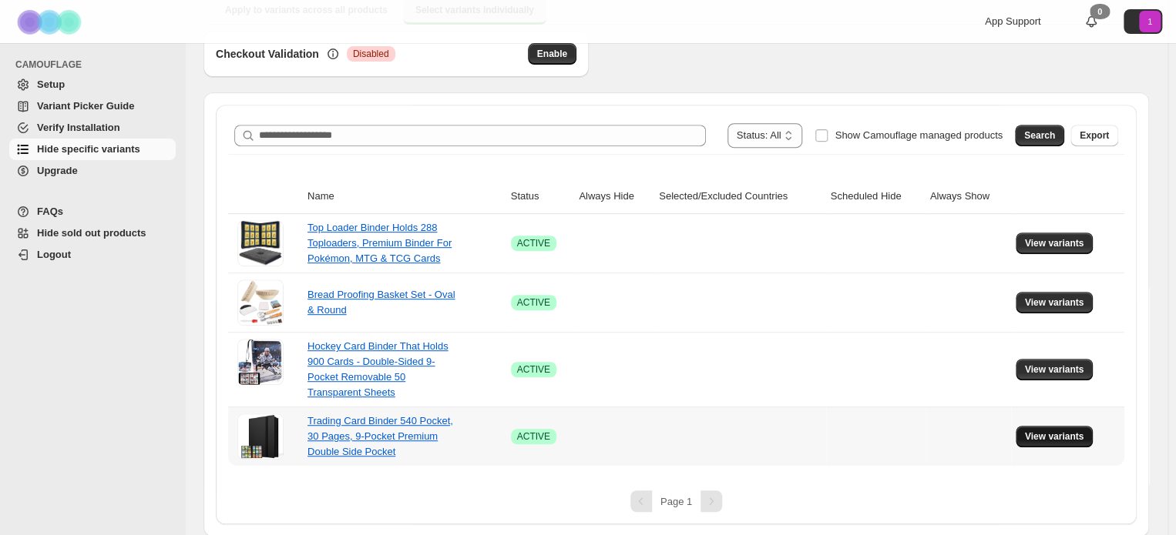
click at [1062, 437] on span "View variants" at bounding box center [1054, 437] width 59 height 12
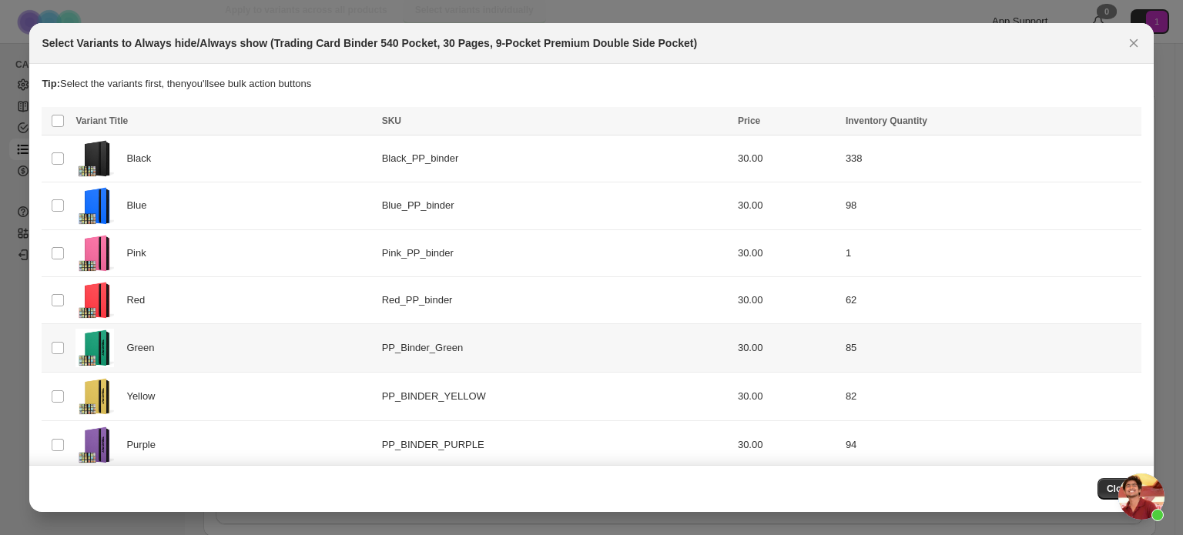
scroll to position [61, 0]
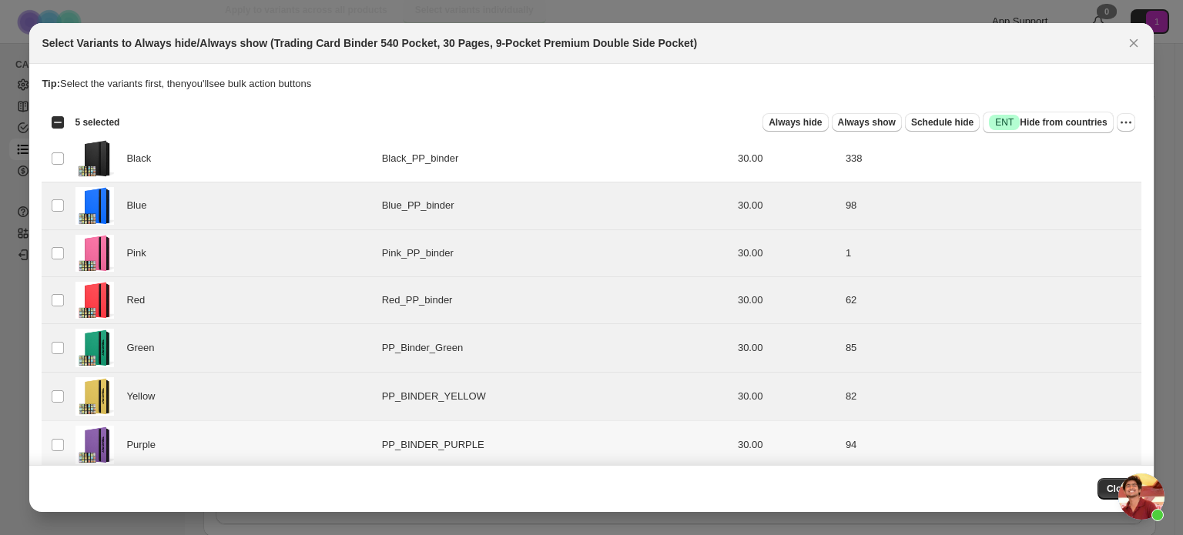
click at [59, 454] on td "Select product variant" at bounding box center [56, 445] width 29 height 49
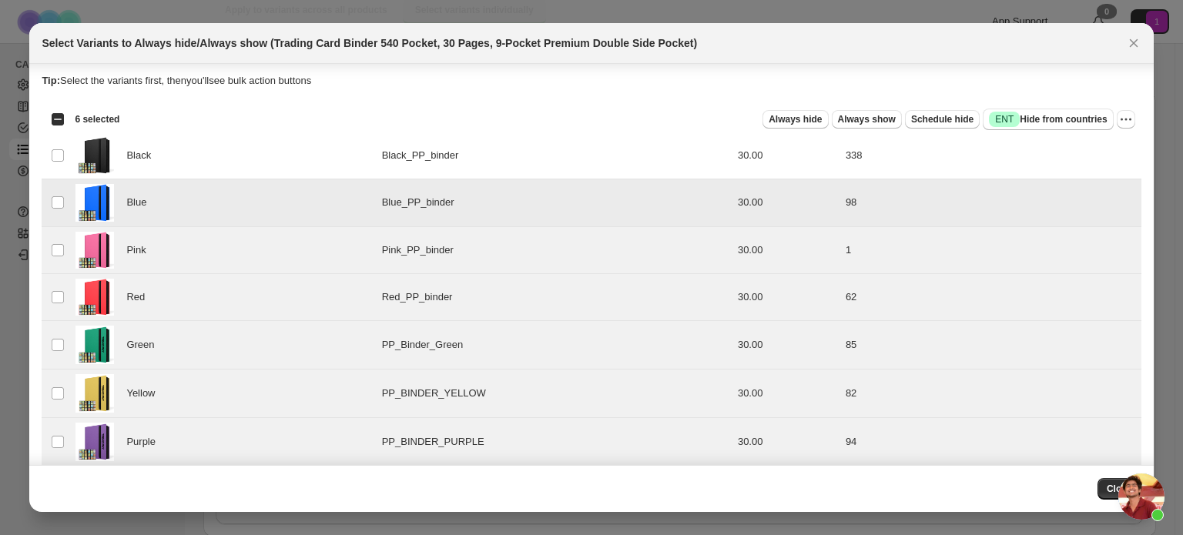
scroll to position [0, 0]
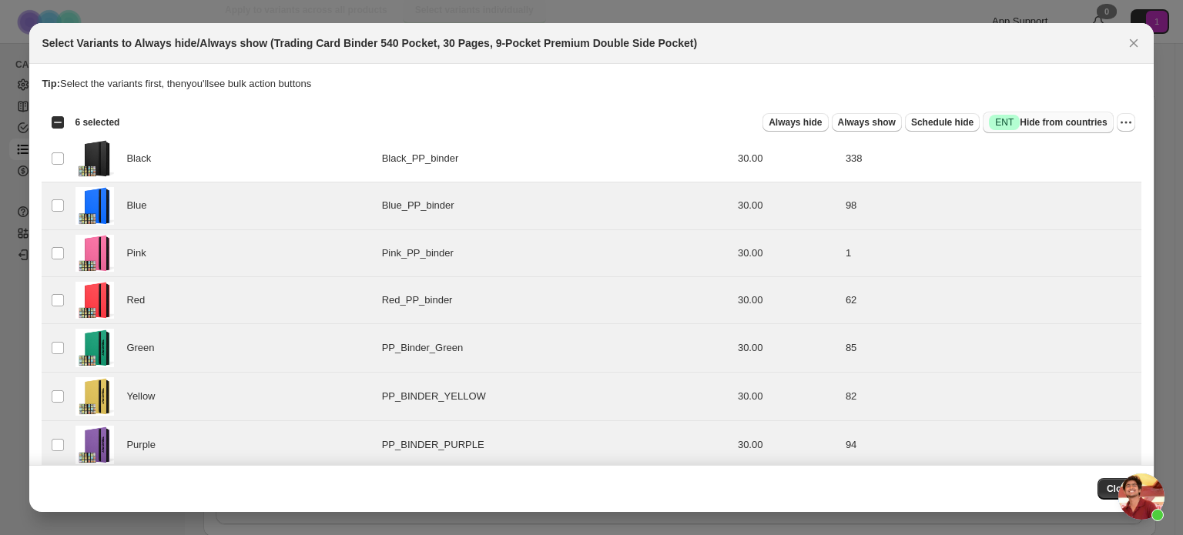
click at [1029, 123] on span "Success ENT Hide from countries" at bounding box center [1048, 122] width 118 height 15
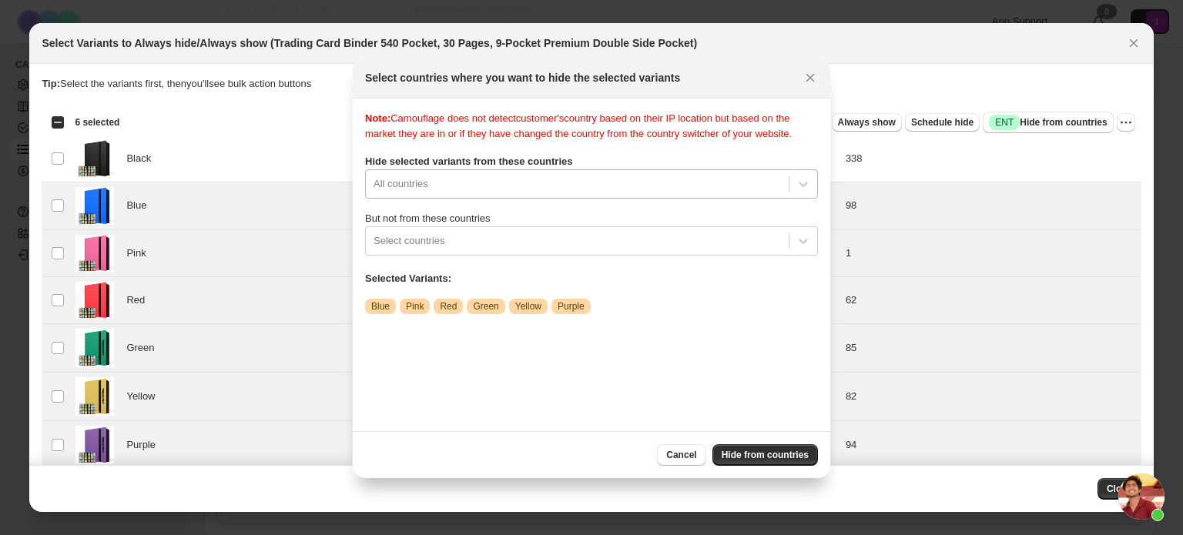
click at [515, 179] on div ":rr:" at bounding box center [578, 184] width 408 height 18
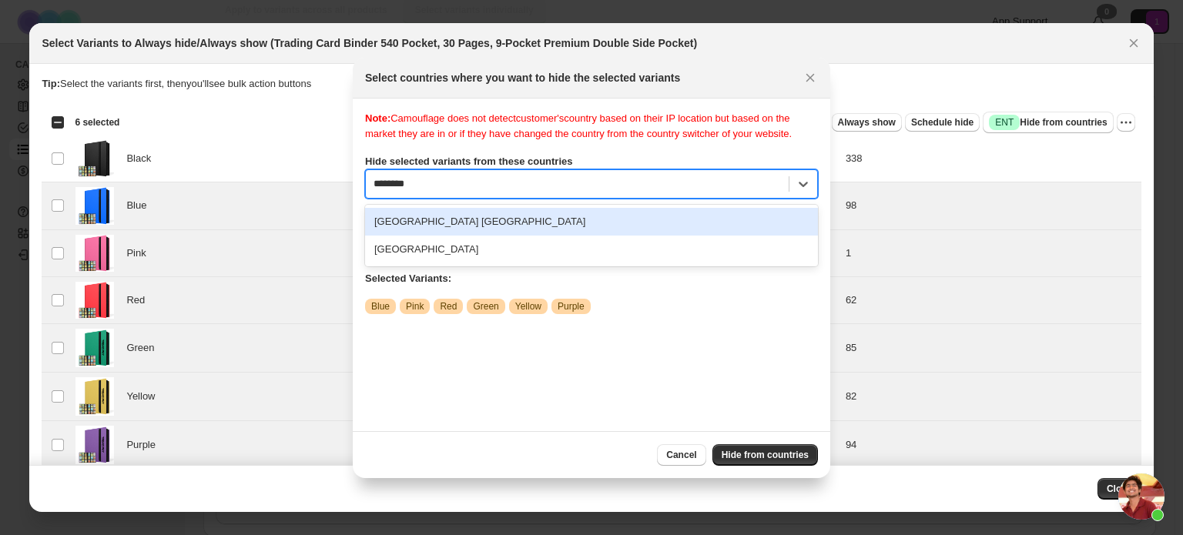
type input "*********"
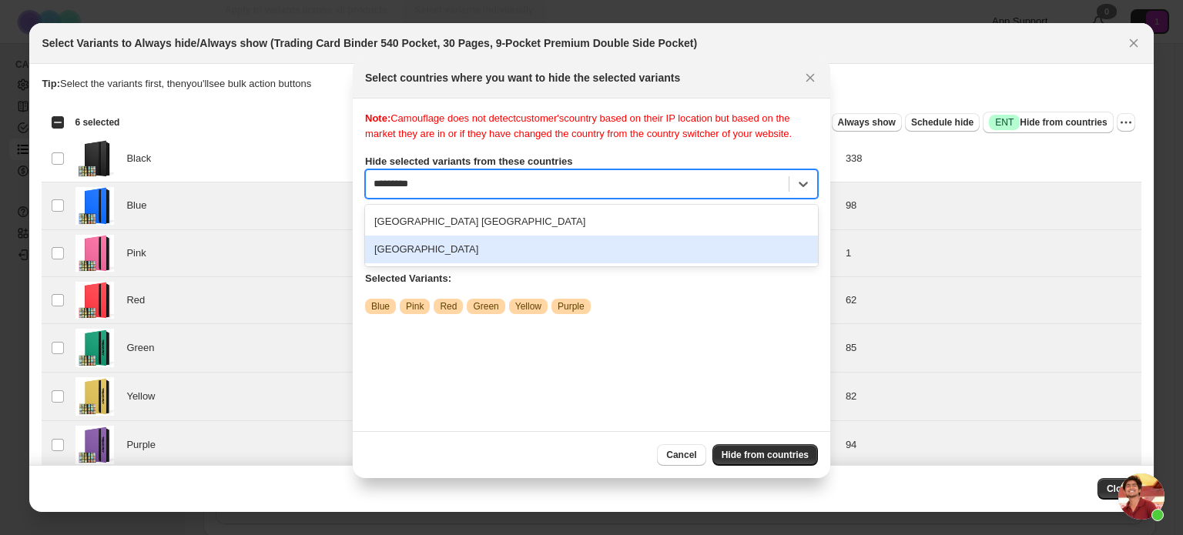
click at [421, 253] on div "[GEOGRAPHIC_DATA]" at bounding box center [591, 250] width 453 height 28
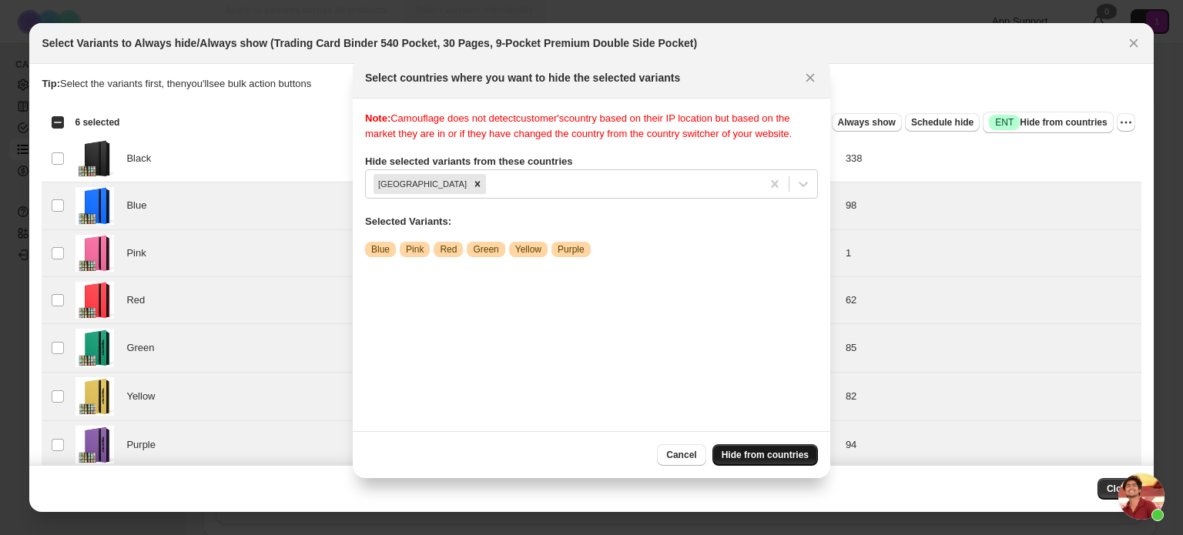
click at [740, 451] on span "Hide from countries" at bounding box center [765, 455] width 87 height 12
click at [681, 452] on span "Cancel" at bounding box center [681, 455] width 30 height 12
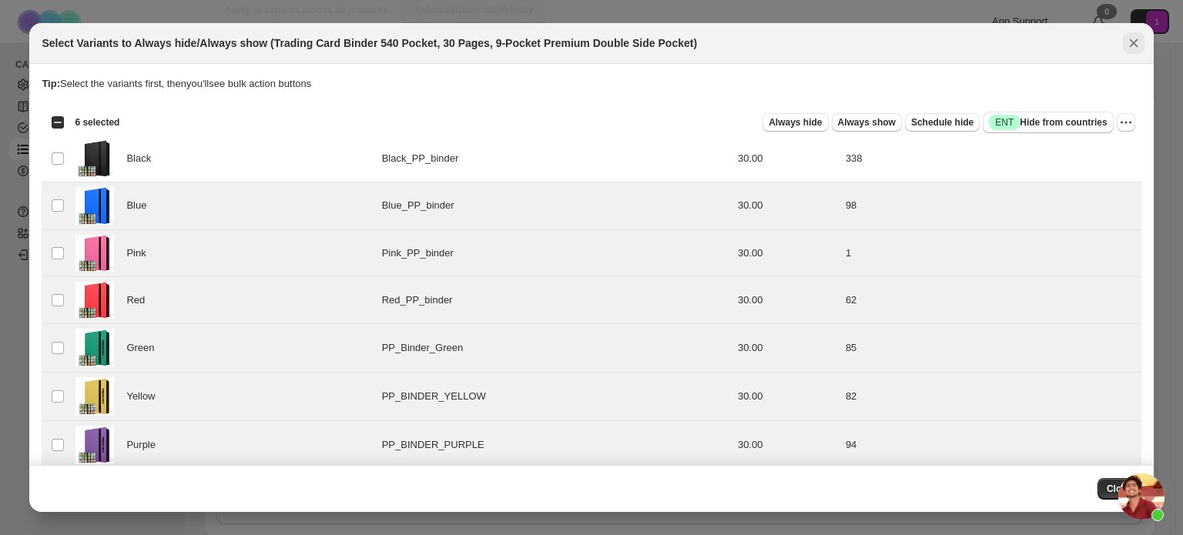
click at [1125, 44] on button "Close" at bounding box center [1134, 43] width 22 height 22
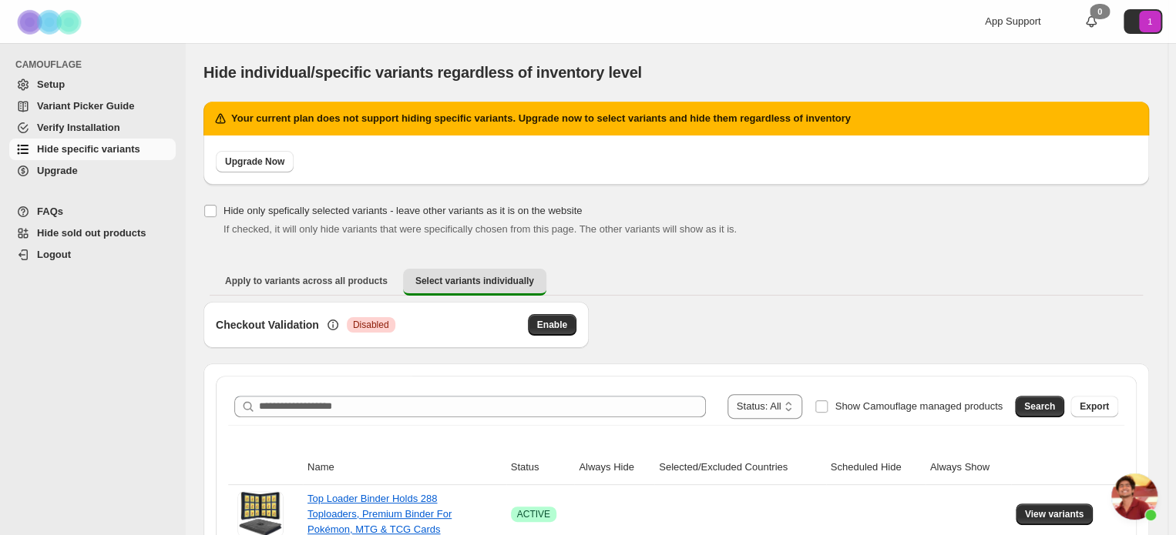
click at [1136, 492] on span "Open chat" at bounding box center [1134, 497] width 46 height 46
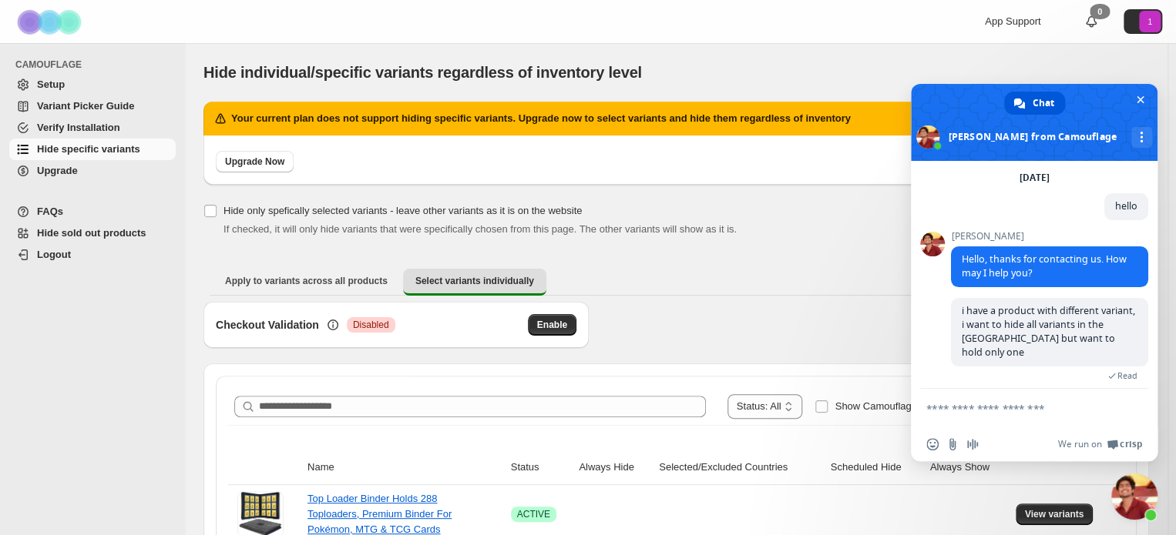
click at [1136, 492] on span "Close chat" at bounding box center [1134, 497] width 46 height 46
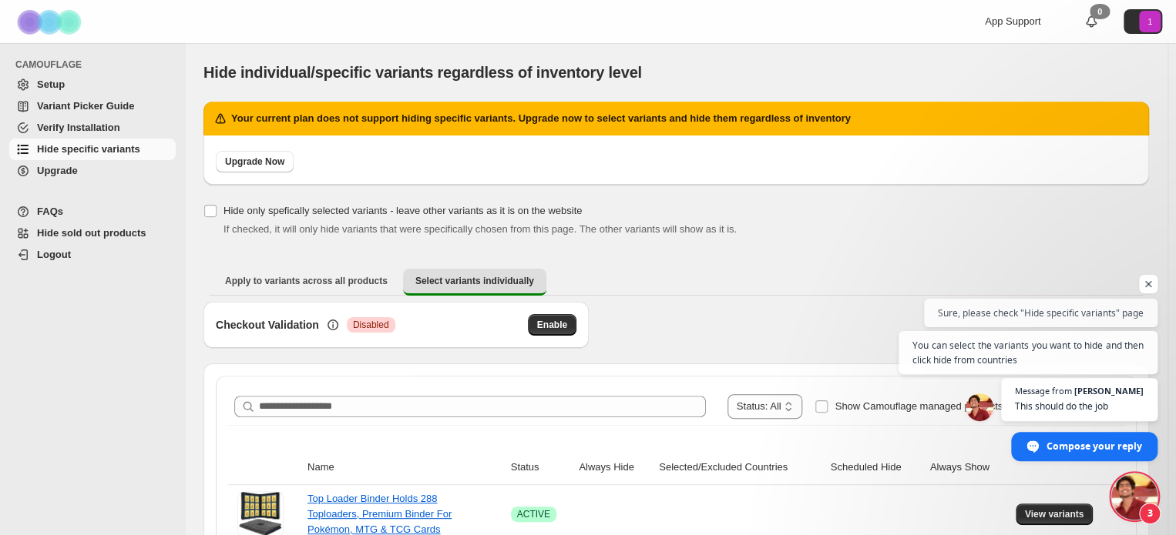
scroll to position [129, 0]
click at [1131, 493] on span "Open chat" at bounding box center [1134, 497] width 46 height 46
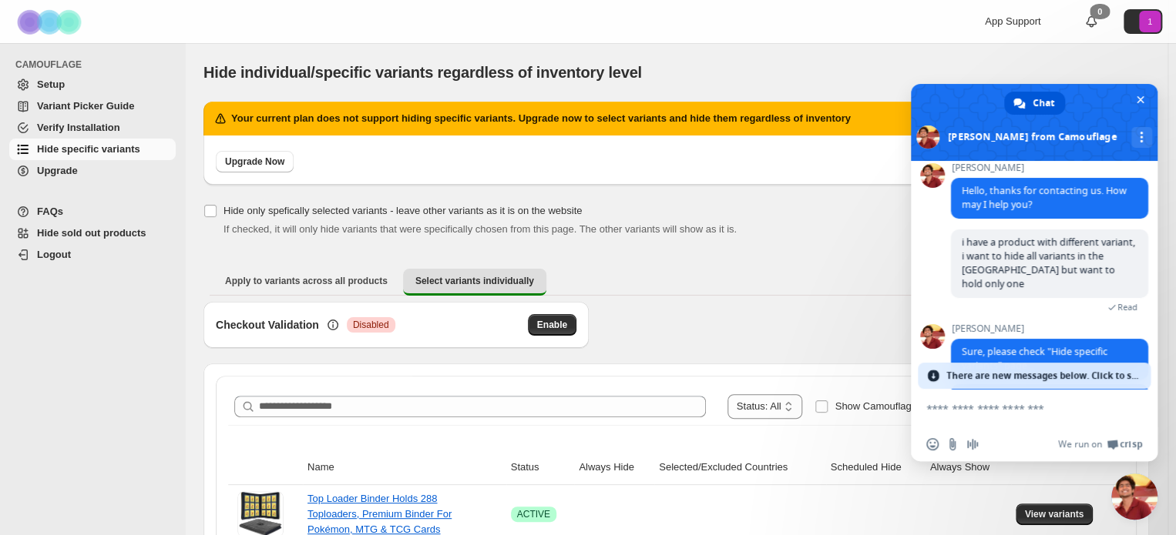
scroll to position [249, 0]
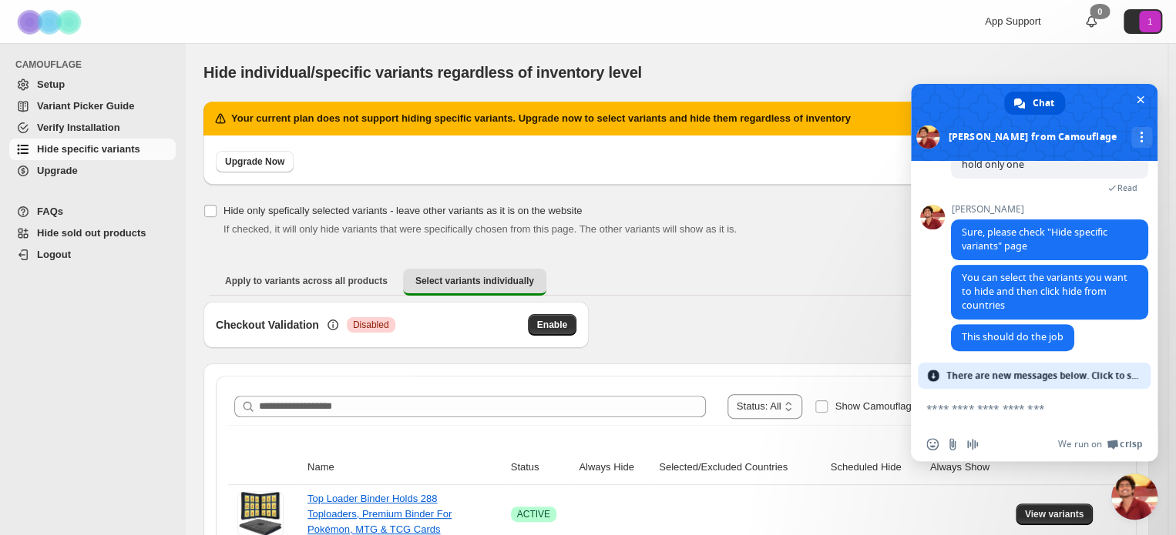
click at [992, 407] on textarea "Compose your message..." at bounding box center [1017, 409] width 182 height 14
type textarea "**********"
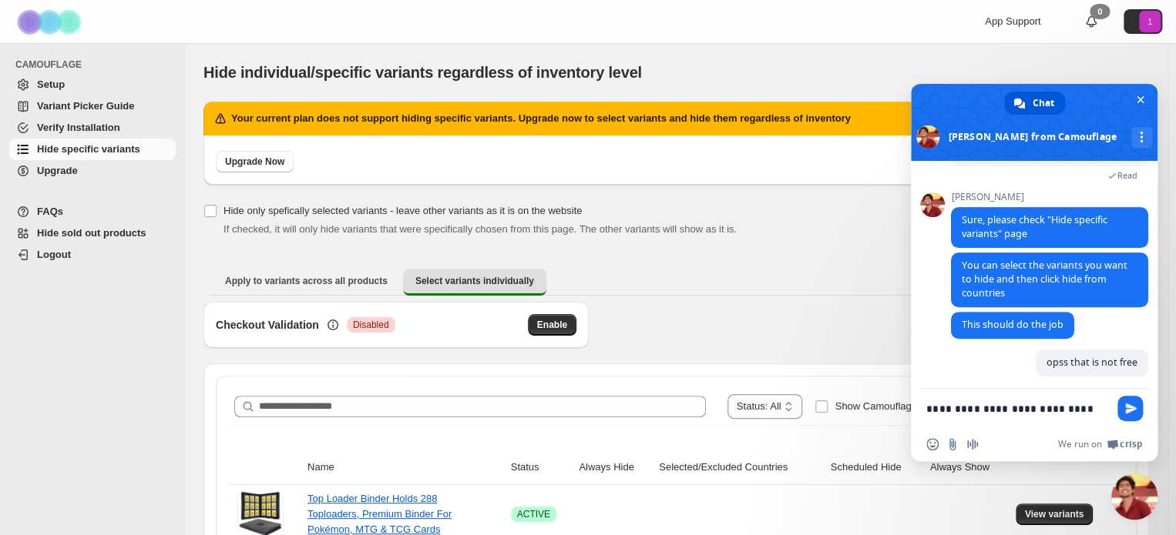
scroll to position [264, 0]
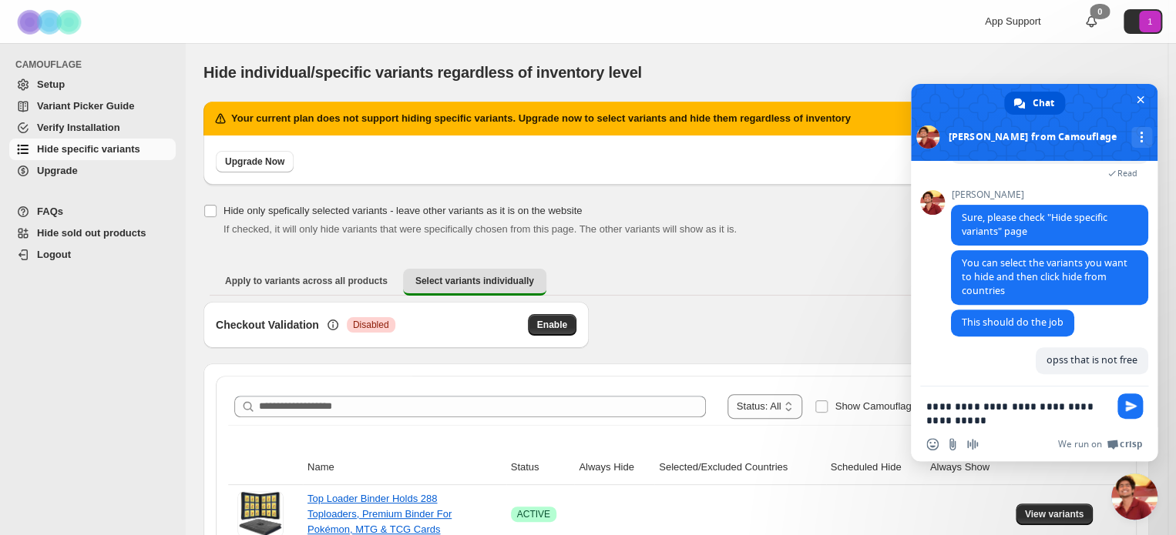
type textarea "**********"
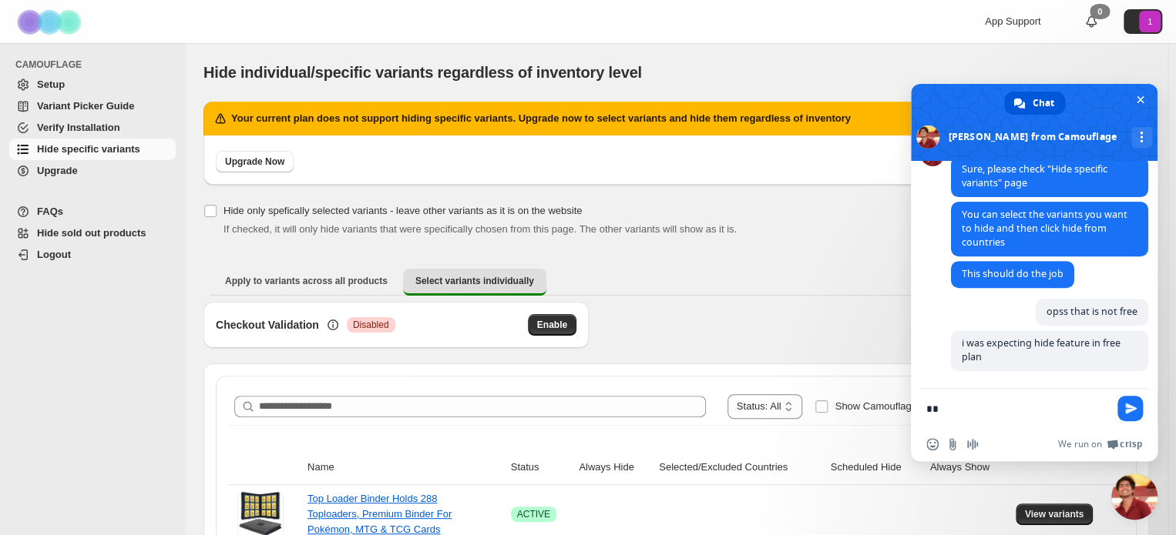
scroll to position [308, 0]
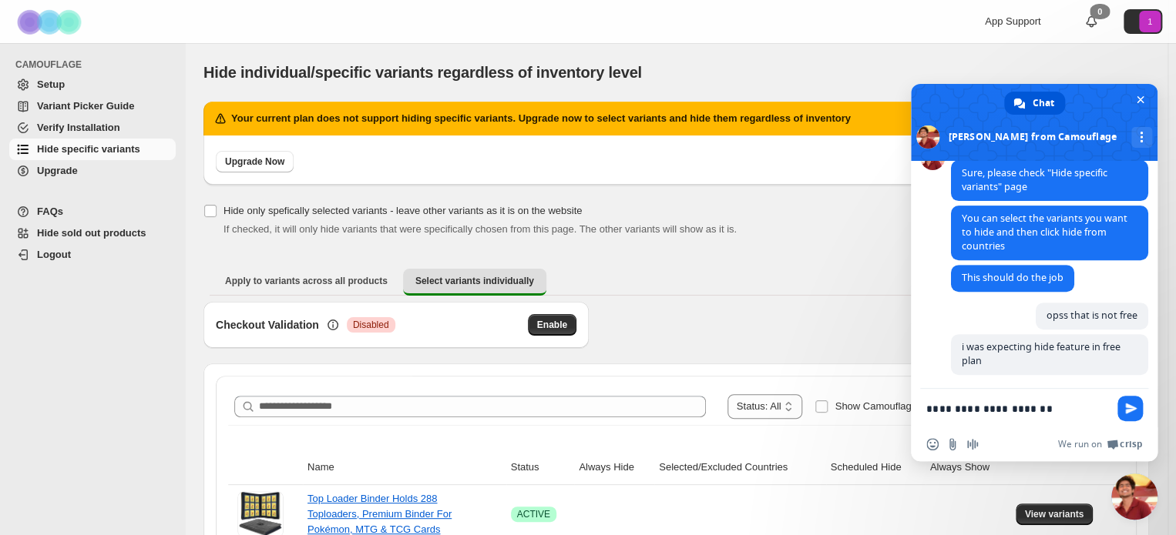
type textarea "**********"
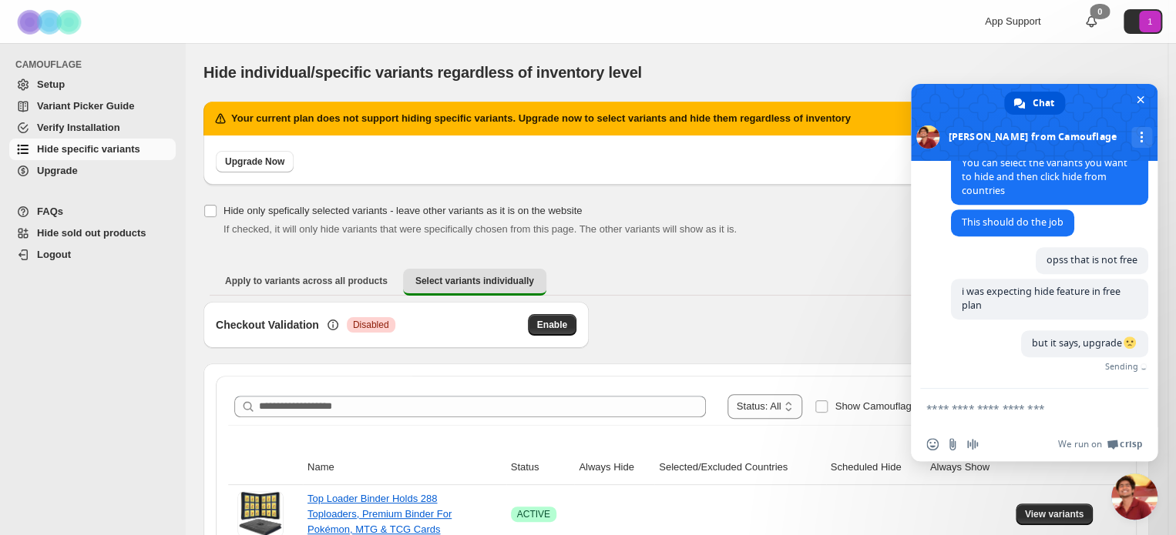
scroll to position [340, 0]
